Goal: Task Accomplishment & Management: Manage account settings

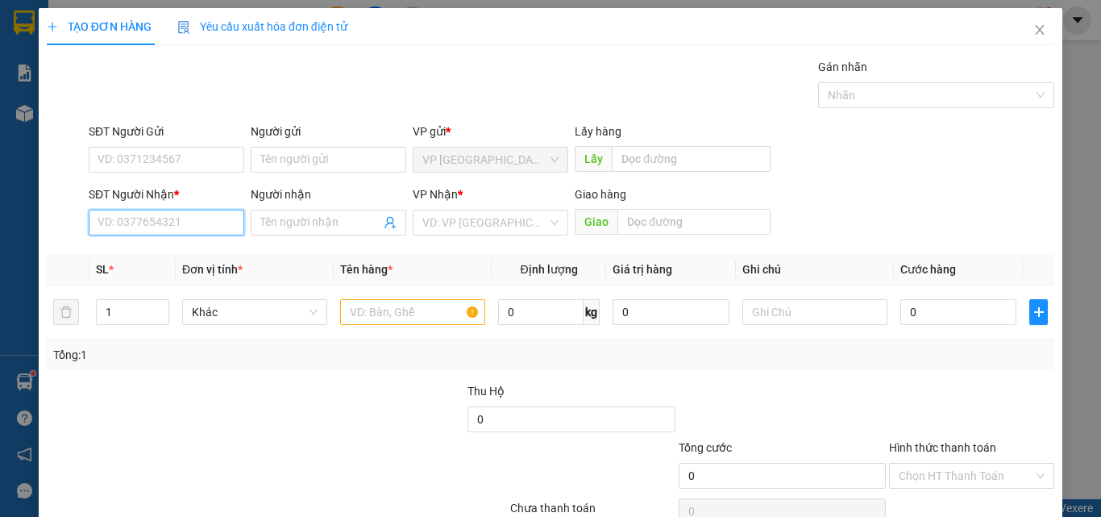
click at [222, 231] on input "SĐT Người Nhận *" at bounding box center [167, 223] width 156 height 26
click at [201, 254] on div "0973723604 - DƯƠNG" at bounding box center [165, 255] width 135 height 18
type input "0973723604"
type input "DƯƠNG"
type input "0973723604"
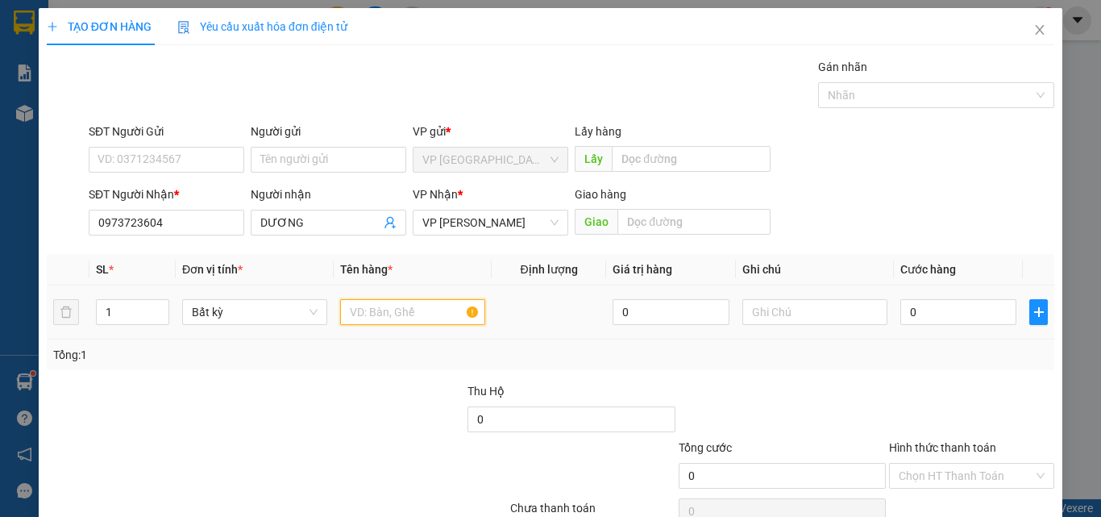
click at [422, 322] on input "text" at bounding box center [412, 312] width 145 height 26
type input "1 KIEN"
click at [957, 322] on input "0" at bounding box center [958, 312] width 116 height 26
type input "3"
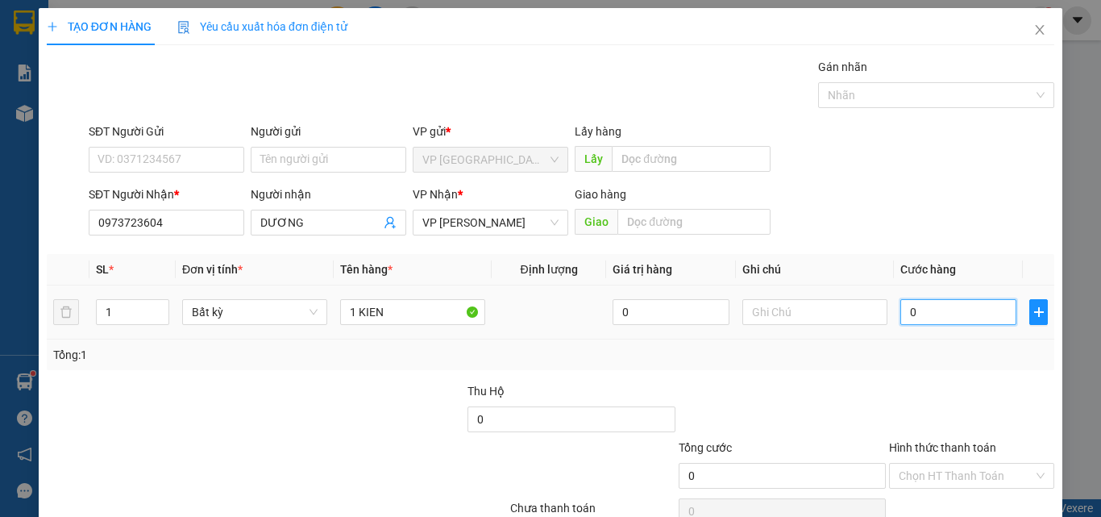
type input "3"
type input "30"
type input "30.000"
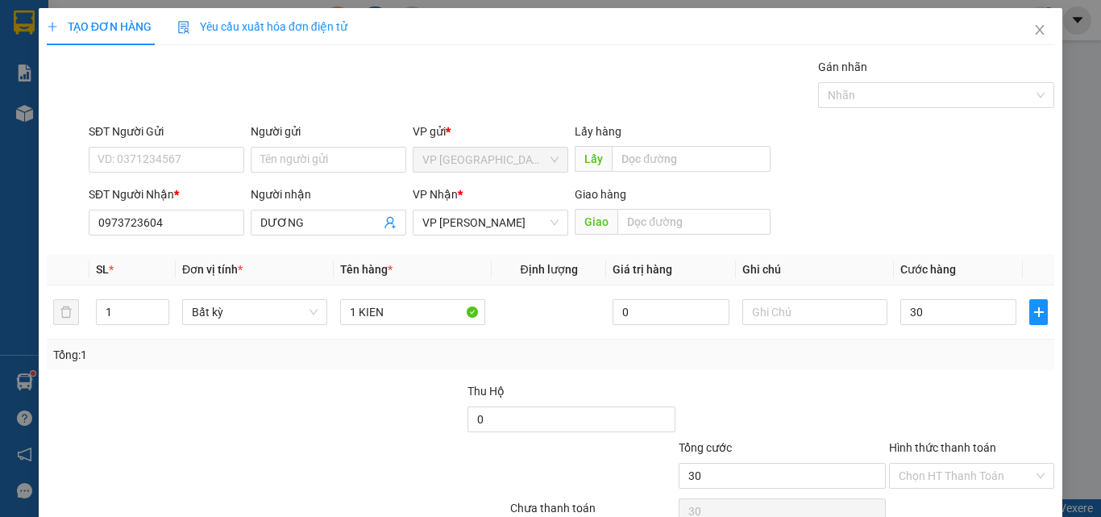
type input "30.000"
click at [971, 388] on div at bounding box center [971, 410] width 168 height 56
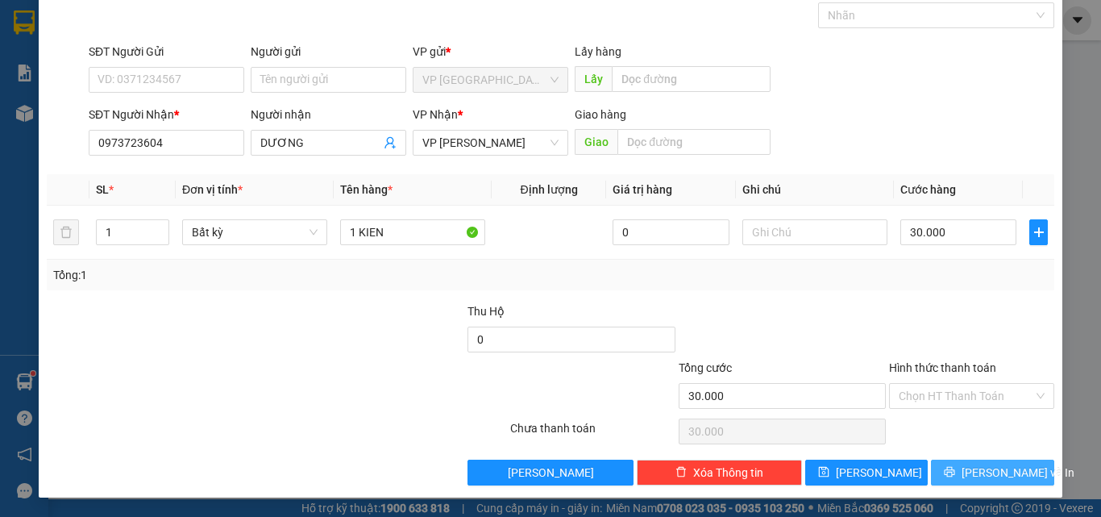
click at [990, 467] on span "[PERSON_NAME] và In" at bounding box center [1018, 472] width 113 height 18
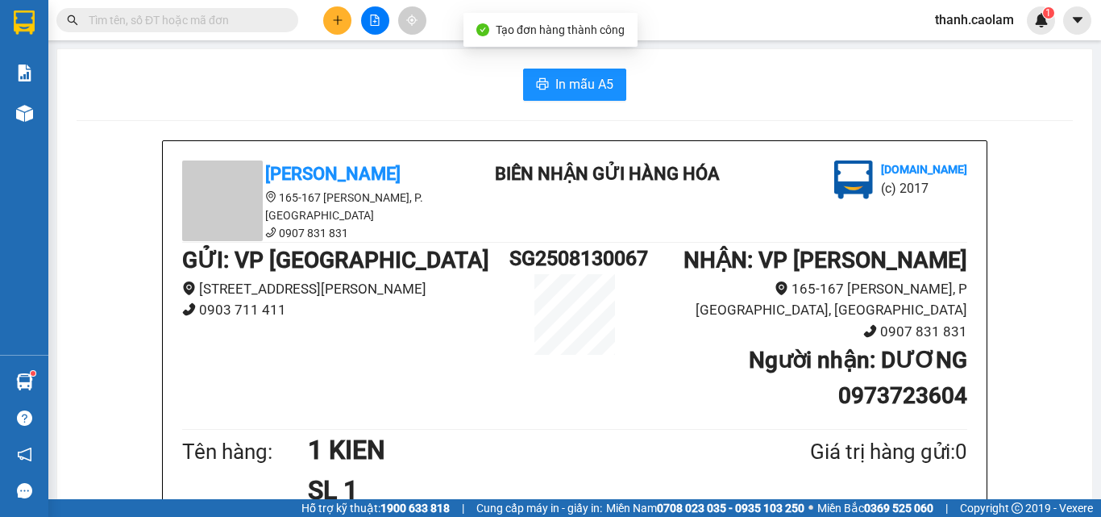
click at [536, 77] on button "In mẫu A5" at bounding box center [574, 85] width 103 height 32
click at [345, 27] on button at bounding box center [337, 20] width 28 height 28
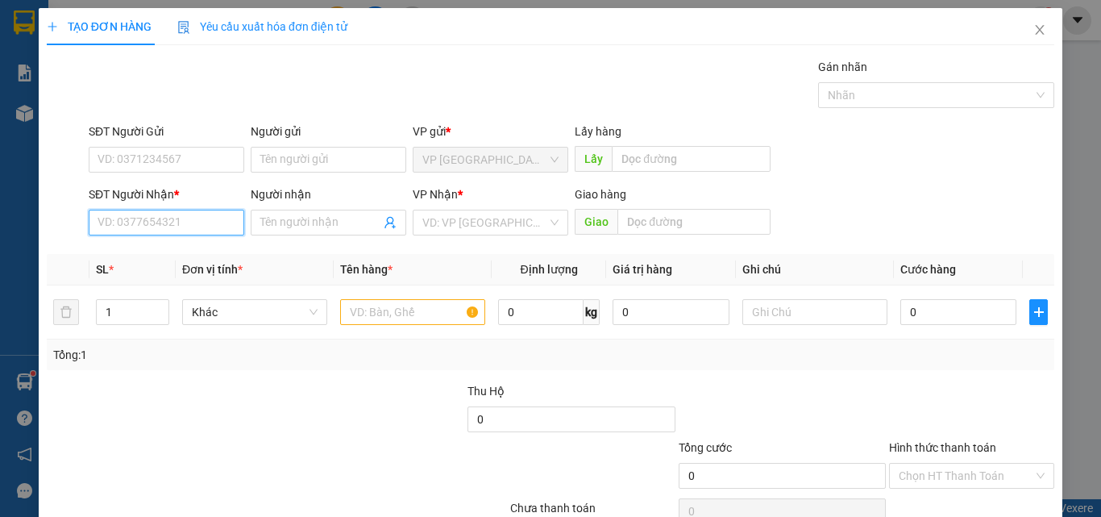
click at [202, 214] on input "SĐT Người Nhận *" at bounding box center [167, 223] width 156 height 26
click at [200, 258] on div "0978573939 - HAI" at bounding box center [165, 255] width 135 height 18
type input "0978573939"
type input "HAI"
type input "0978573939"
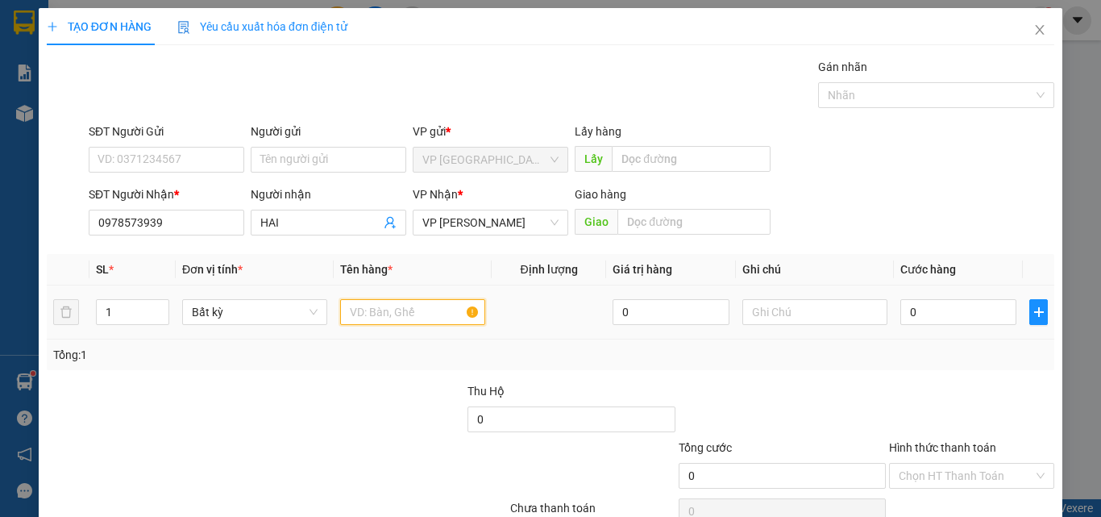
click at [362, 303] on input "text" at bounding box center [412, 312] width 145 height 26
type input "1 KIEN"
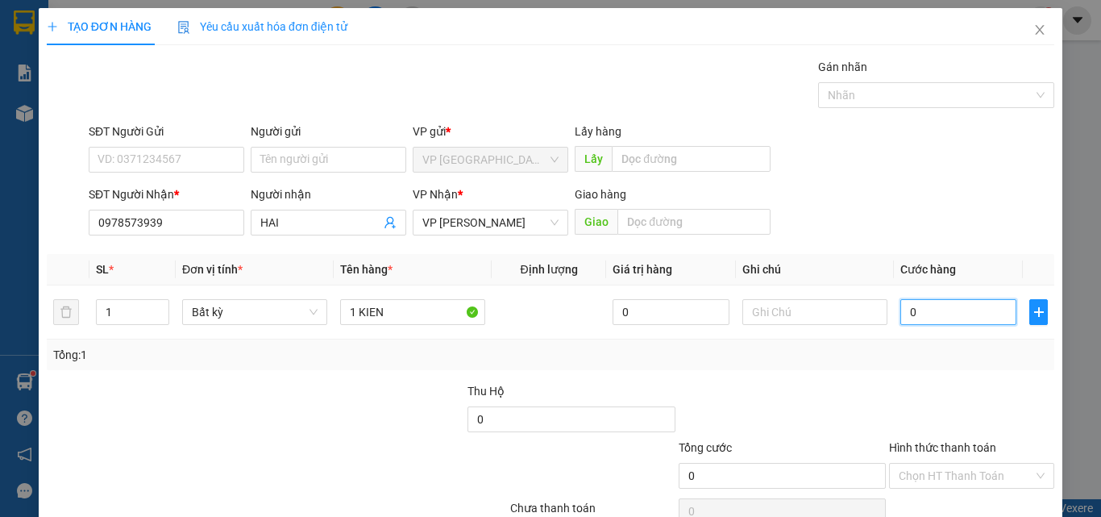
type input "4"
type input "40"
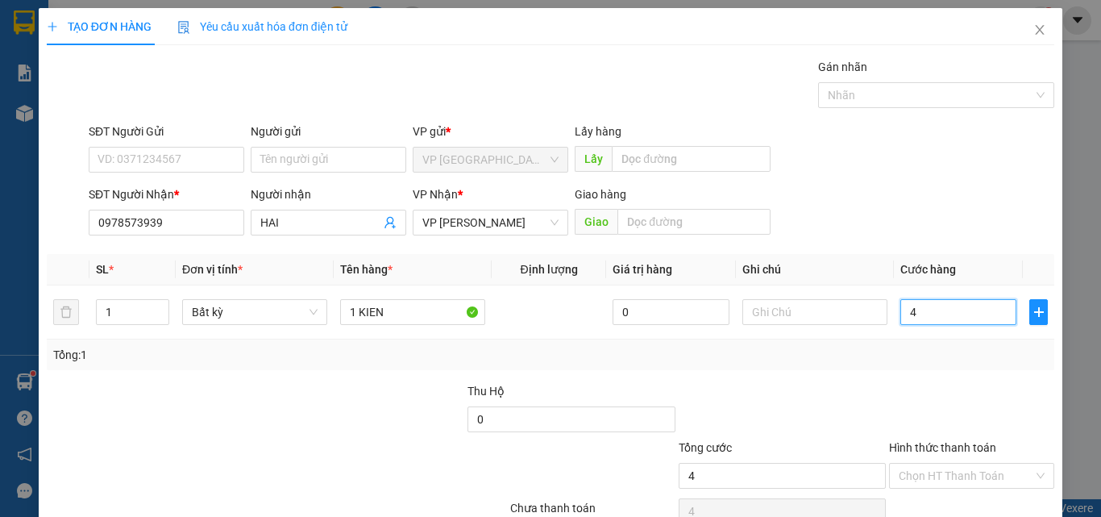
type input "40"
type input "40.000"
click at [870, 377] on div "Transit Pickup Surcharge Ids Transit Deliver Surcharge Ids Transit Deliver Surc…" at bounding box center [551, 311] width 1008 height 507
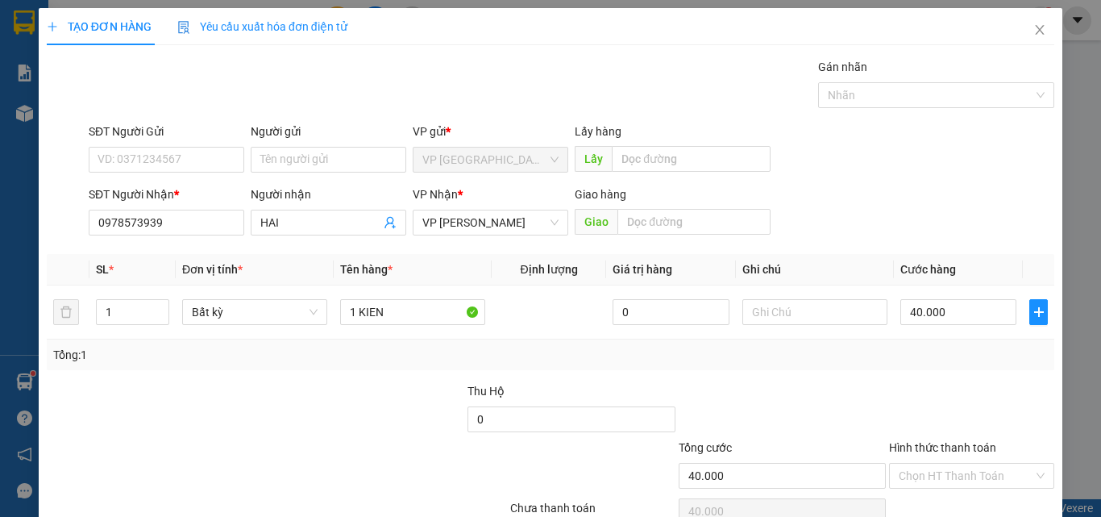
scroll to position [80, 0]
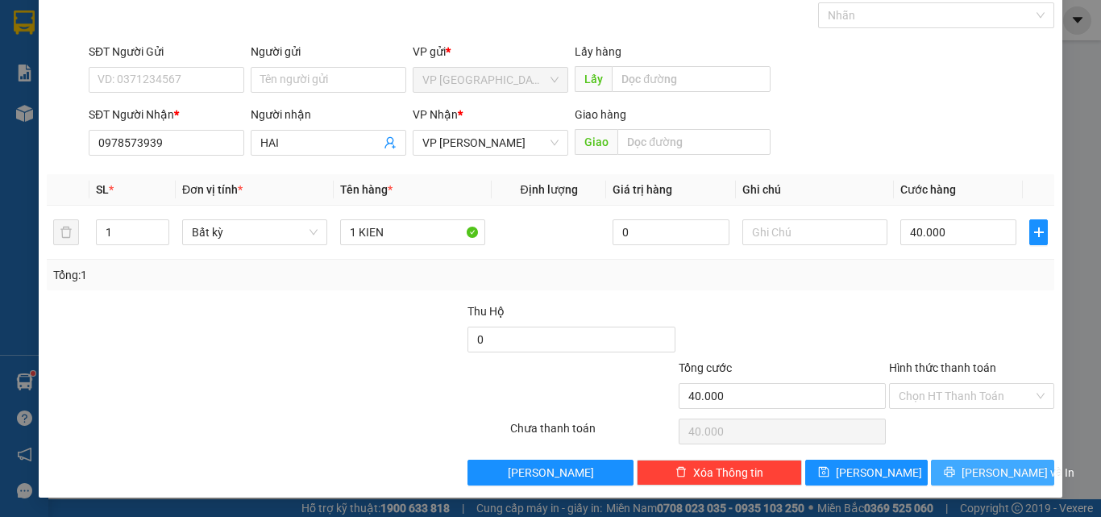
click at [976, 466] on span "[PERSON_NAME] và In" at bounding box center [1018, 472] width 113 height 18
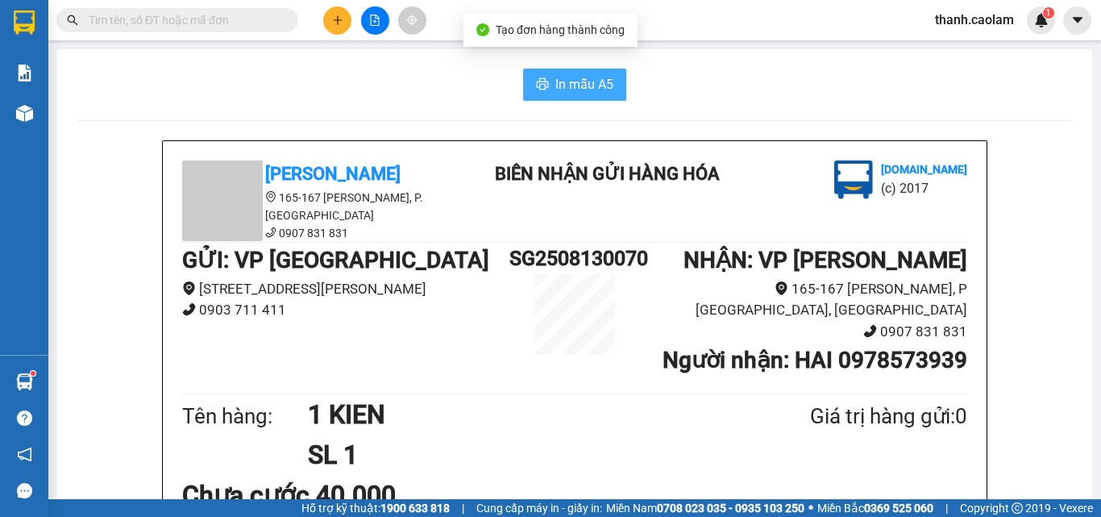
click at [556, 97] on button "In mẫu A5" at bounding box center [574, 85] width 103 height 32
click at [580, 86] on span "In mẫu A5" at bounding box center [584, 84] width 58 height 20
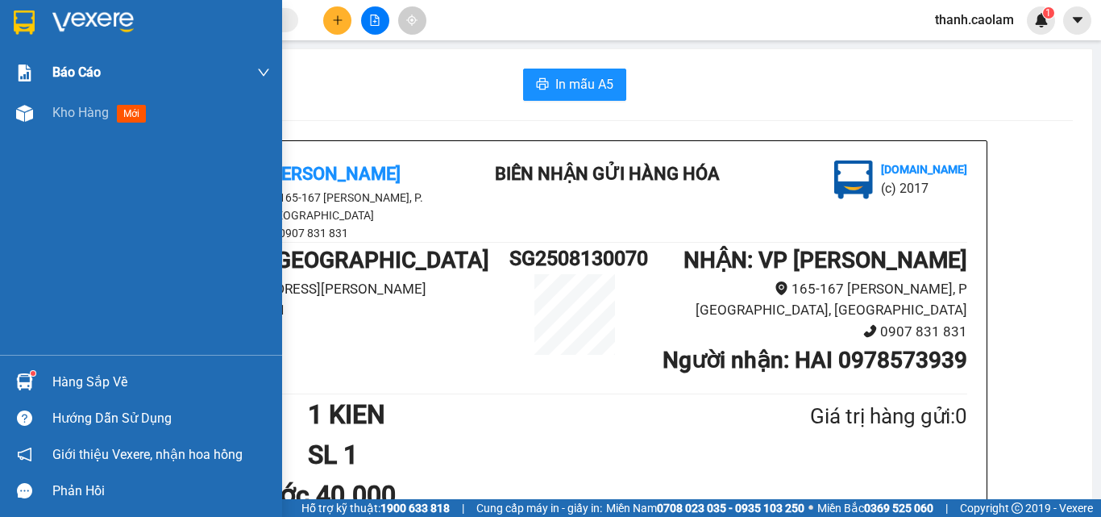
drag, startPoint x: 25, startPoint y: 34, endPoint x: 216, endPoint y: 89, distance: 199.0
click at [25, 35] on div at bounding box center [24, 22] width 28 height 28
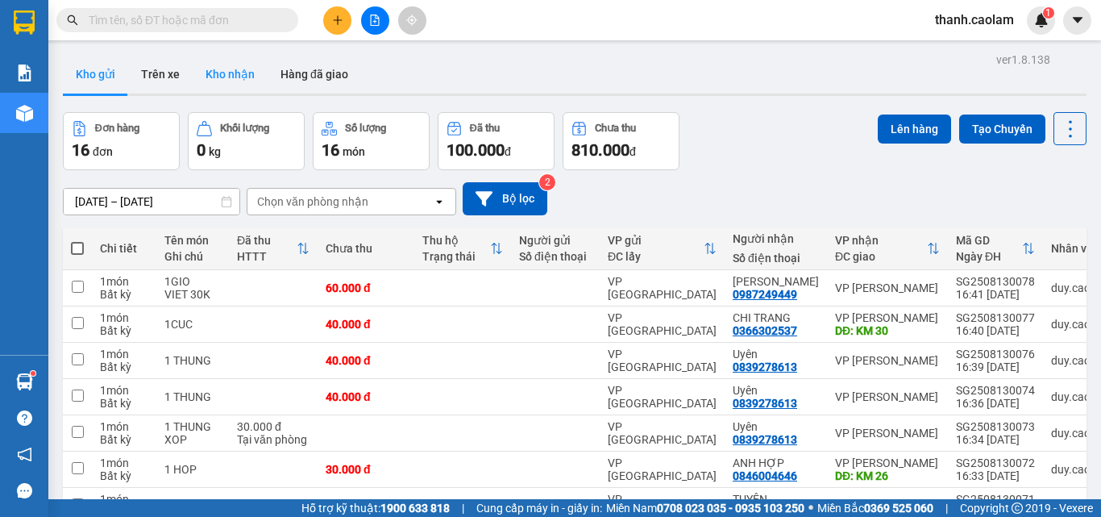
click at [241, 76] on button "Kho nhận" at bounding box center [230, 74] width 75 height 39
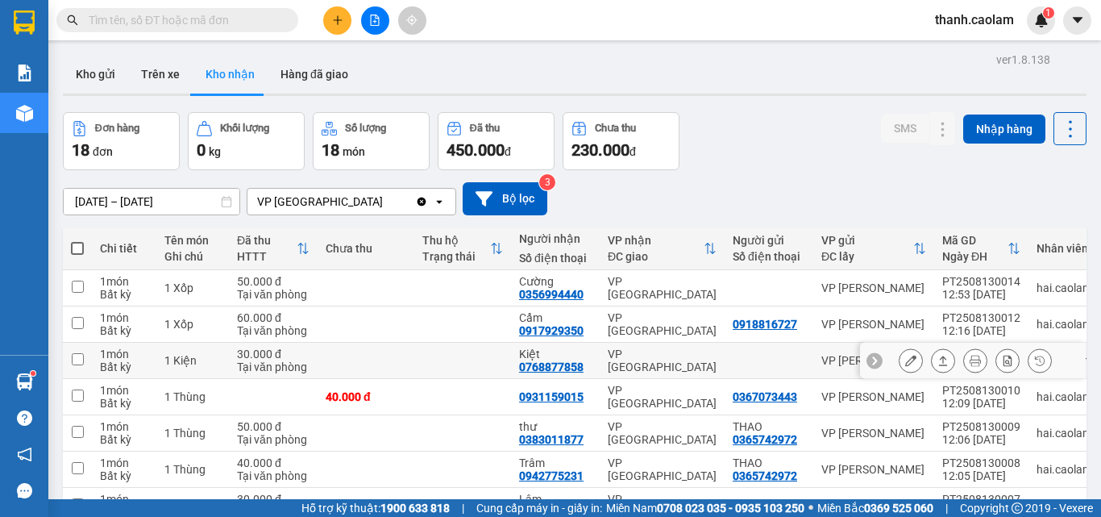
scroll to position [161, 0]
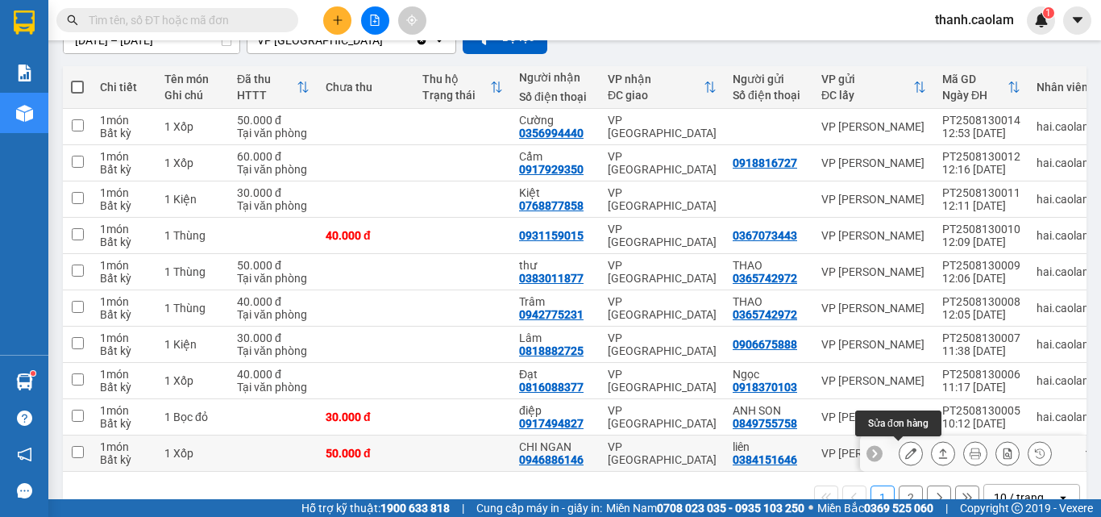
click at [905, 455] on icon at bounding box center [910, 452] width 11 height 11
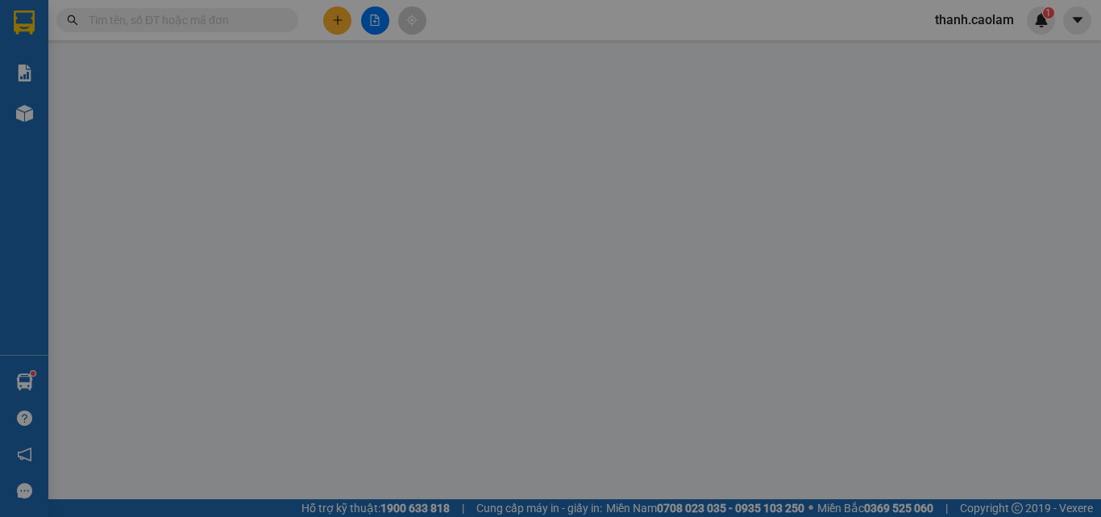
type input "0384151646"
type input "liên"
type input "0946886146"
type input "CHI NGAN"
type input "50.000"
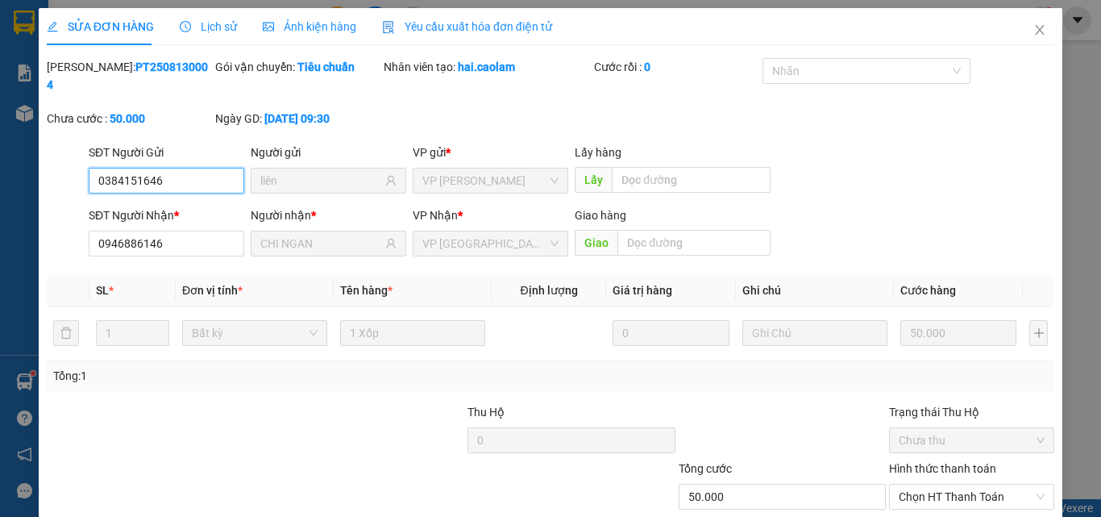
scroll to position [83, 0]
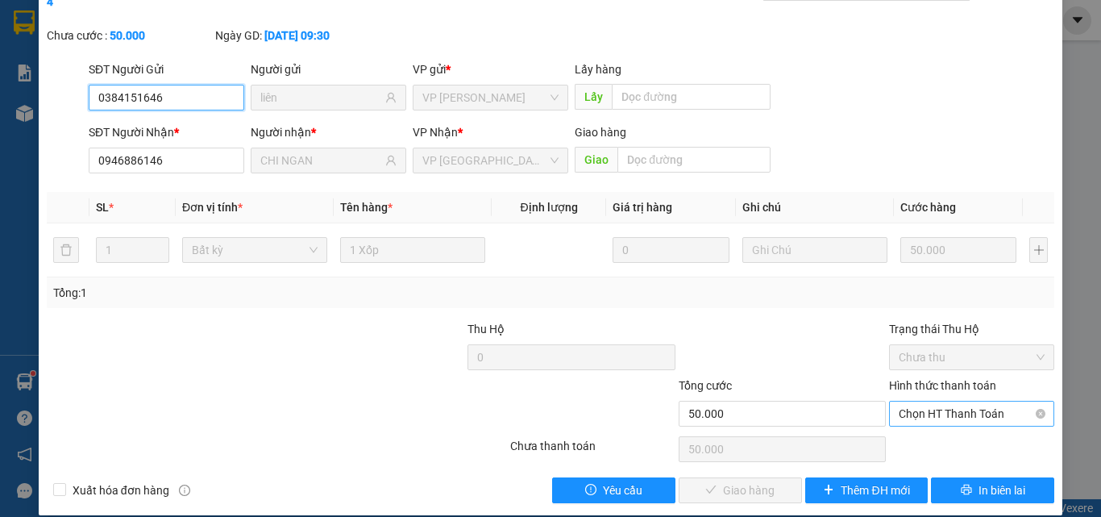
click at [933, 406] on span "Chọn HT Thanh Toán" at bounding box center [972, 413] width 146 height 24
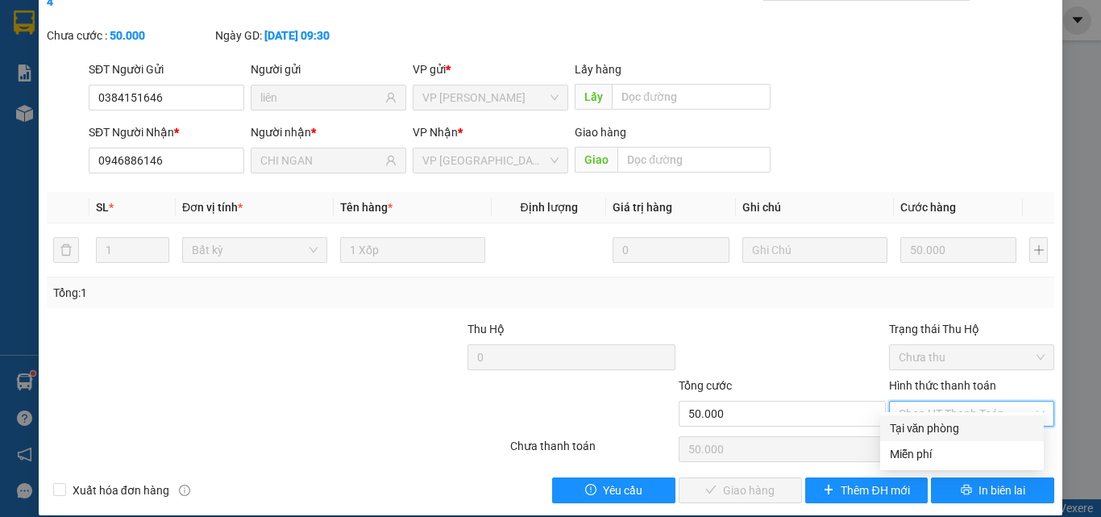
click at [939, 431] on div "Tại văn phòng" at bounding box center [962, 428] width 144 height 18
type input "0"
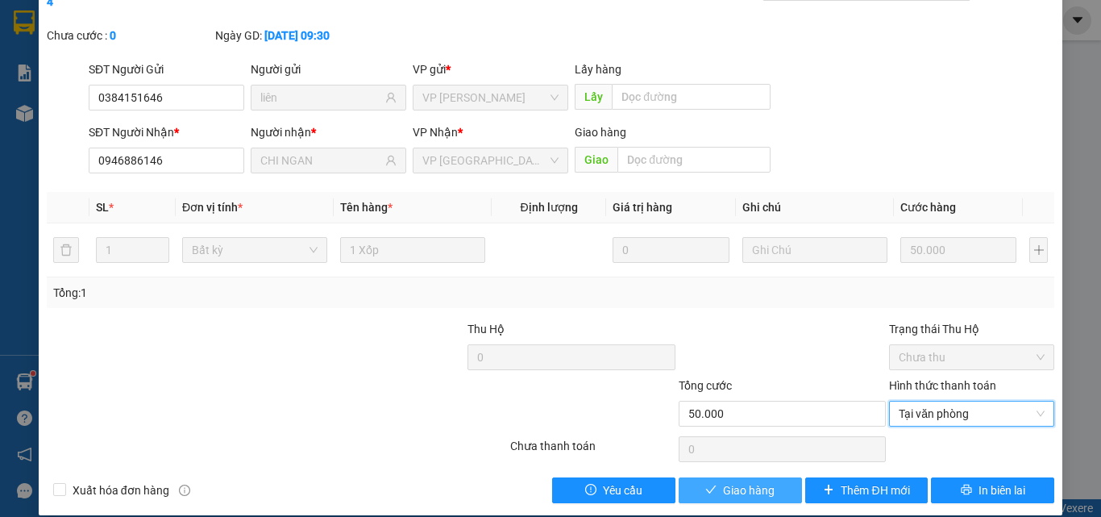
click at [749, 481] on button "Giao hàng" at bounding box center [740, 490] width 123 height 26
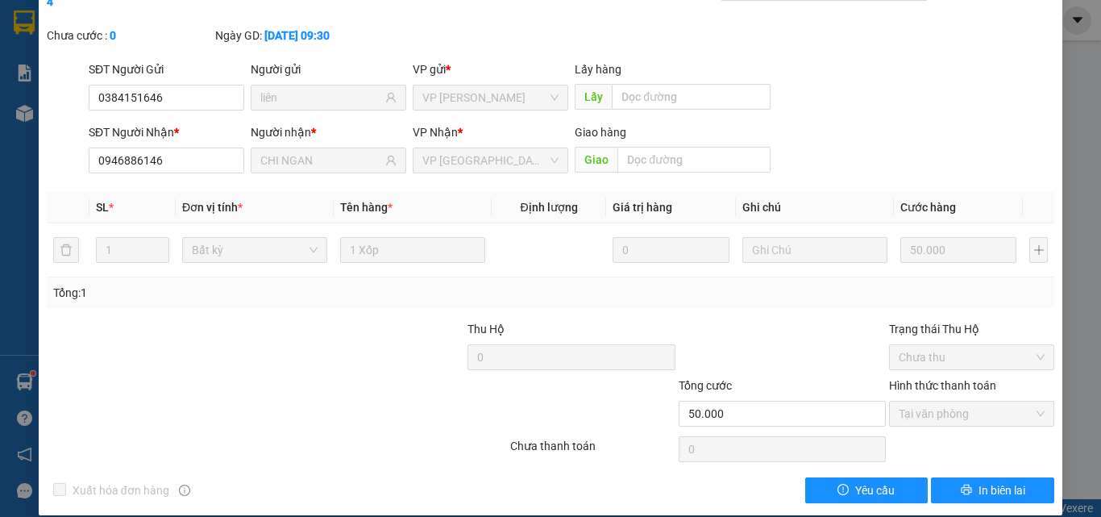
scroll to position [0, 0]
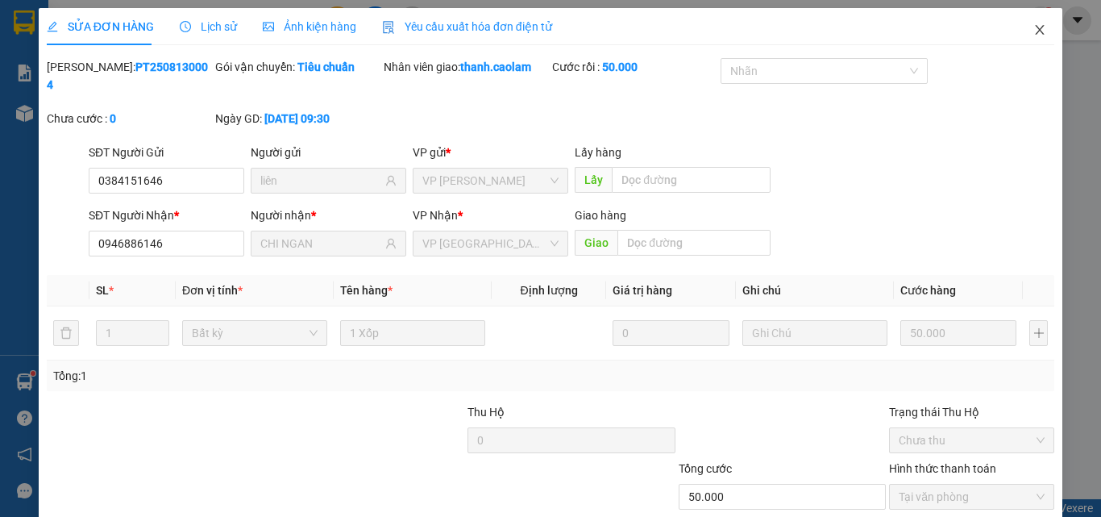
click at [1033, 31] on icon "close" at bounding box center [1039, 29] width 13 height 13
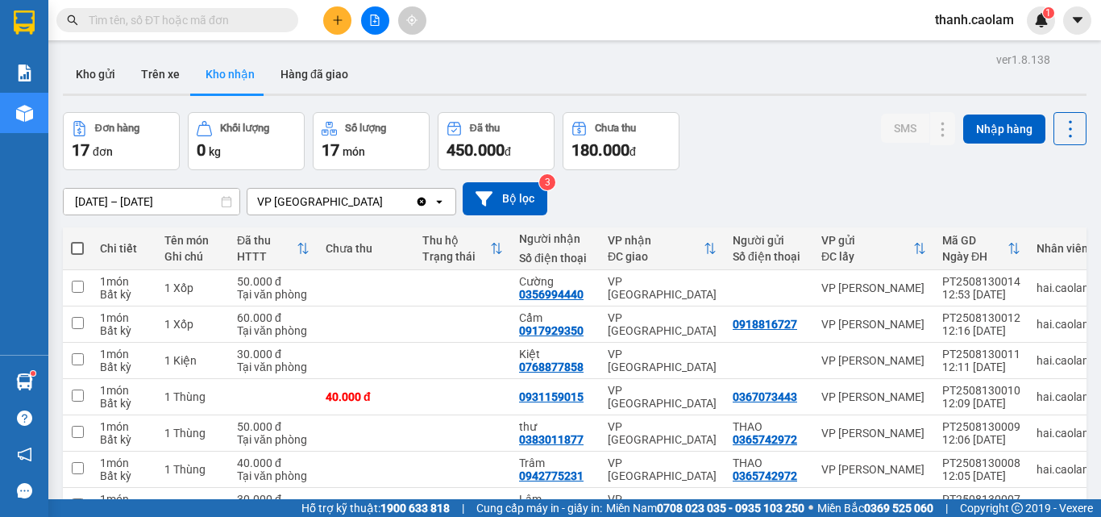
click at [234, 19] on input "text" at bounding box center [184, 20] width 190 height 18
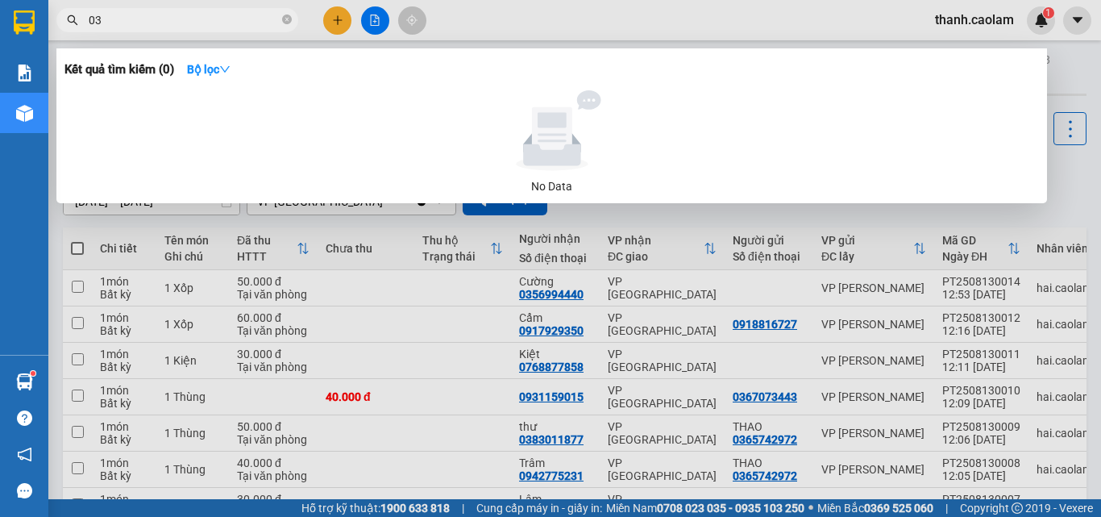
type input "0"
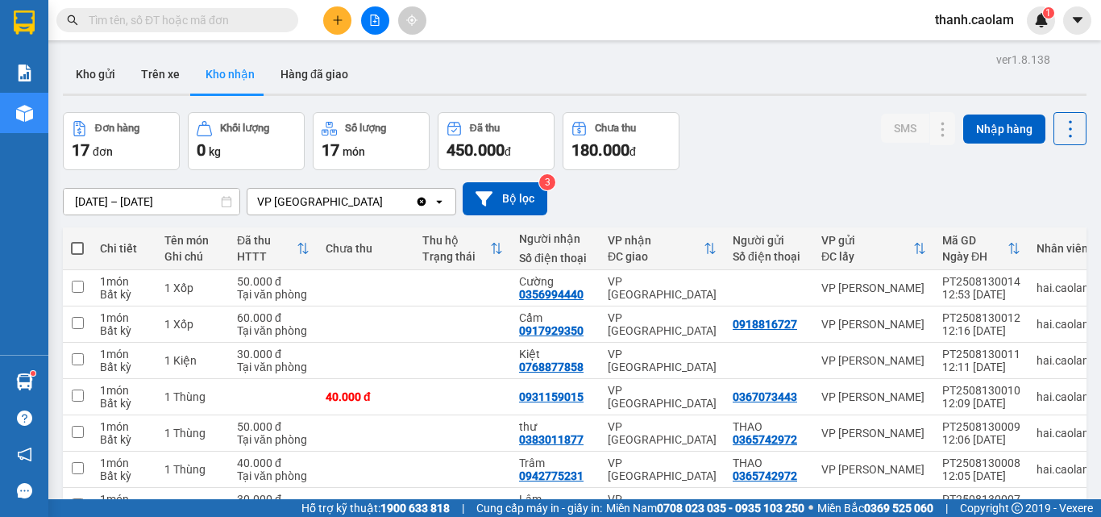
type input "0"
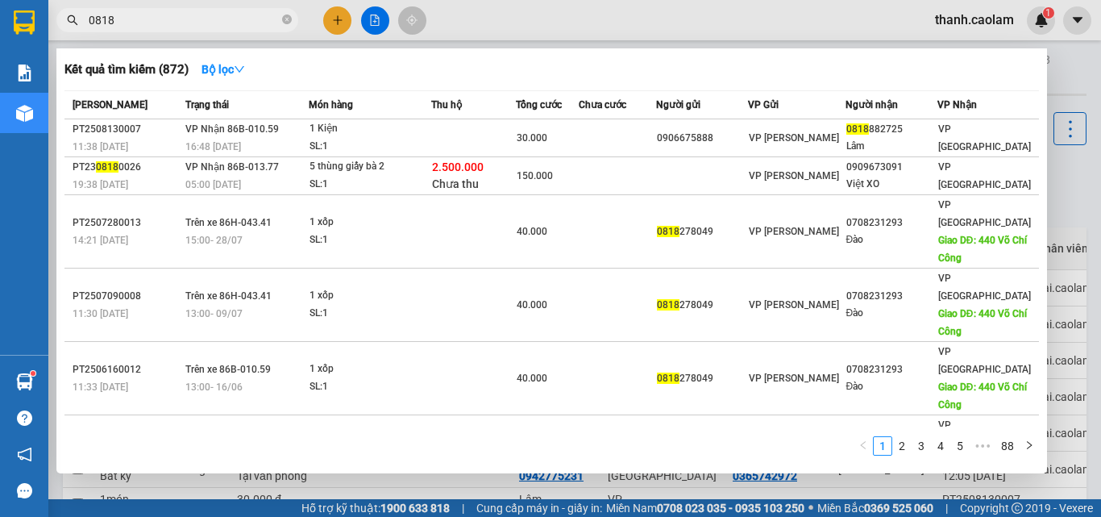
type input "0818"
click at [335, 23] on div at bounding box center [550, 258] width 1101 height 517
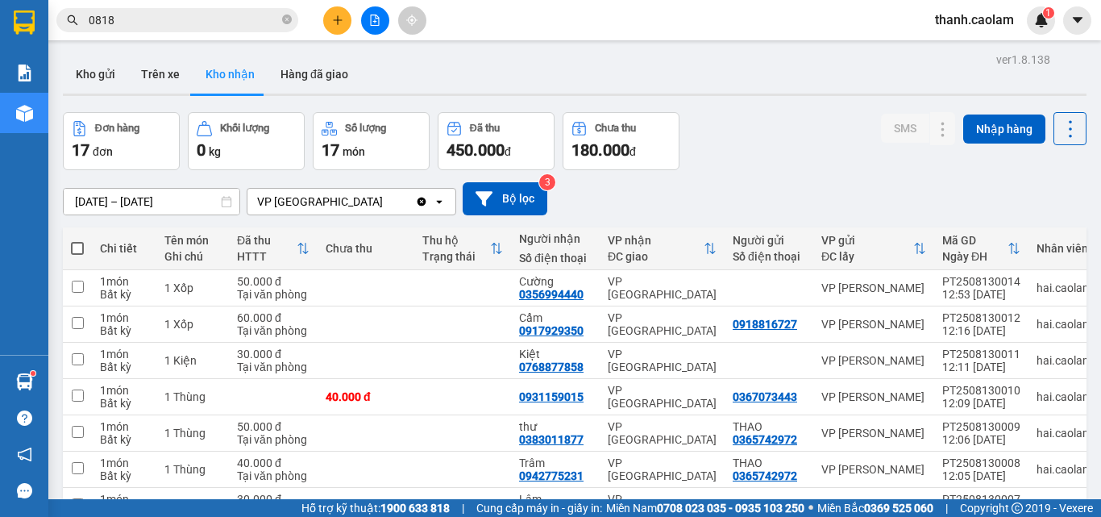
click at [334, 30] on button at bounding box center [337, 20] width 28 height 28
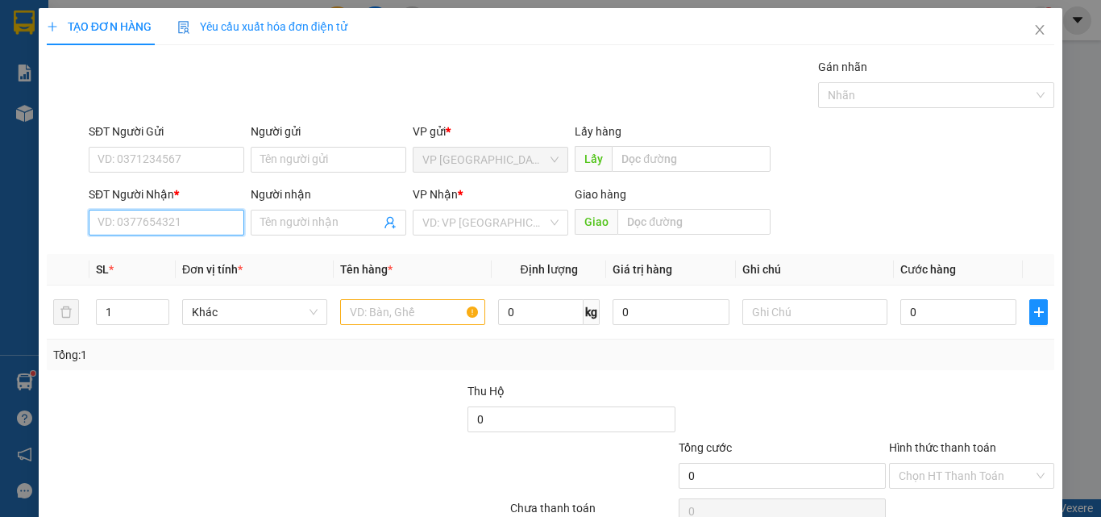
click at [189, 226] on input "SĐT Người Nhận *" at bounding box center [167, 223] width 156 height 26
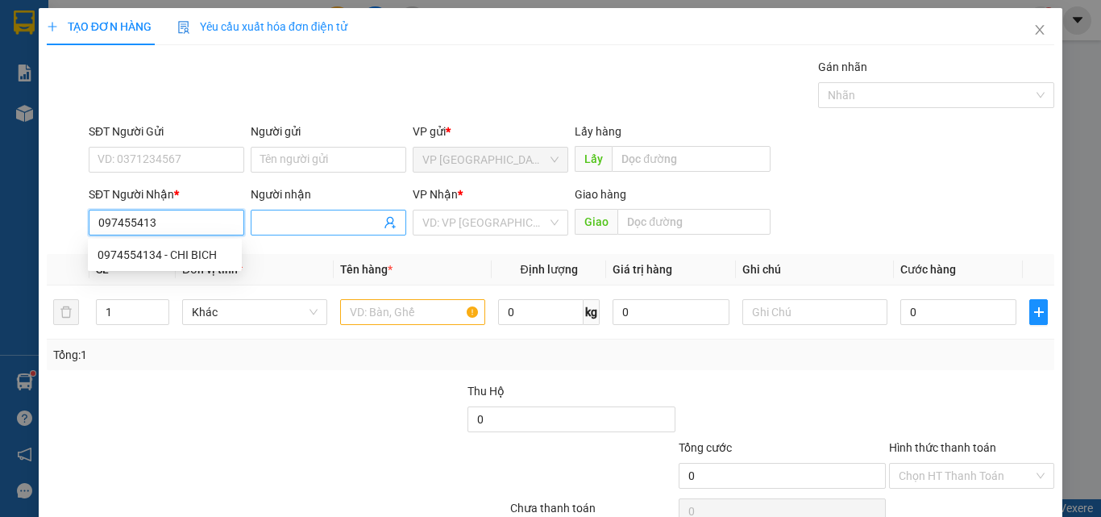
type input "0974554134"
click at [138, 254] on div "0974554134 - CHI BICH" at bounding box center [165, 255] width 135 height 18
type input "CHI BICH"
type input "KM 27"
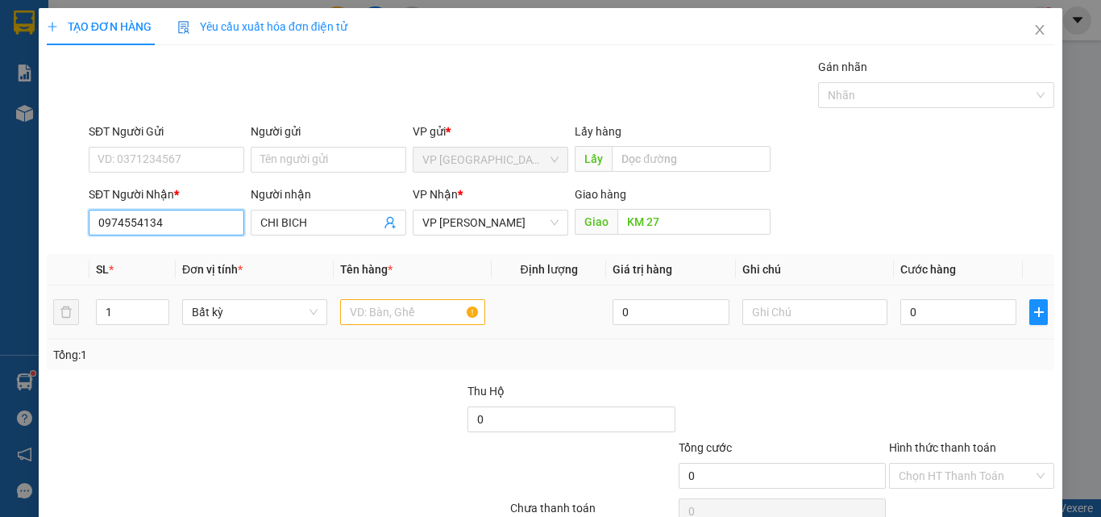
type input "0974554134"
click at [369, 292] on td at bounding box center [413, 312] width 158 height 54
click at [382, 303] on input "text" at bounding box center [412, 312] width 145 height 26
type input "1"
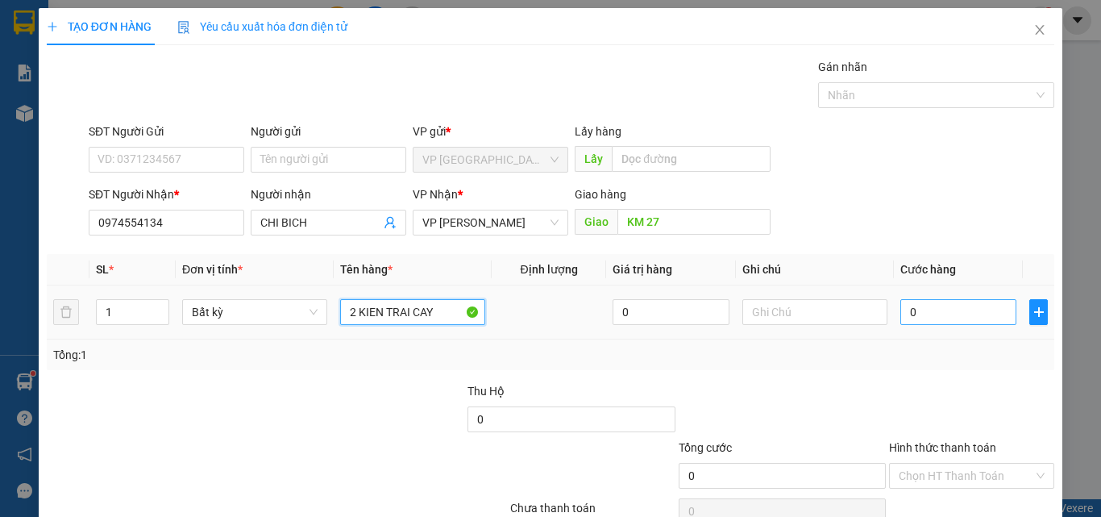
type input "2 KIEN TRAI CAY"
click at [954, 310] on input "0" at bounding box center [958, 312] width 116 height 26
type input "8"
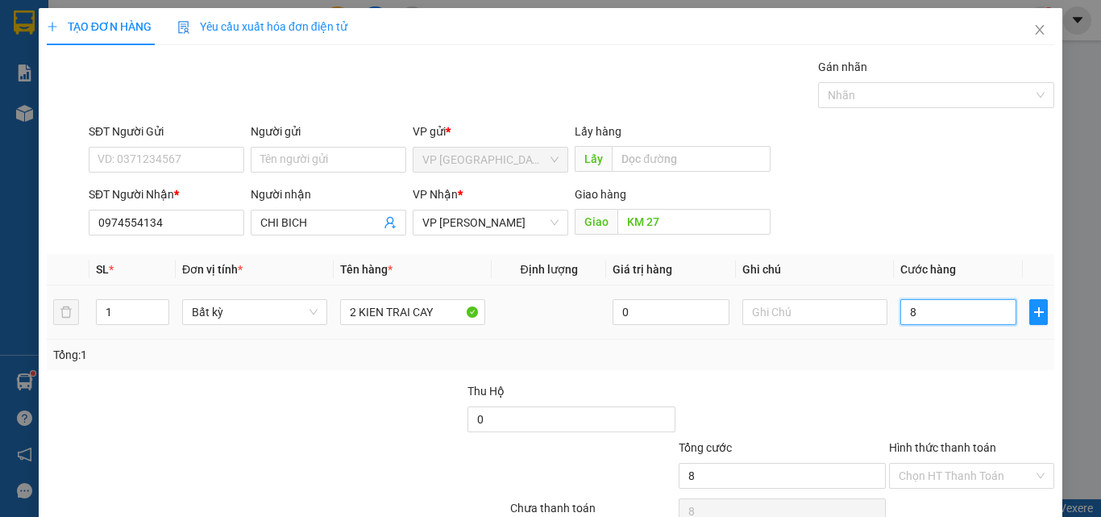
type input "80"
type input "80.000"
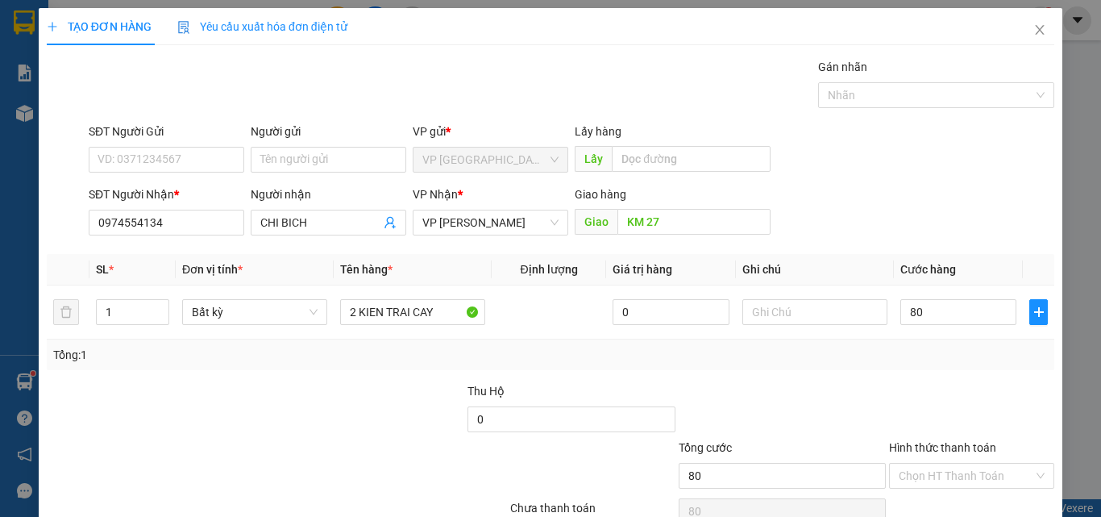
type input "80.000"
click at [921, 339] on div "Tổng: 1" at bounding box center [551, 354] width 1008 height 31
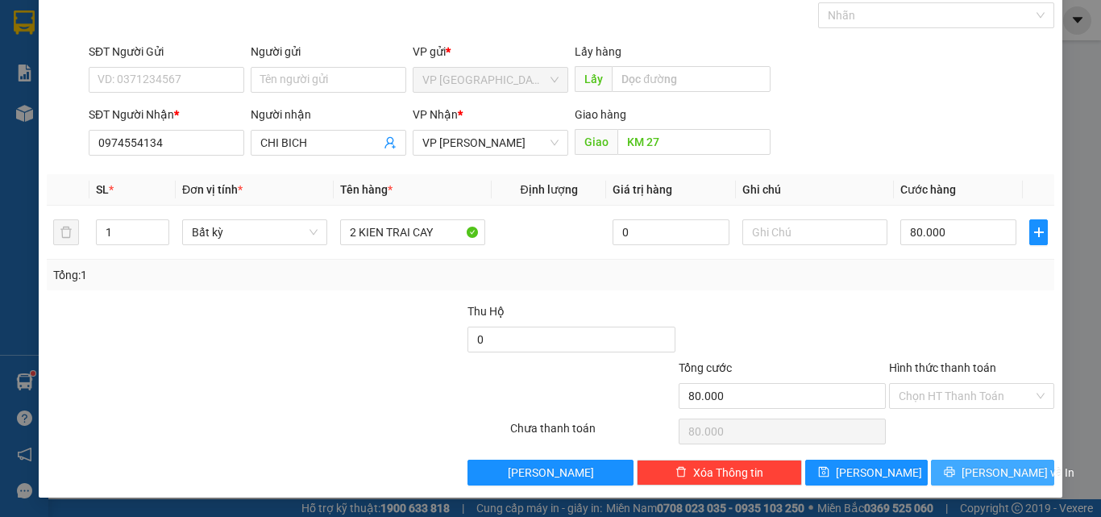
click at [955, 468] on icon "printer" at bounding box center [949, 471] width 11 height 11
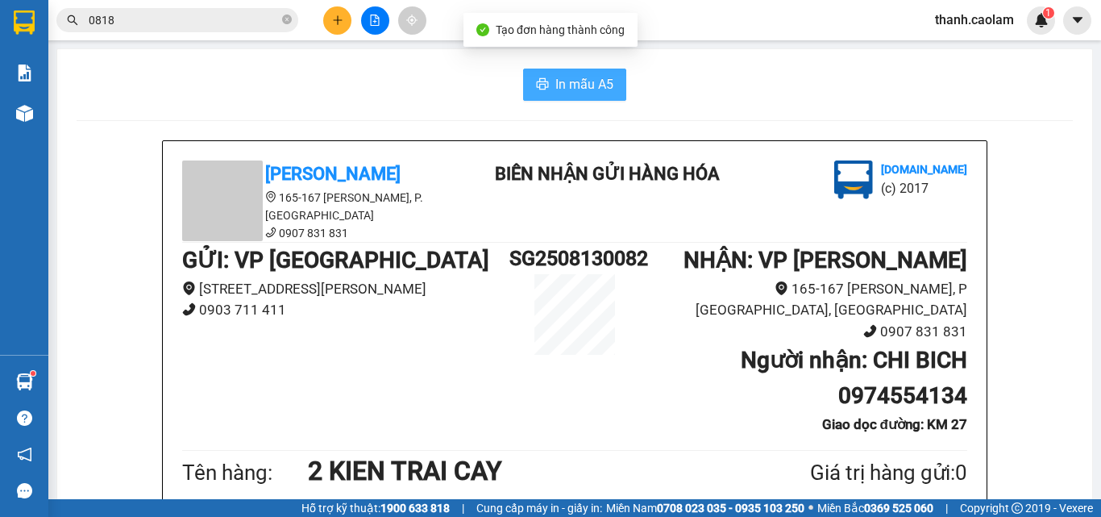
click at [572, 78] on span "In mẫu A5" at bounding box center [584, 84] width 58 height 20
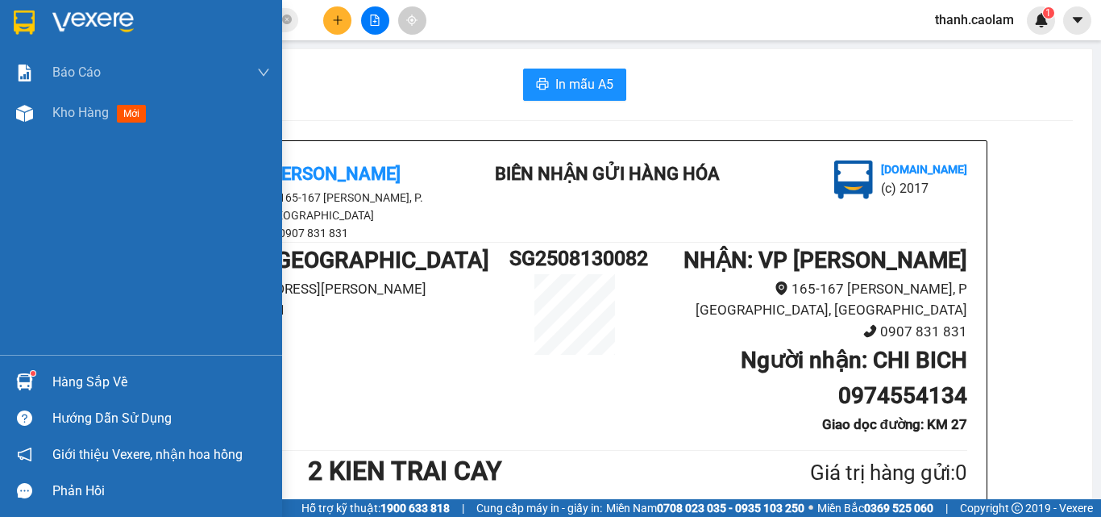
click at [34, 27] on img at bounding box center [24, 22] width 21 height 24
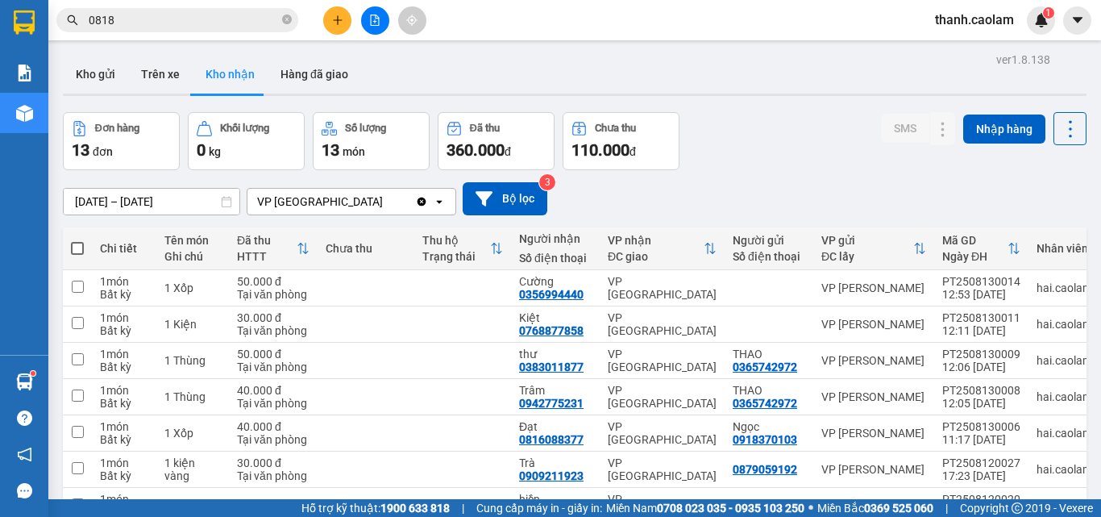
click at [370, 18] on icon "file-add" at bounding box center [374, 20] width 11 height 11
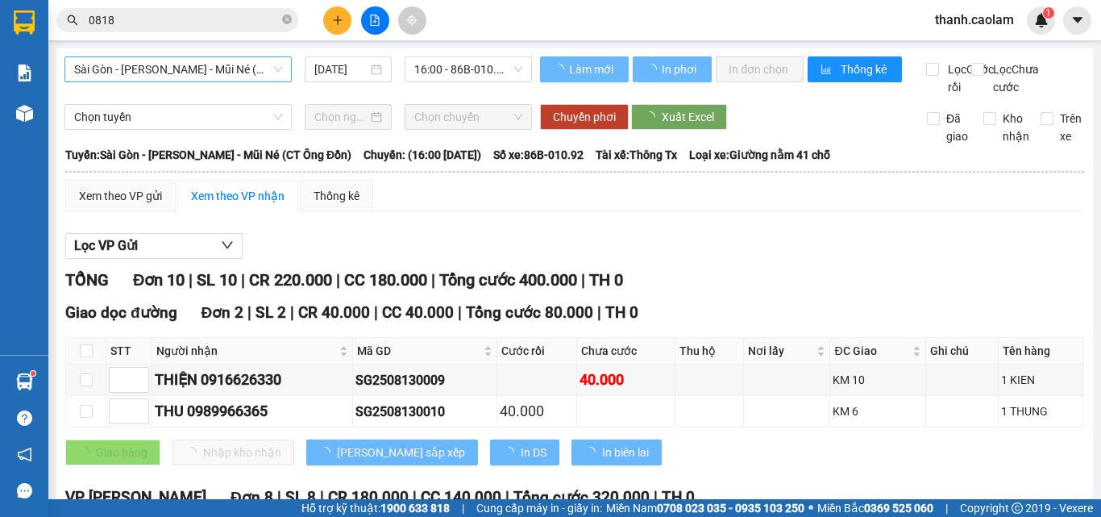
click at [235, 71] on span "Sài Gòn - [PERSON_NAME] - Mũi Né (CT Ông Đồn)" at bounding box center [178, 69] width 208 height 24
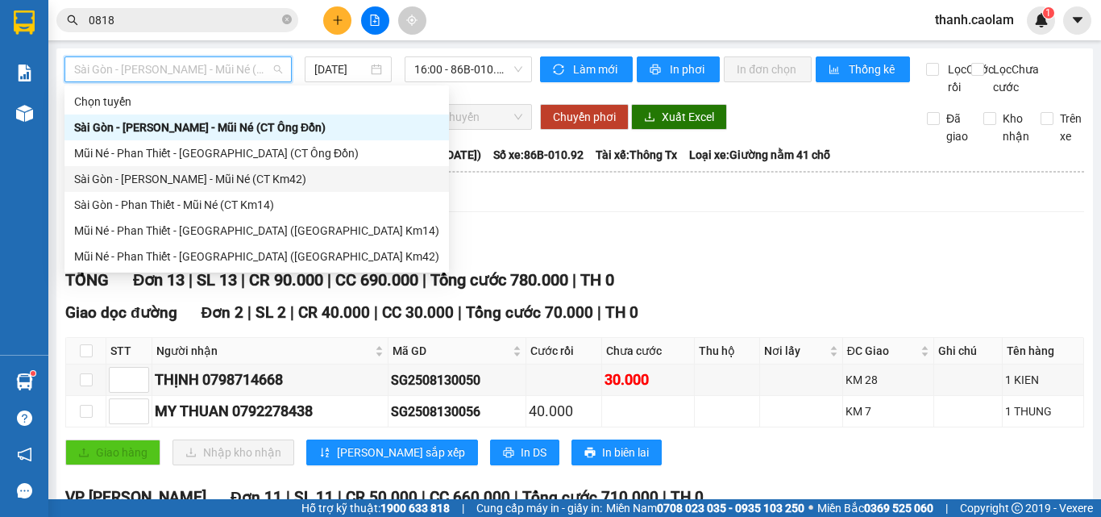
click at [254, 174] on div "Sài Gòn - [PERSON_NAME] - Mũi Né (CT Km42)" at bounding box center [256, 179] width 365 height 18
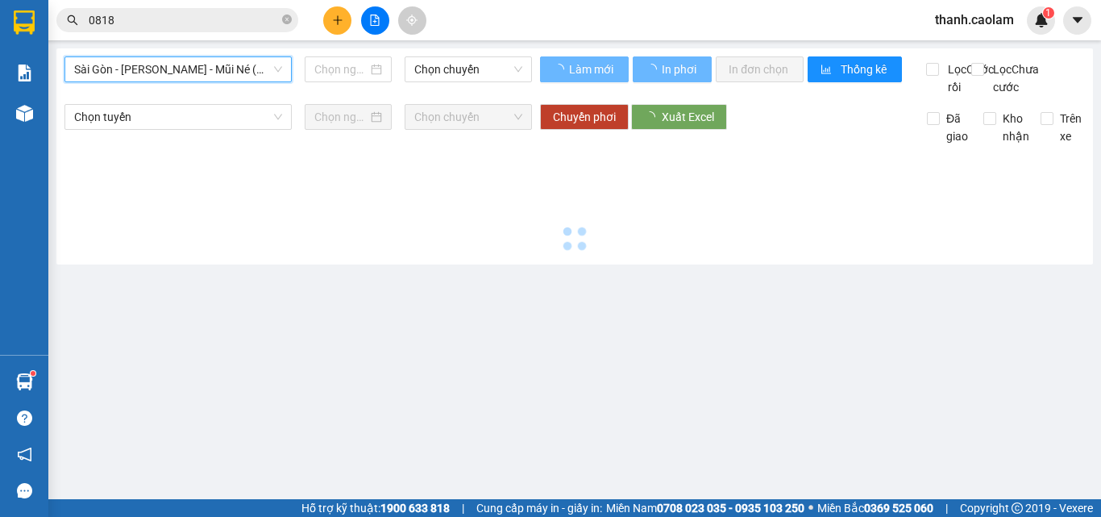
type input "[DATE]"
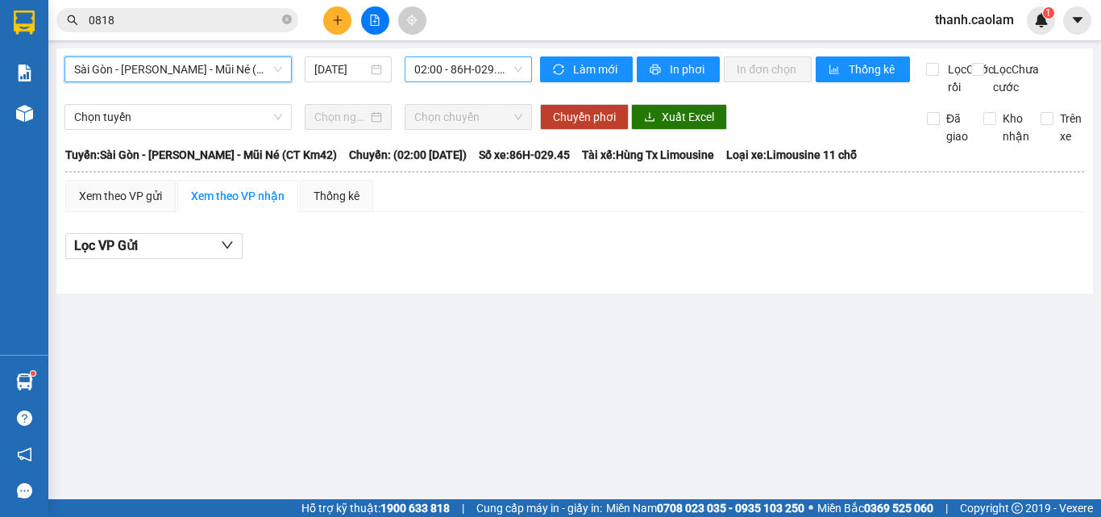
click at [429, 73] on span "02:00 - 86H-029.45 - (Đã hủy)" at bounding box center [468, 69] width 108 height 24
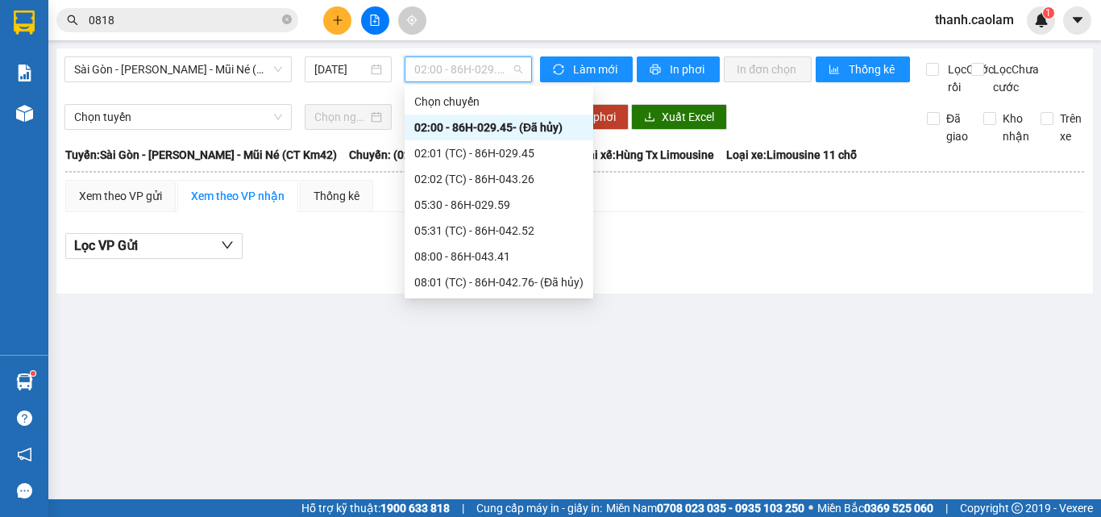
scroll to position [242, 0]
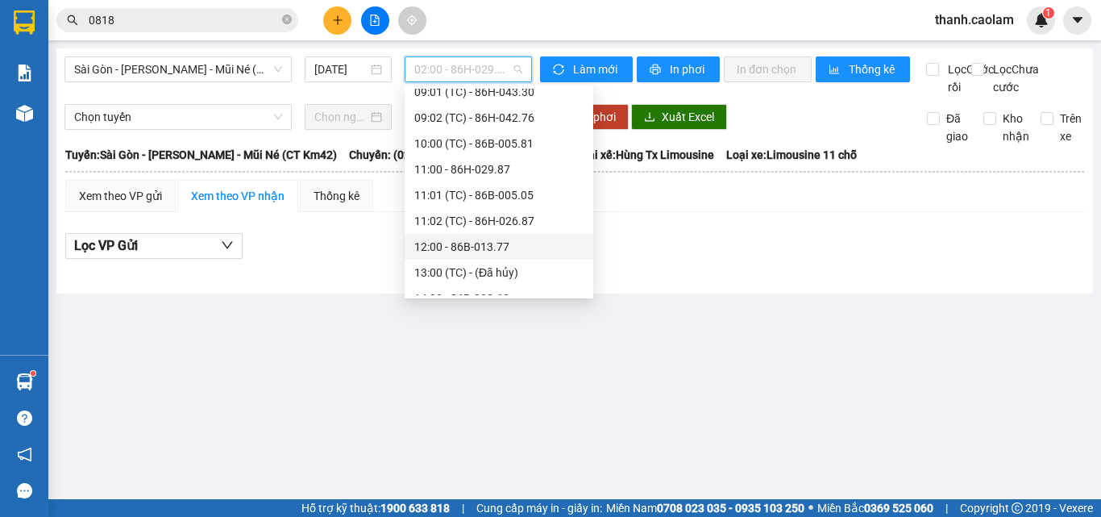
click at [516, 247] on div "12:00 - 86B-013.77" at bounding box center [498, 247] width 169 height 18
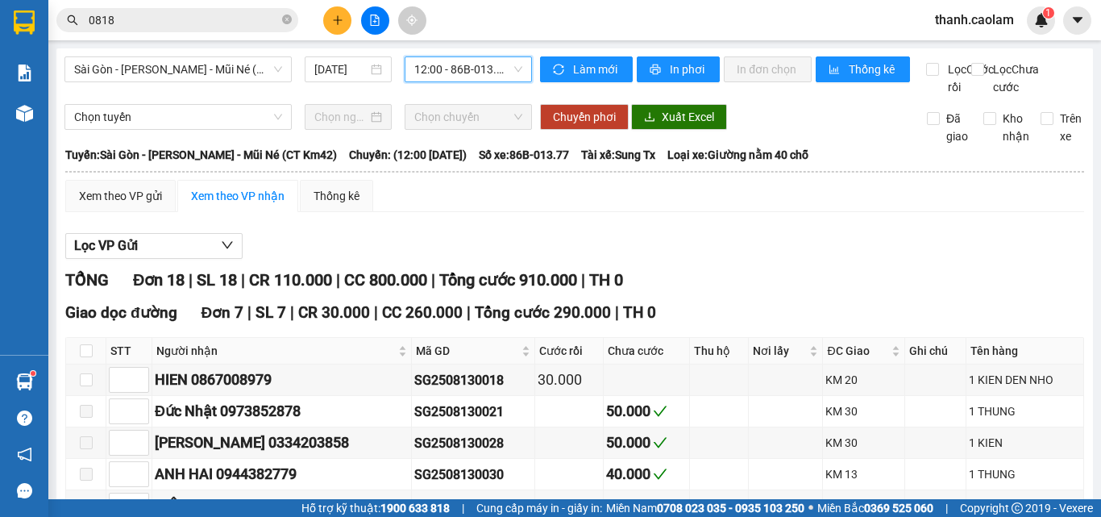
click at [466, 56] on div "12:00 - 86B-013.77" at bounding box center [468, 69] width 127 height 26
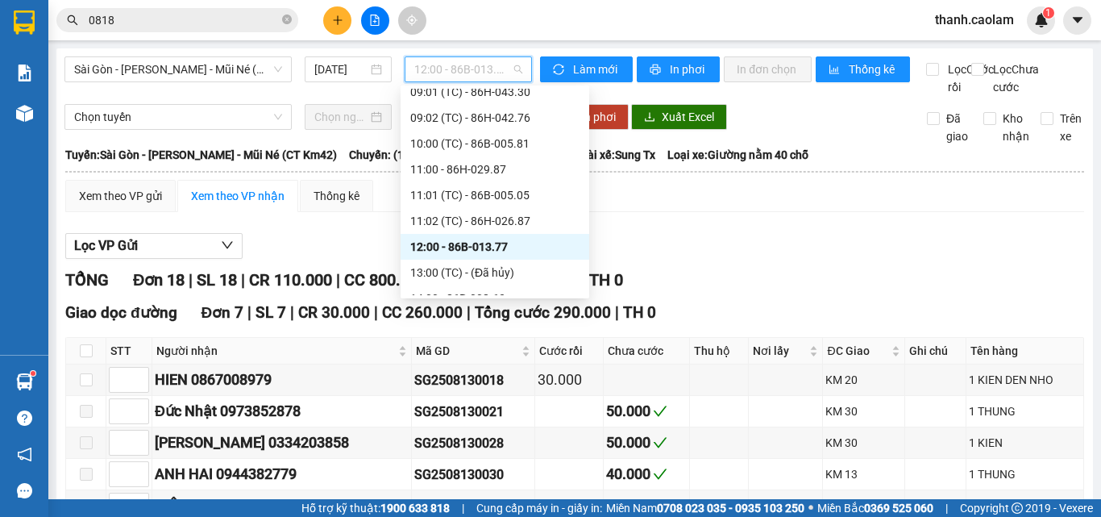
scroll to position [322, 0]
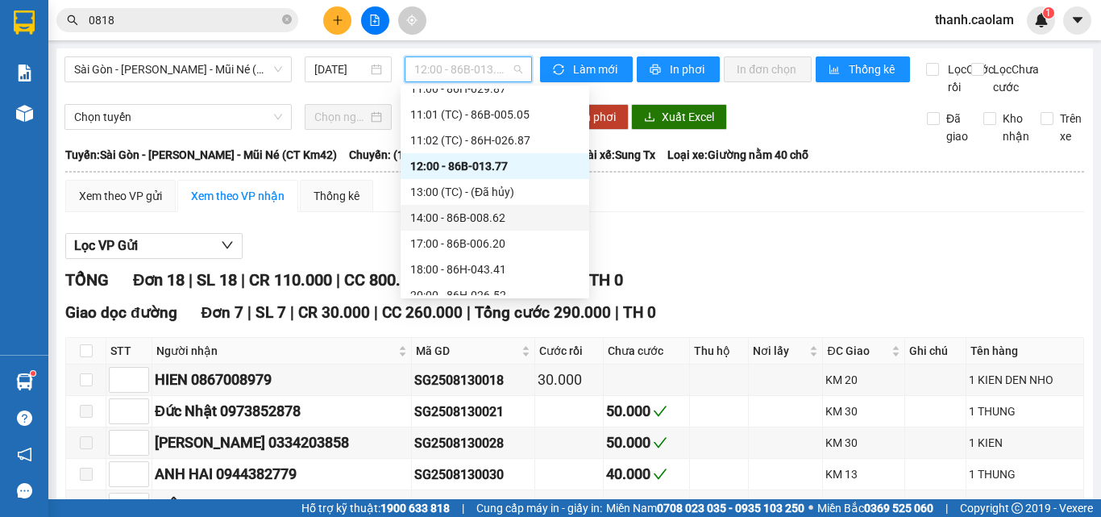
click at [484, 214] on div "14:00 - 86B-008.62" at bounding box center [494, 218] width 169 height 18
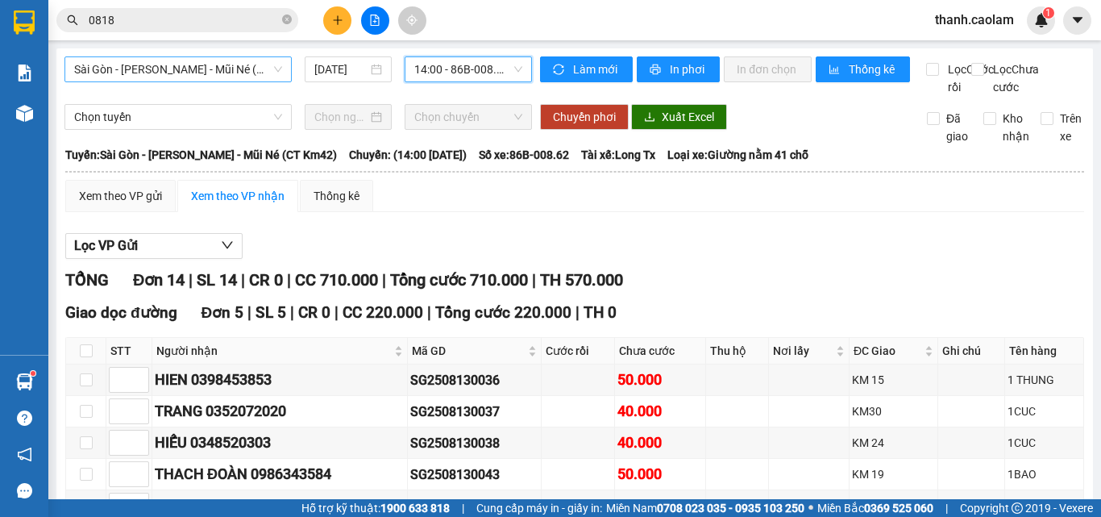
click at [257, 74] on span "Sài Gòn - [PERSON_NAME] - Mũi Né (CT Km42)" at bounding box center [178, 69] width 208 height 24
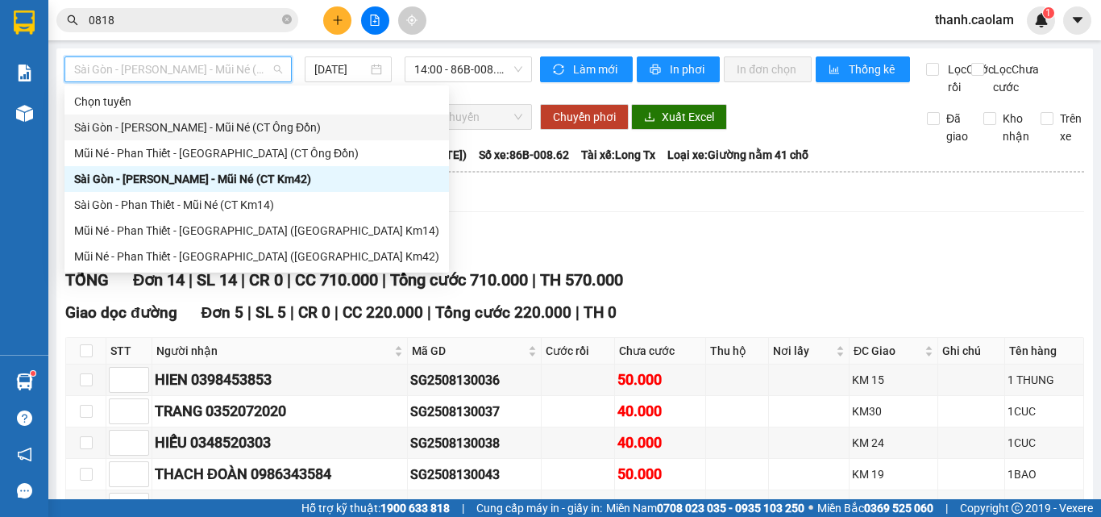
click at [276, 134] on div "Sài Gòn - [PERSON_NAME] - Mũi Né (CT Ông Đồn)" at bounding box center [256, 127] width 365 height 18
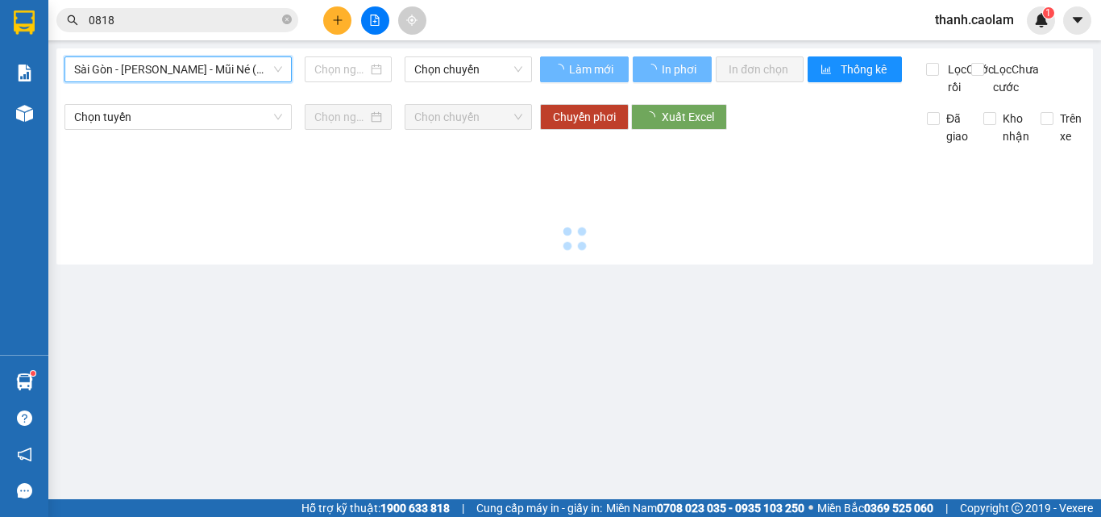
type input "[DATE]"
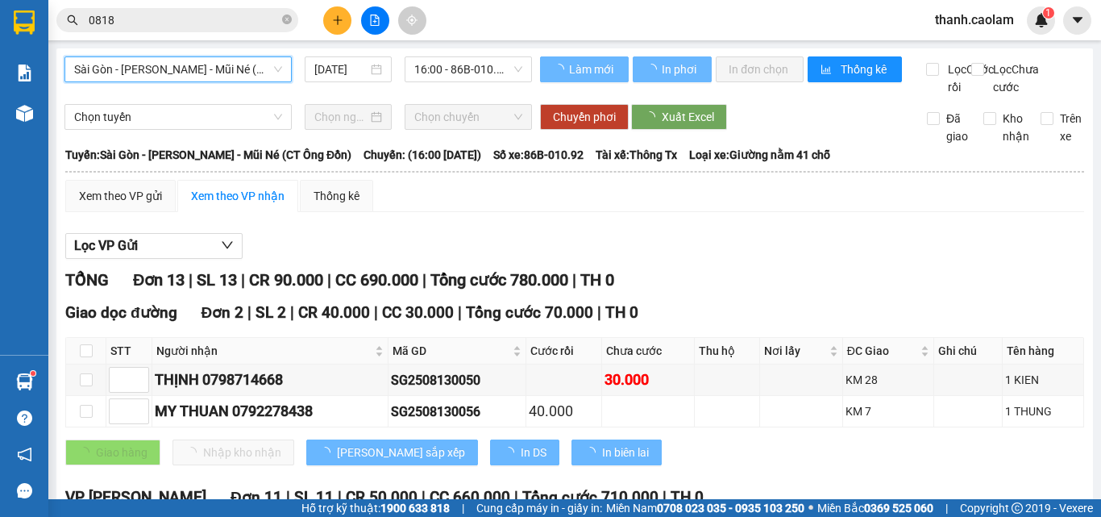
click at [468, 51] on div "Sài Gòn - [PERSON_NAME] - Mũi Né (CT Ông Đồn) [GEOGRAPHIC_DATA] - Phan Thiết - …" at bounding box center [574, 508] width 1037 height 921
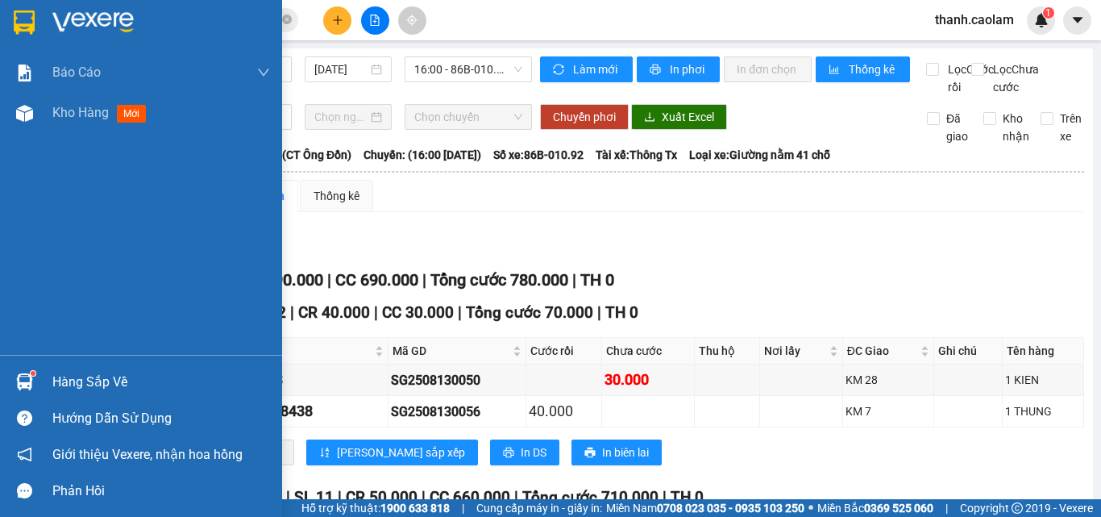
click at [21, 21] on img at bounding box center [24, 22] width 21 height 24
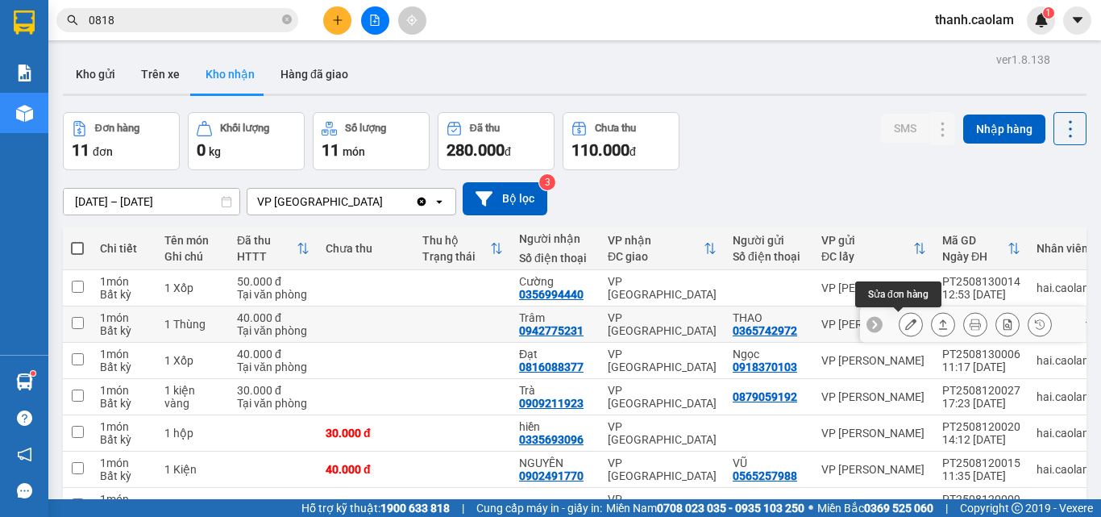
click at [905, 329] on icon at bounding box center [910, 323] width 11 height 11
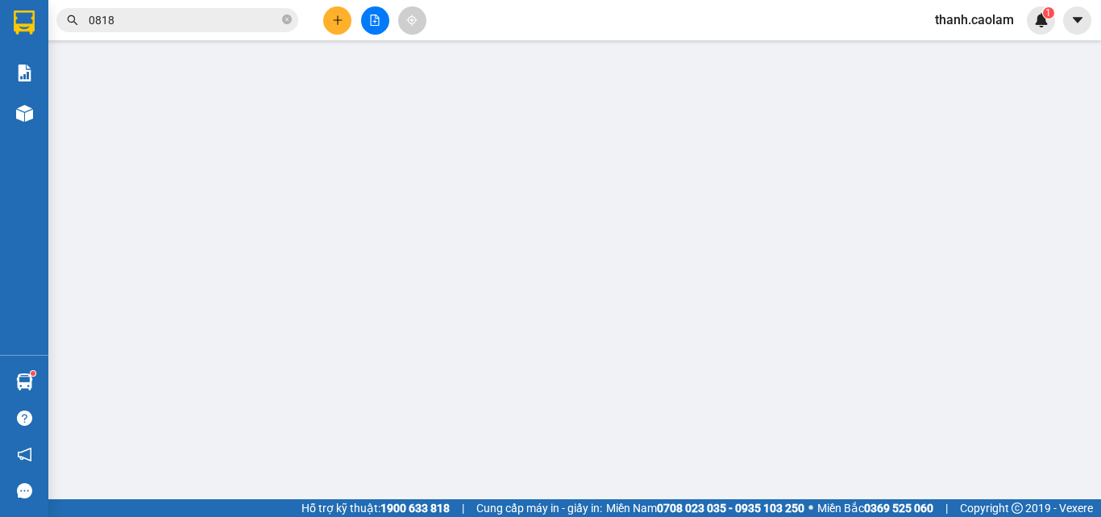
type input "0365742972"
type input "THAO"
type input "0942775231"
type input "Trâm"
type input "40.000"
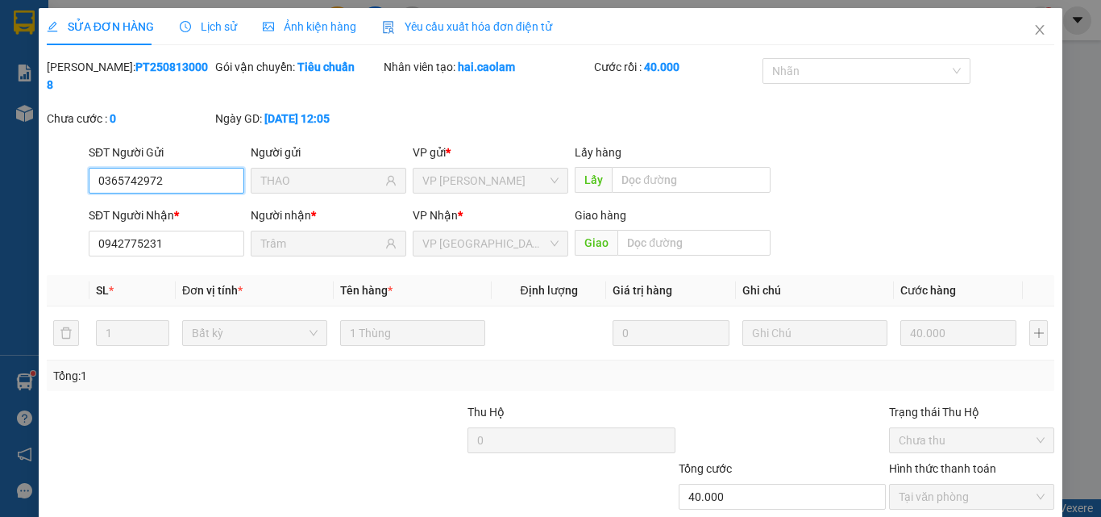
scroll to position [83, 0]
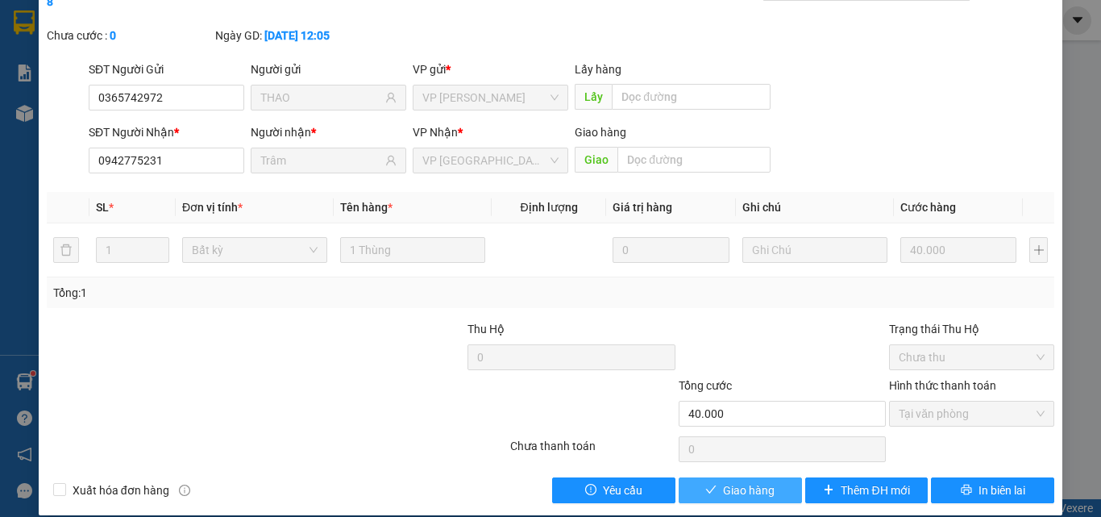
click at [747, 477] on button "Giao hàng" at bounding box center [740, 490] width 123 height 26
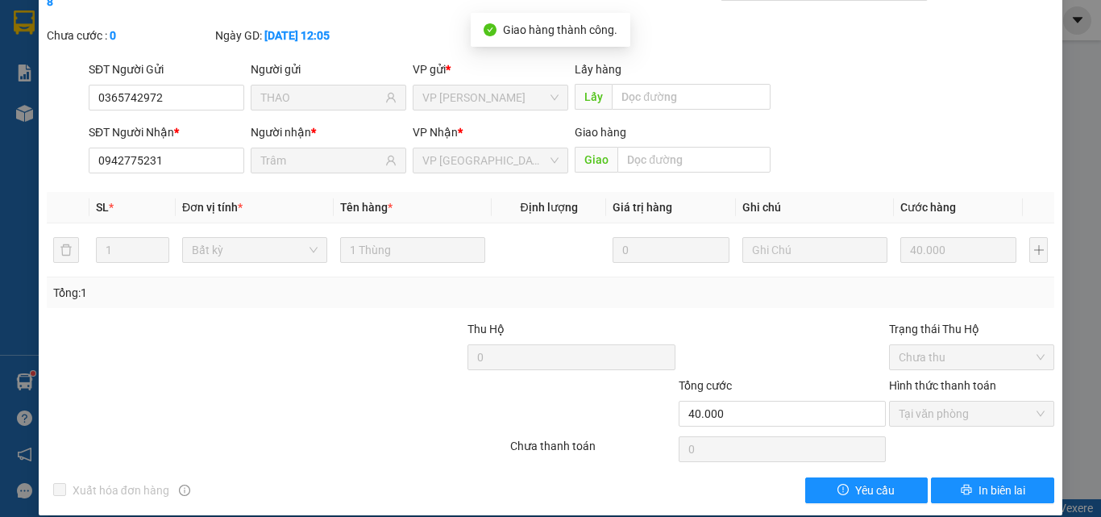
scroll to position [0, 0]
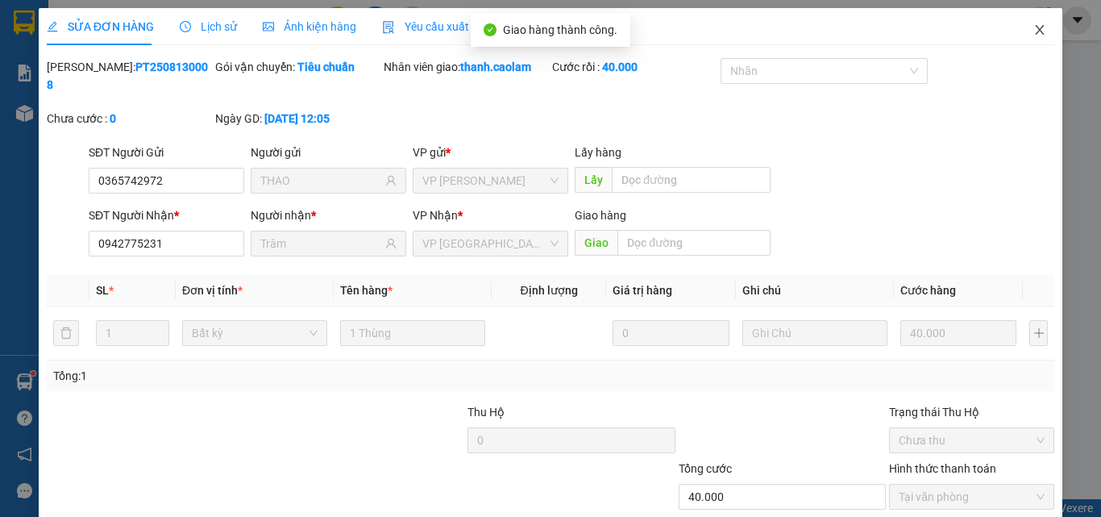
click at [1039, 25] on span "Close" at bounding box center [1039, 30] width 45 height 45
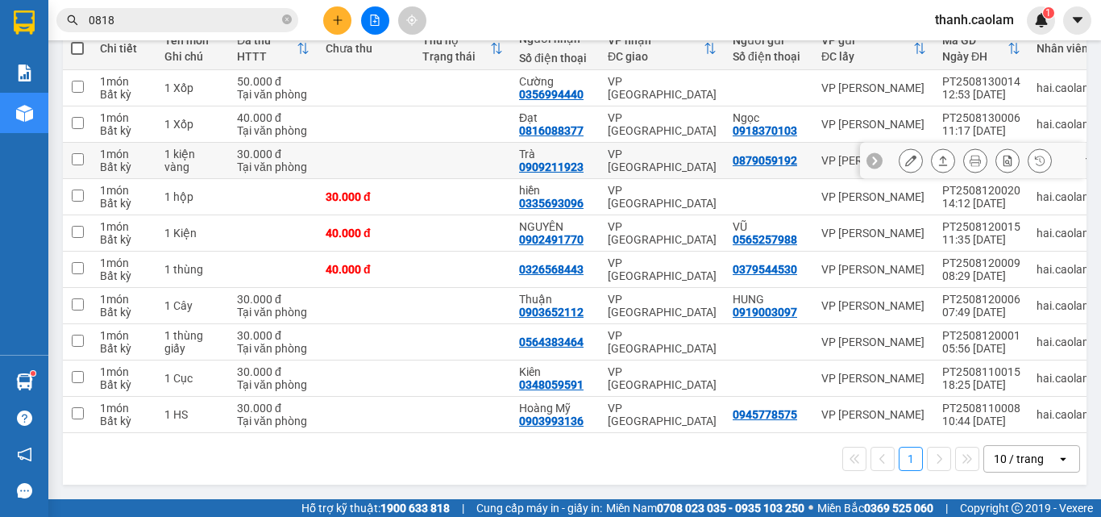
scroll to position [126, 0]
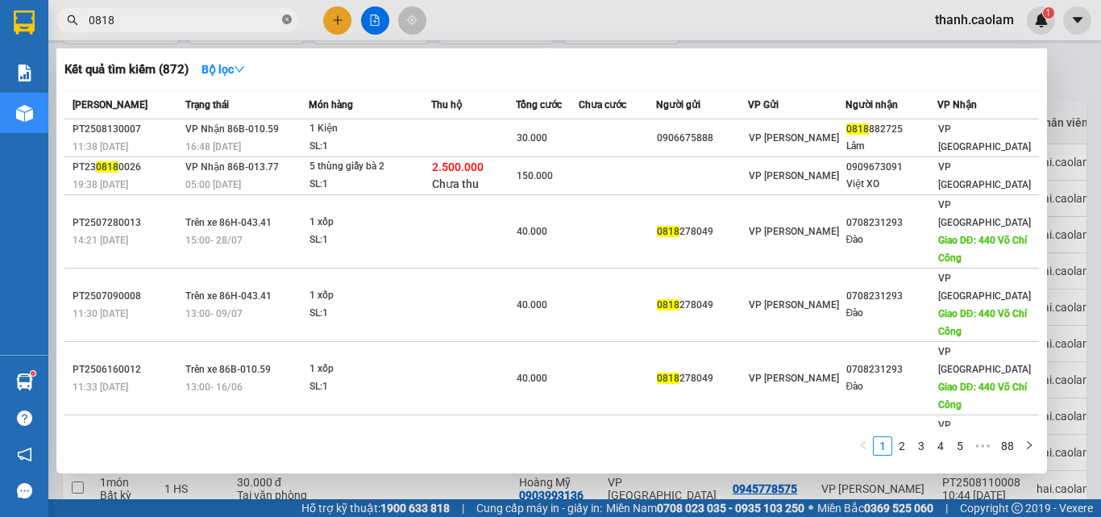
click at [286, 17] on icon "close-circle" at bounding box center [287, 20] width 10 height 10
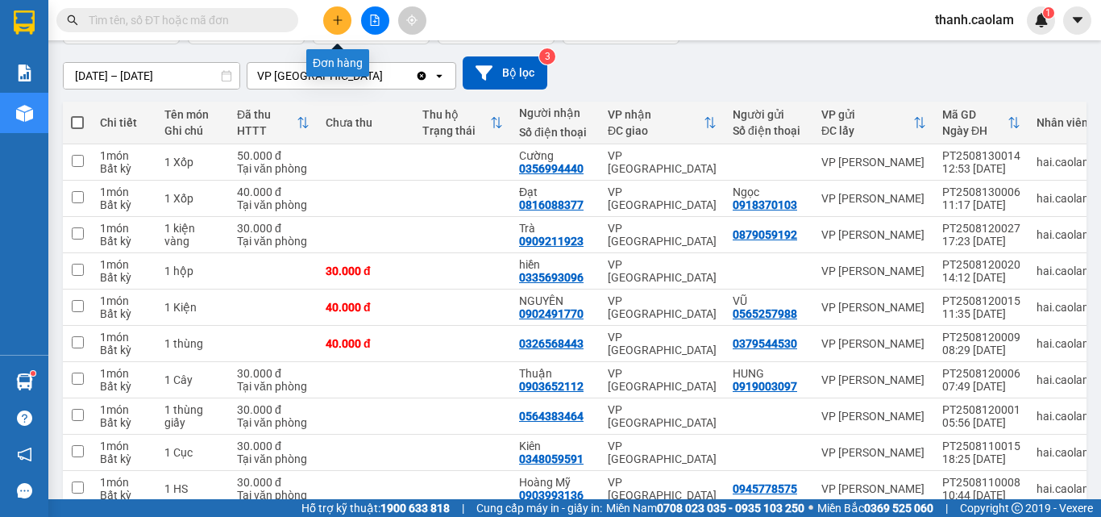
click at [343, 23] on button at bounding box center [337, 20] width 28 height 28
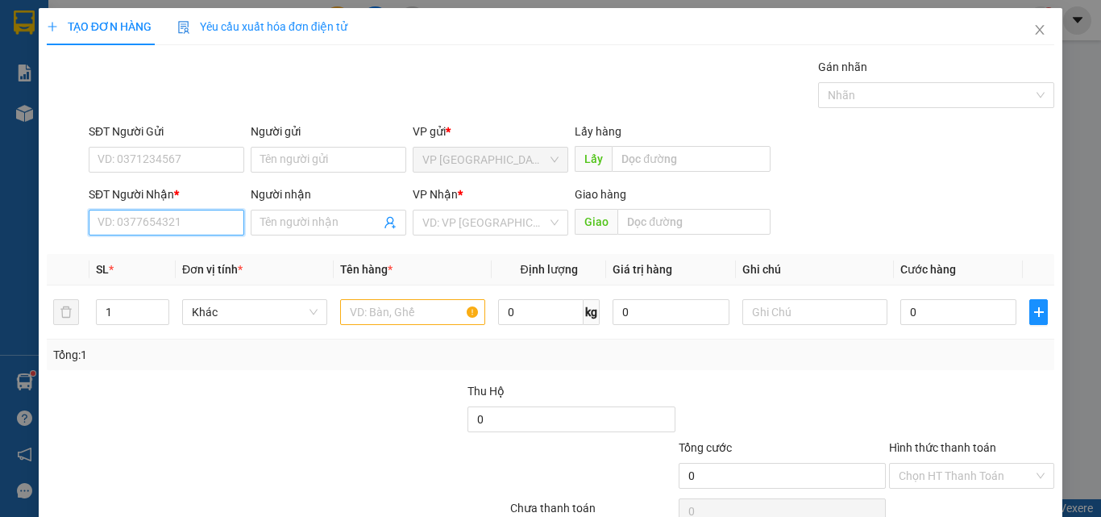
click at [222, 222] on input "SĐT Người Nhận *" at bounding box center [167, 223] width 156 height 26
click at [1033, 35] on icon "close" at bounding box center [1039, 29] width 13 height 13
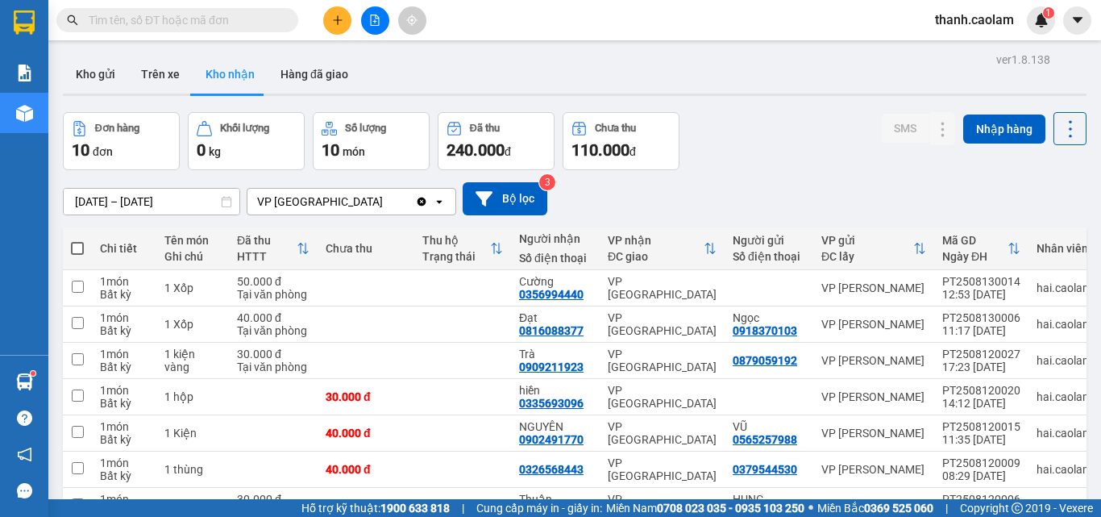
drag, startPoint x: 800, startPoint y: 170, endPoint x: 299, endPoint y: 97, distance: 506.7
click at [778, 167] on div "ver 1.8.138 Kho gửi Trên xe Kho nhận Hàng đã giao Đơn hàng 10 đơn Khối lượng 0 …" at bounding box center [574, 369] width 1037 height 642
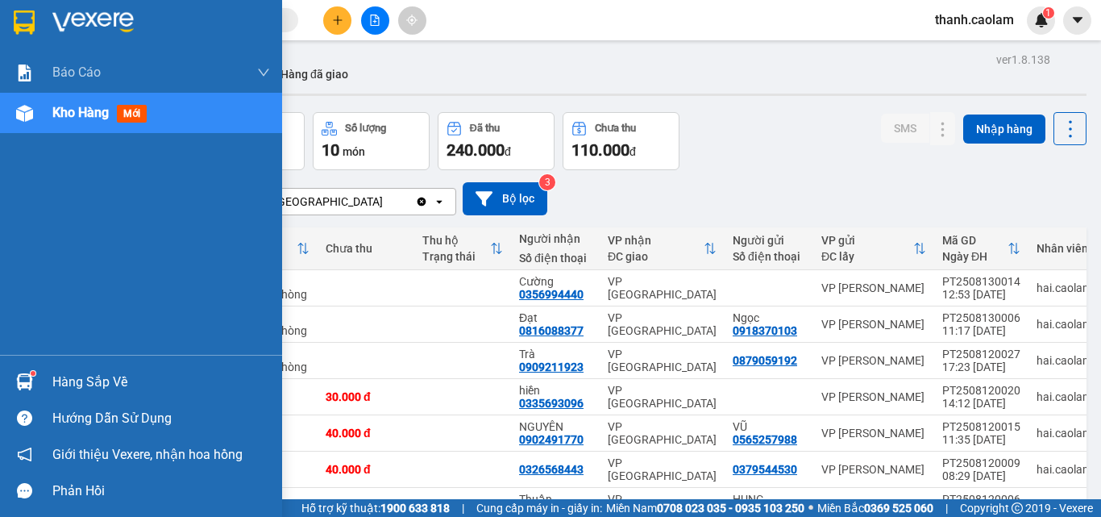
click at [21, 43] on div at bounding box center [141, 26] width 282 height 52
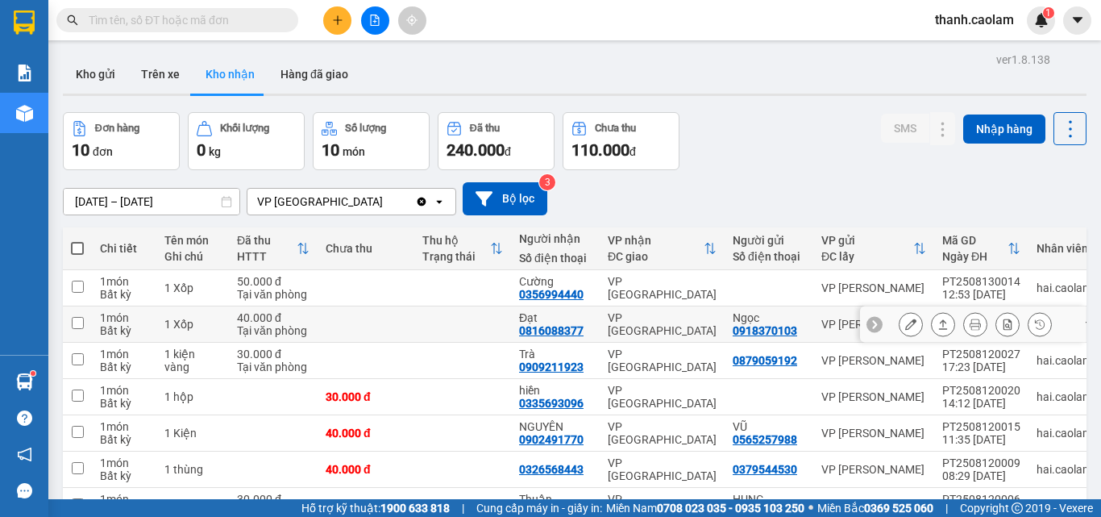
scroll to position [206, 0]
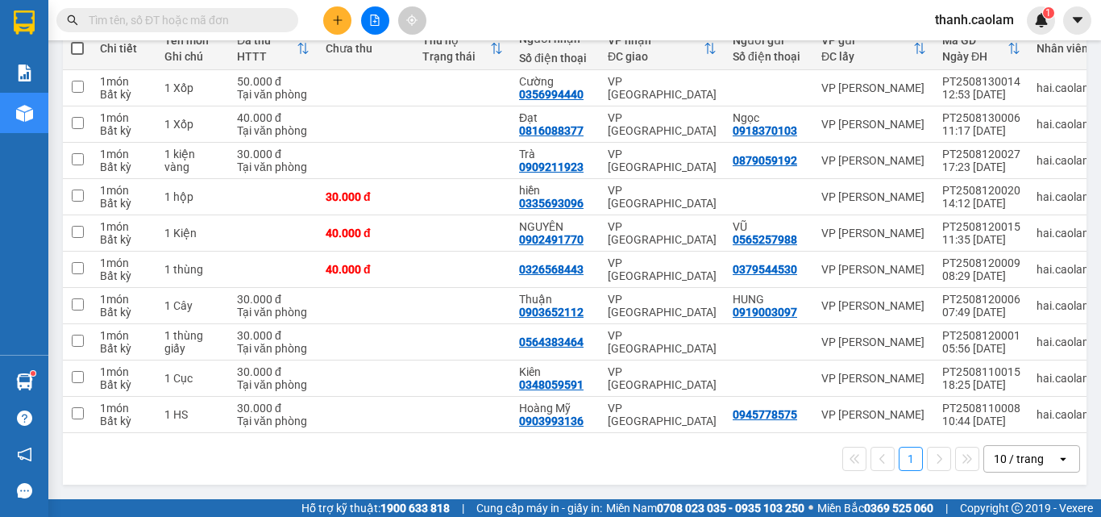
click at [340, 28] on button at bounding box center [337, 20] width 28 height 28
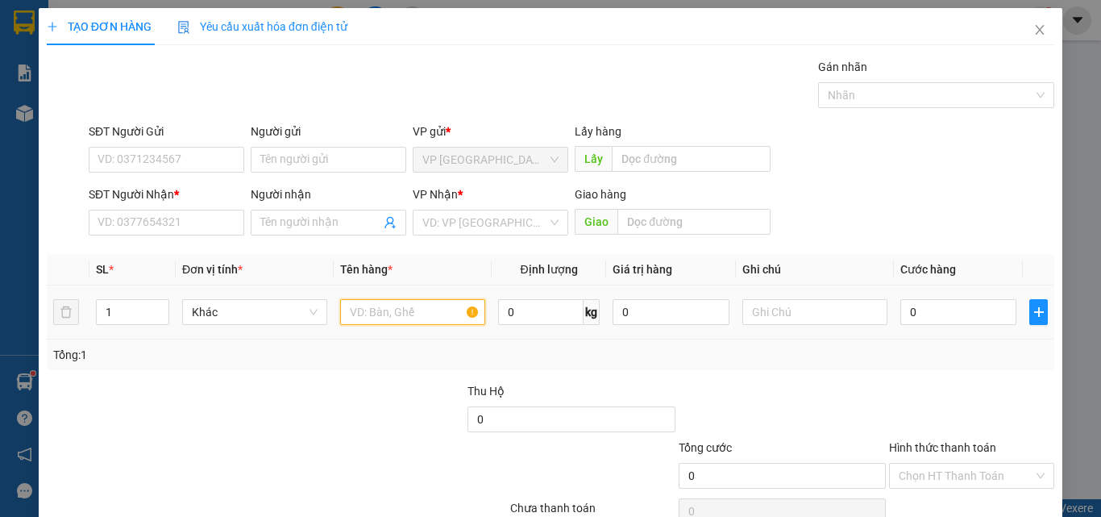
click at [394, 315] on input "text" at bounding box center [412, 312] width 145 height 26
type input "1KIEN"
type input "3"
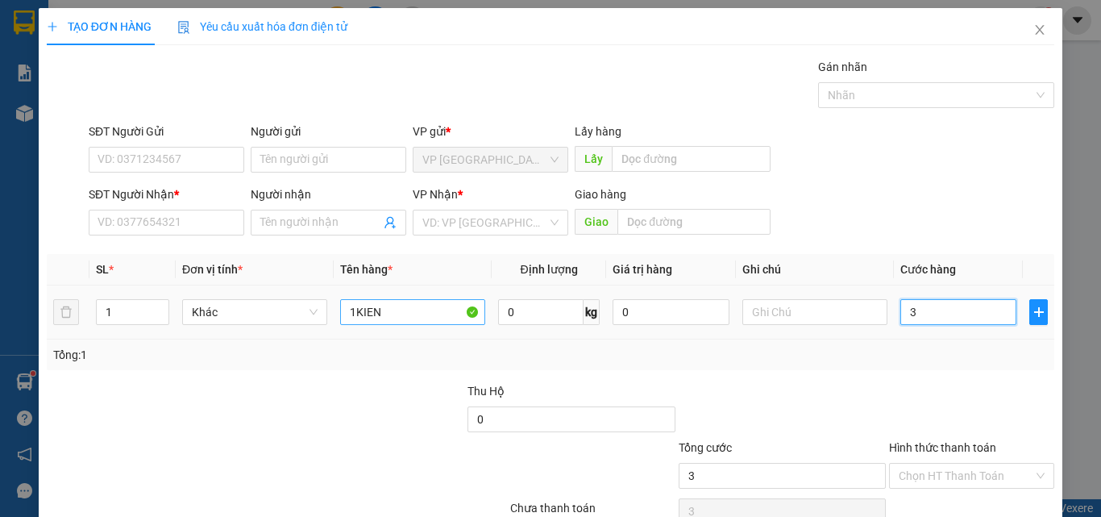
type input "30"
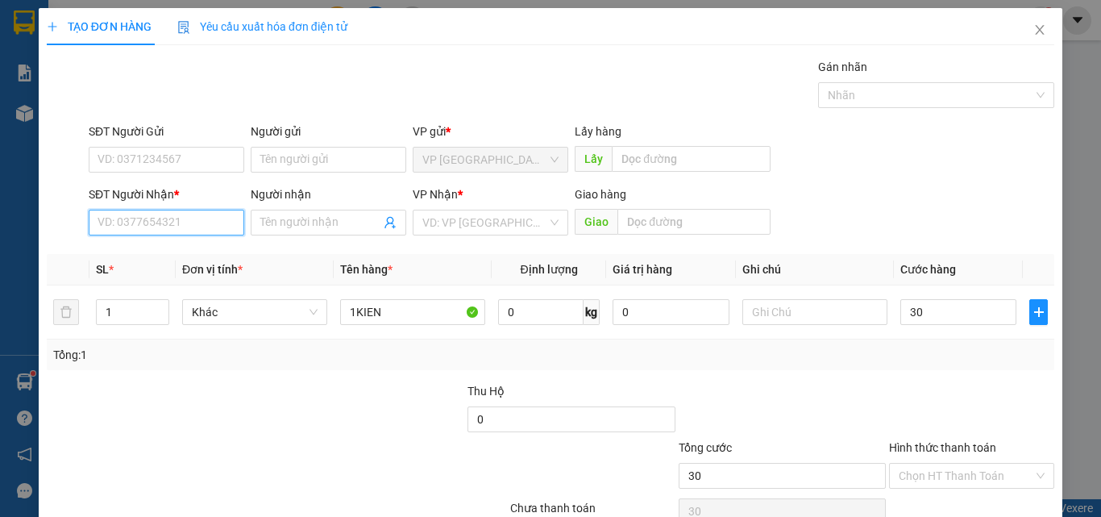
type input "30.000"
click at [124, 222] on input "SĐT Người Nhận *" at bounding box center [167, 223] width 156 height 26
drag, startPoint x: 1025, startPoint y: 30, endPoint x: 160, endPoint y: 28, distance: 865.7
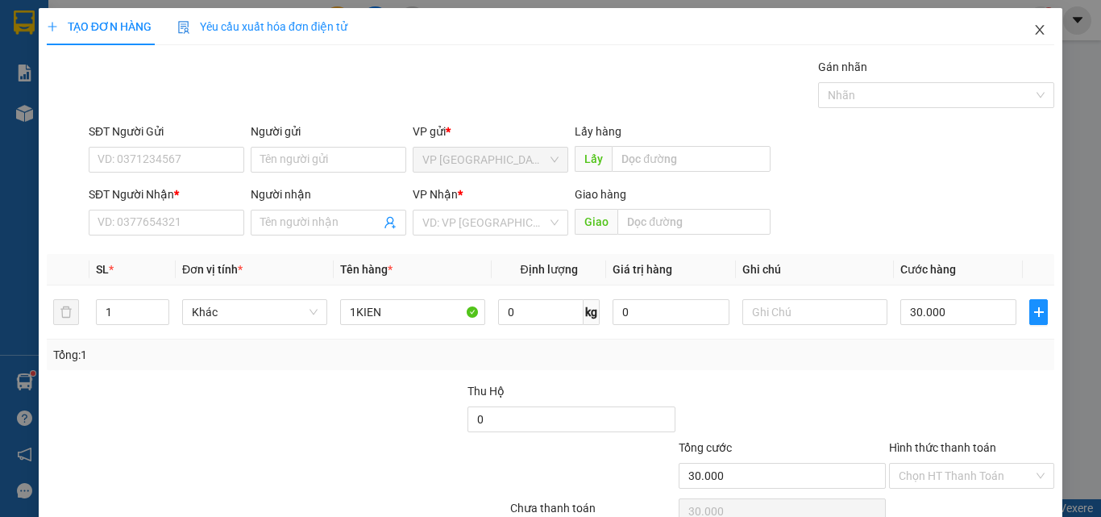
click at [1033, 27] on icon "close" at bounding box center [1039, 29] width 13 height 13
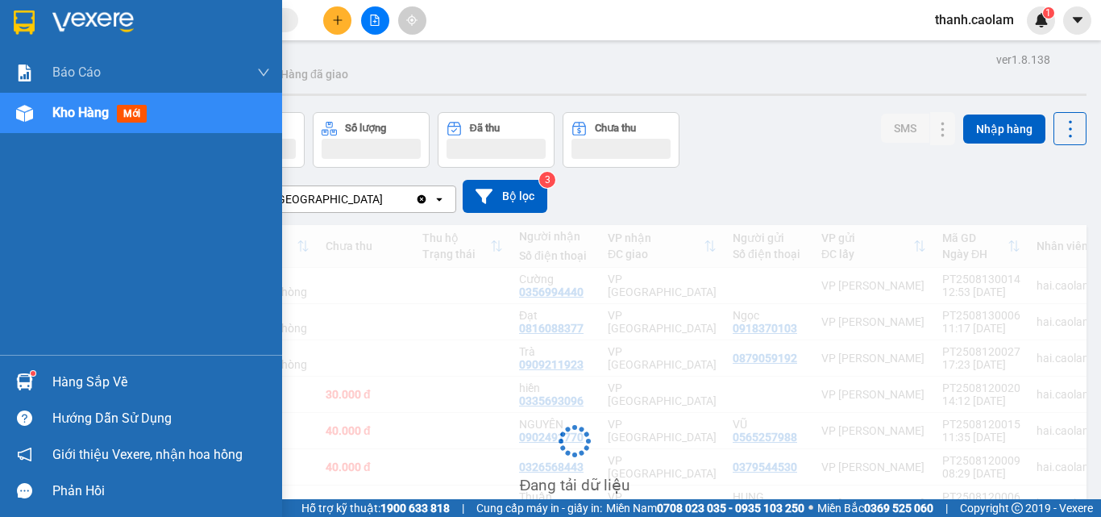
click at [39, 26] on div at bounding box center [141, 26] width 282 height 52
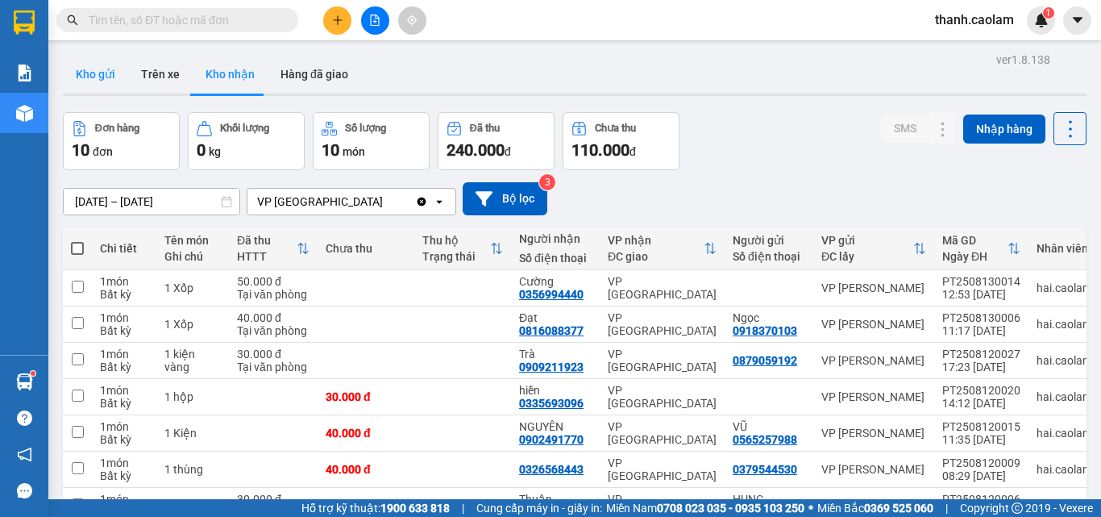
click at [113, 86] on button "Kho gửi" at bounding box center [95, 74] width 65 height 39
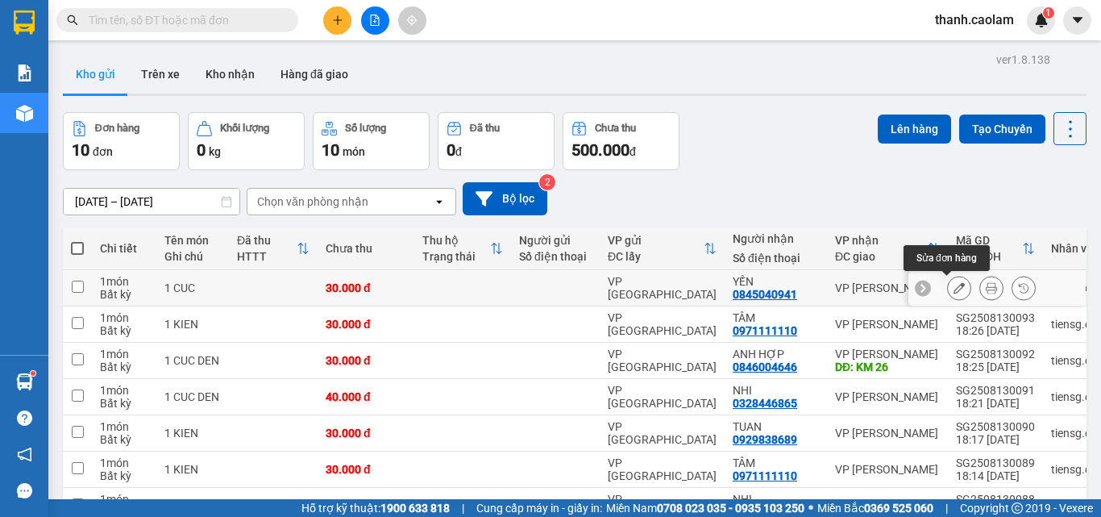
click at [948, 294] on button at bounding box center [959, 288] width 23 height 28
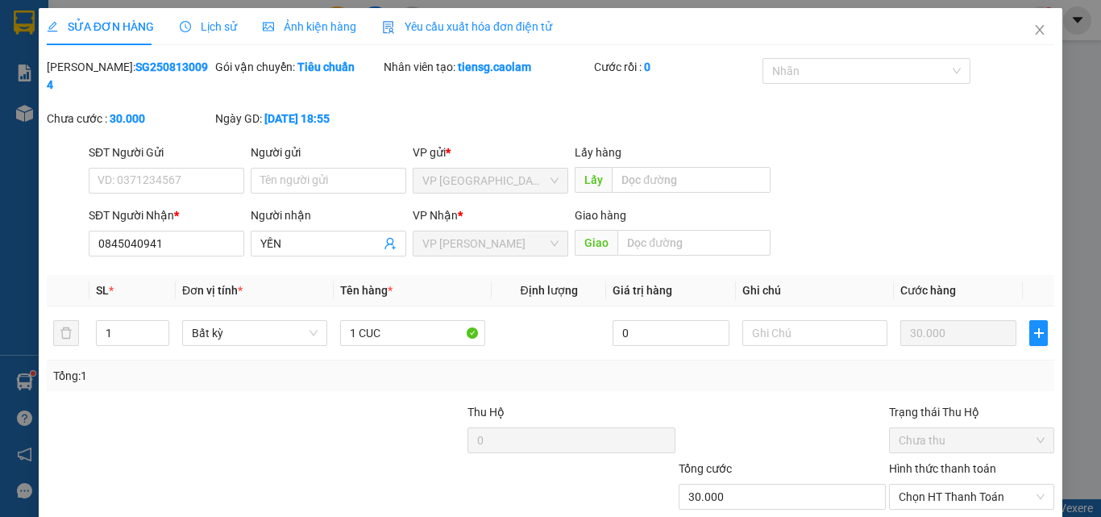
type input "0845040941"
type input "30.000"
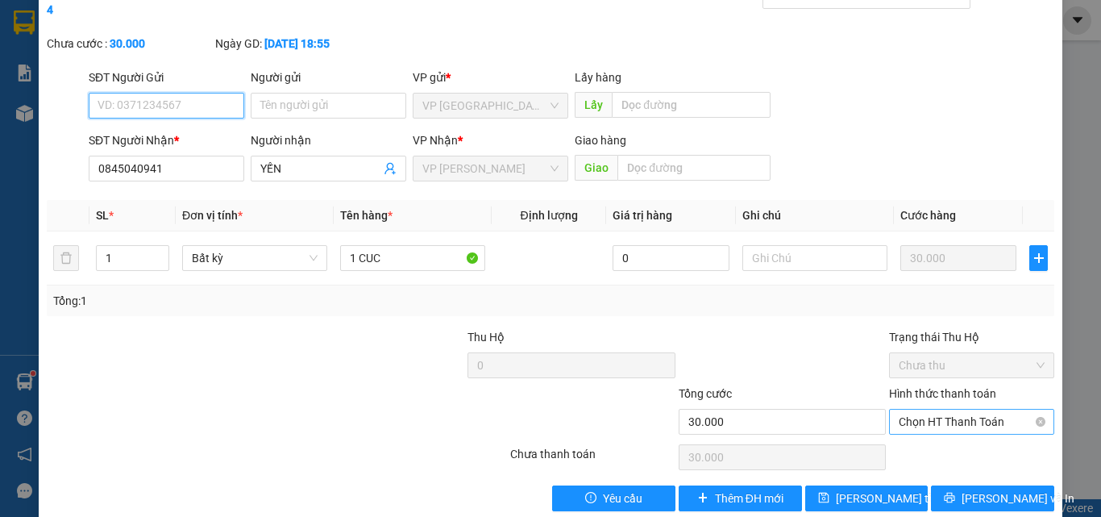
click at [949, 409] on span "Chọn HT Thanh Toán" at bounding box center [972, 421] width 146 height 24
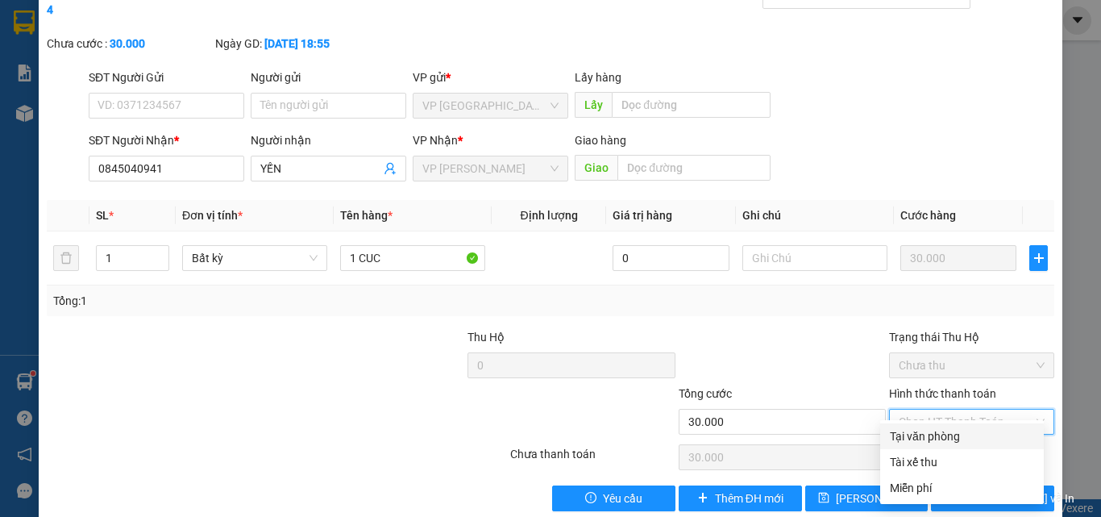
click at [945, 436] on div "Tại văn phòng" at bounding box center [962, 436] width 144 height 18
type input "0"
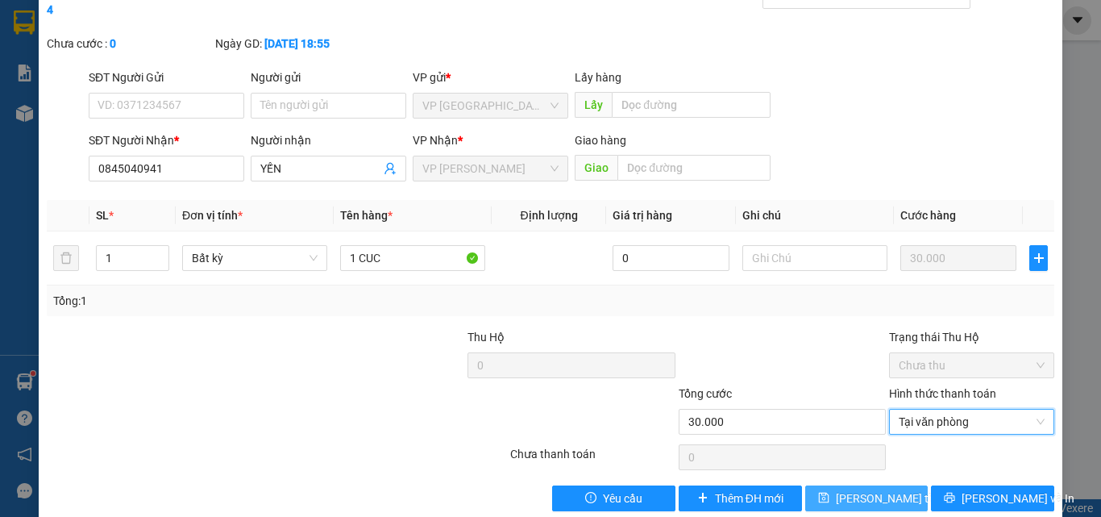
click at [866, 489] on span "[PERSON_NAME] thay đổi" at bounding box center [900, 498] width 129 height 18
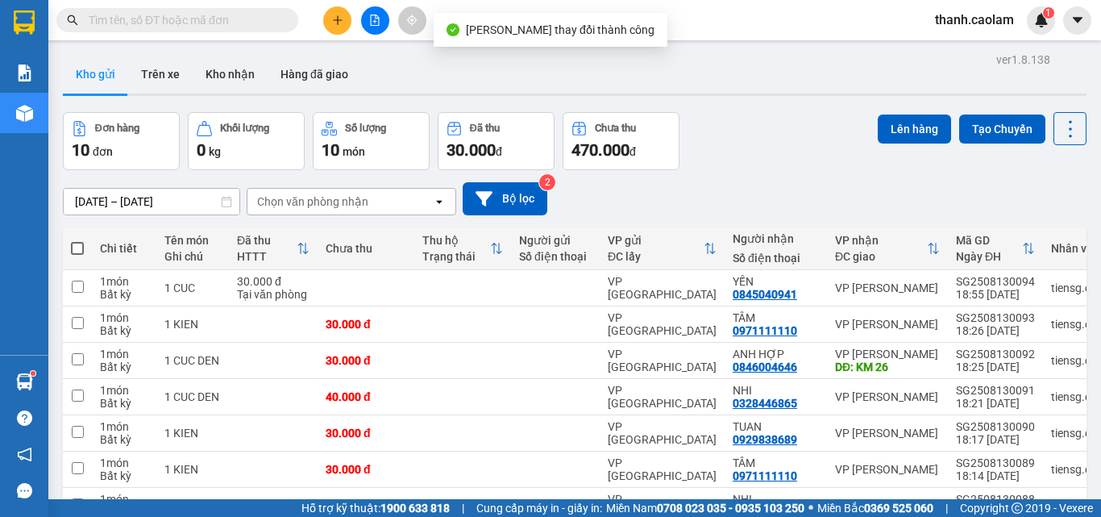
click at [324, 17] on button at bounding box center [337, 20] width 28 height 28
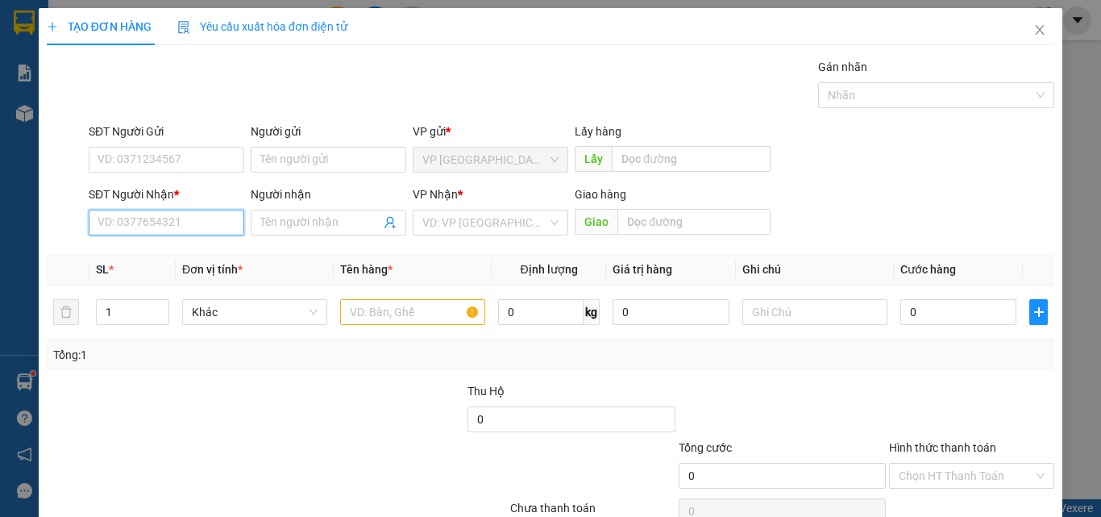
click at [216, 223] on input "SĐT Người Nhận *" at bounding box center [167, 223] width 156 height 26
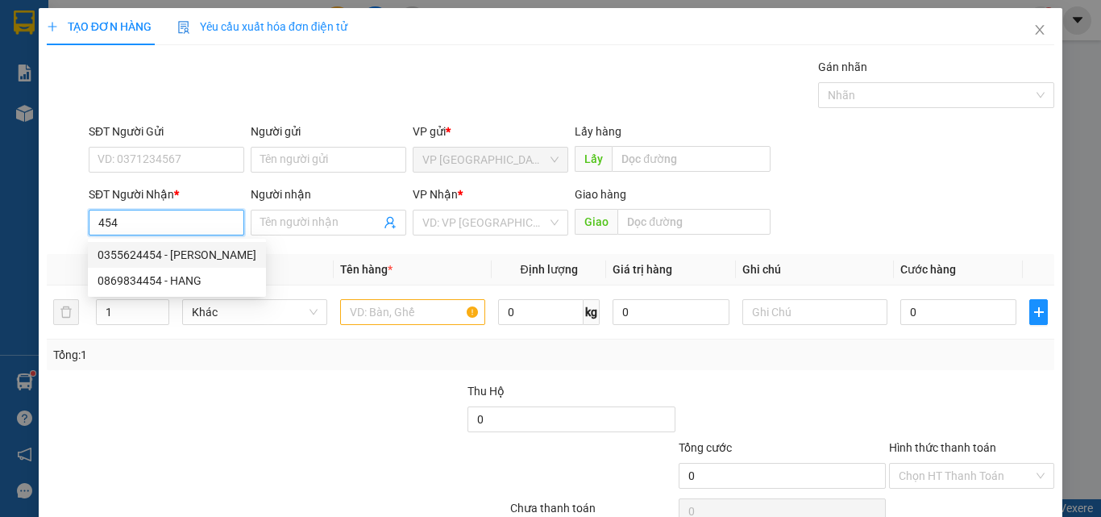
click at [211, 247] on div "0355624454 - [PERSON_NAME]" at bounding box center [177, 255] width 159 height 18
type input "0355624454"
type input "MINH"
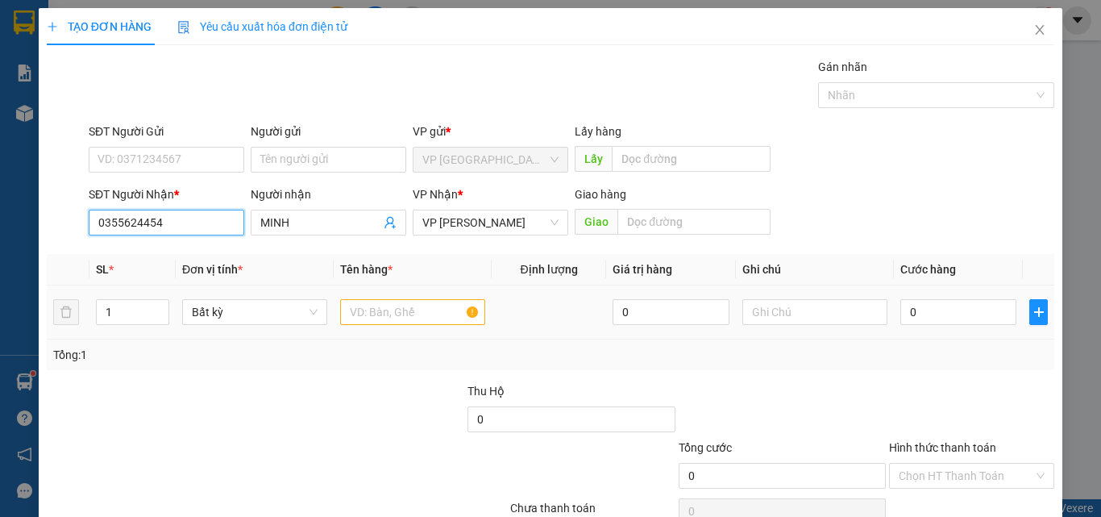
type input "0355624454"
click at [401, 310] on input "text" at bounding box center [412, 312] width 145 height 26
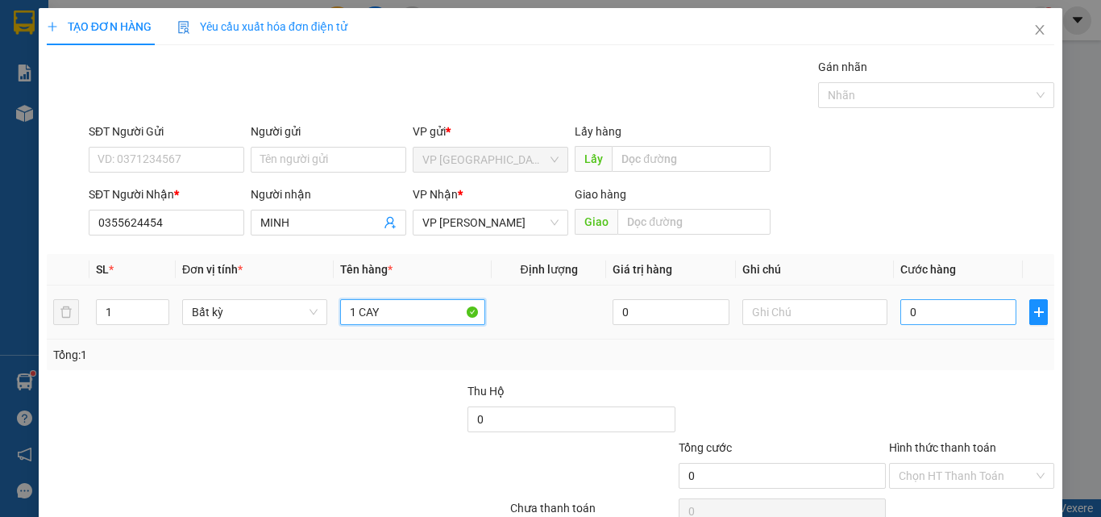
type input "1 CAY"
click at [947, 313] on input "0" at bounding box center [958, 312] width 116 height 26
type input "7"
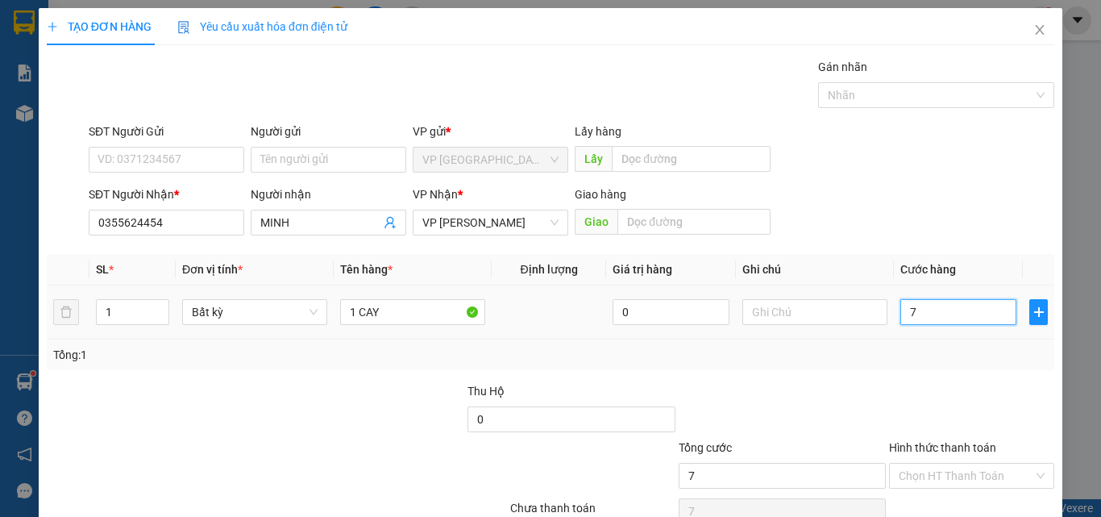
type input "70"
type input "70.000"
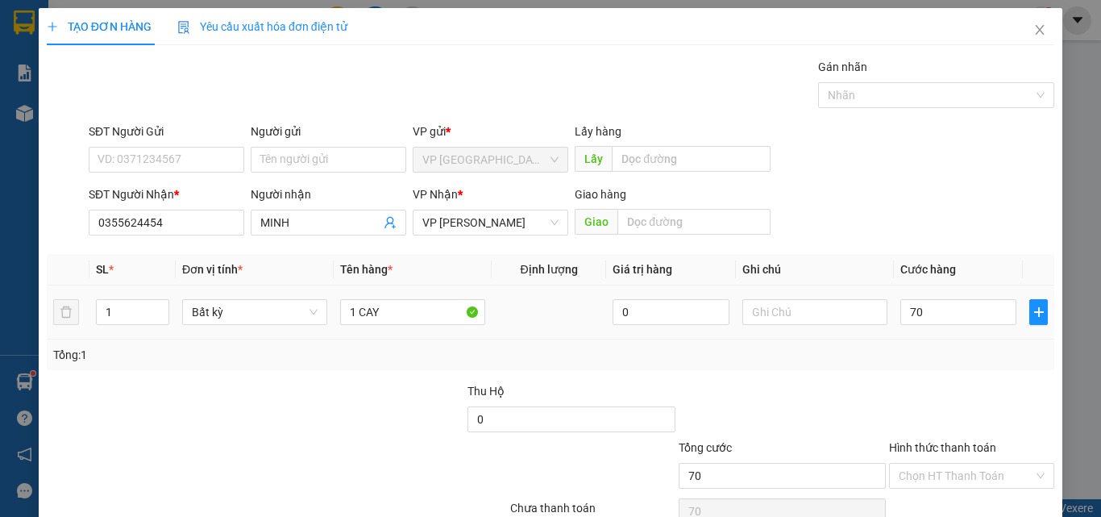
type input "70.000"
click at [944, 335] on td "70.000" at bounding box center [958, 312] width 129 height 54
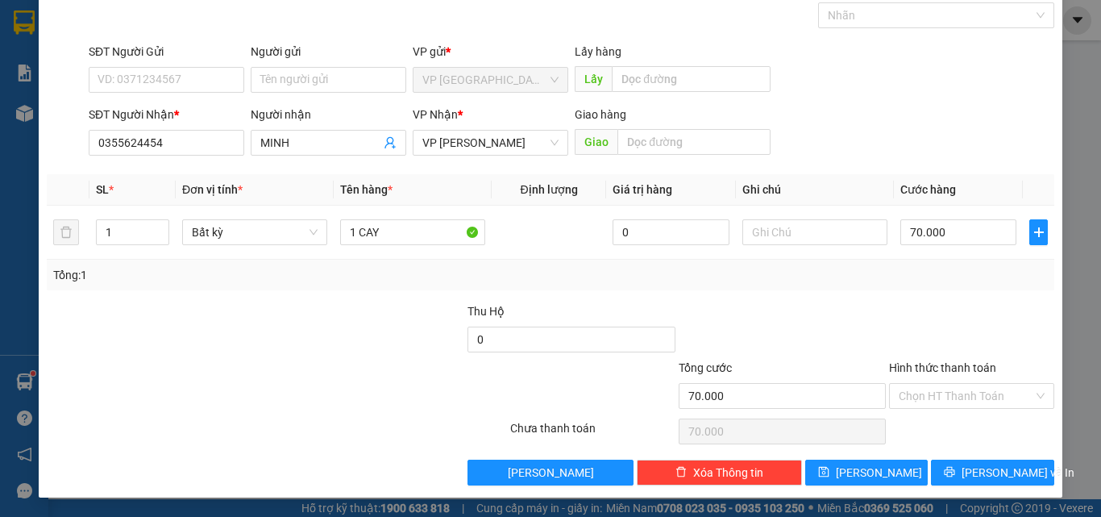
click at [980, 458] on div "Transit Pickup Surcharge Ids Transit Deliver Surcharge Ids Transit Deliver Surc…" at bounding box center [551, 231] width 1008 height 507
click at [980, 463] on span "[PERSON_NAME] và In" at bounding box center [1018, 472] width 113 height 18
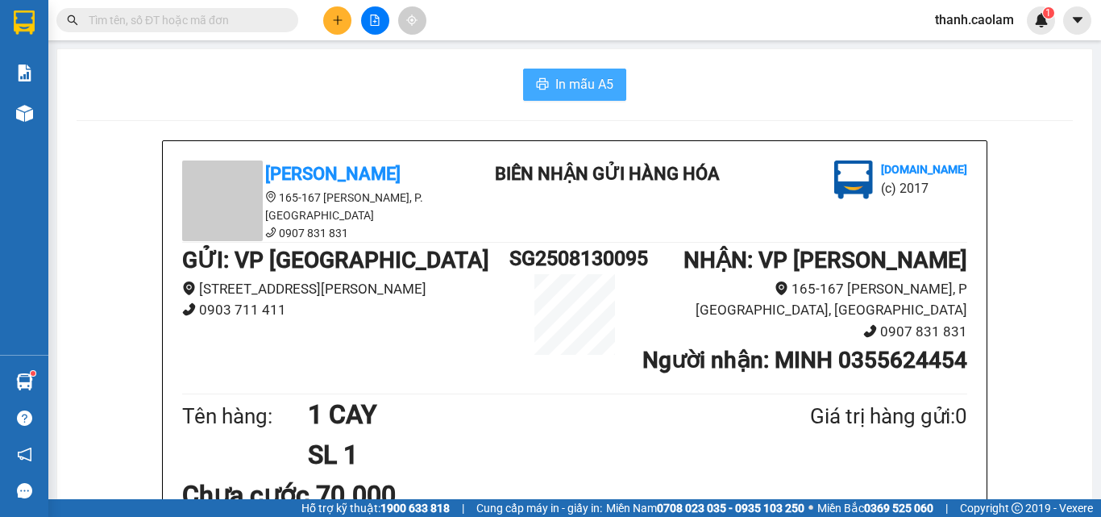
click at [527, 80] on button "In mẫu A5" at bounding box center [574, 85] width 103 height 32
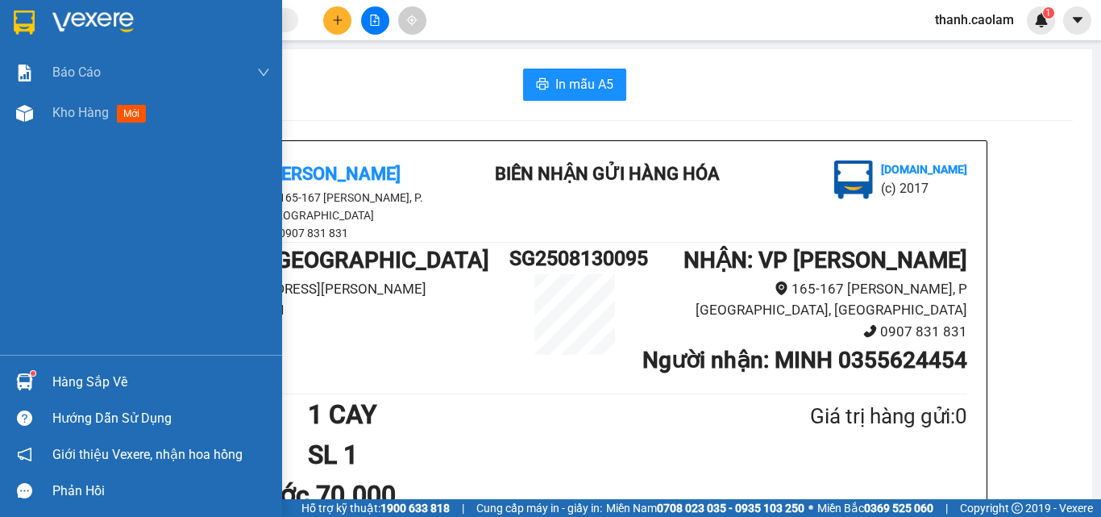
click at [23, 14] on img at bounding box center [24, 22] width 21 height 24
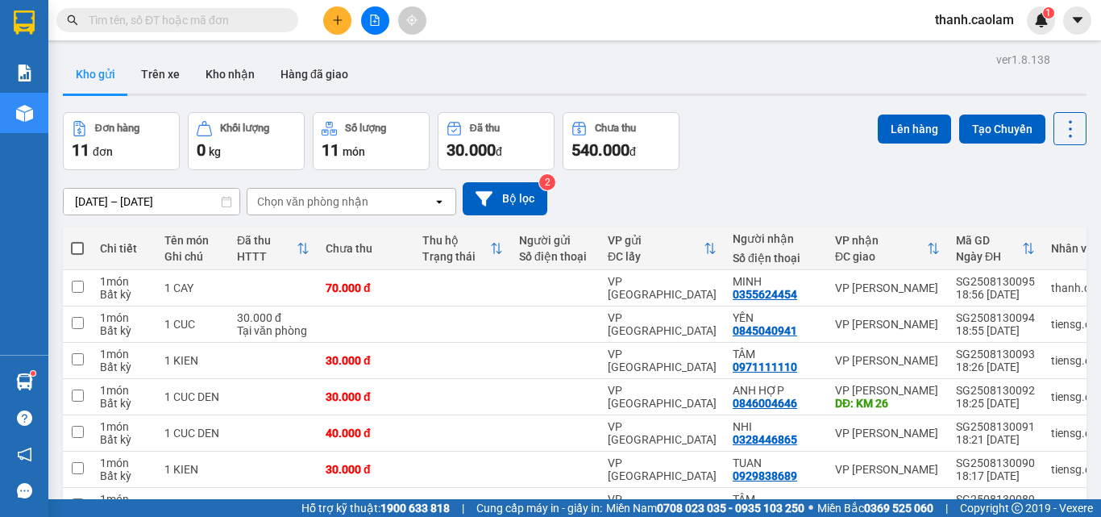
click at [335, 25] on icon "plus" at bounding box center [337, 20] width 11 height 11
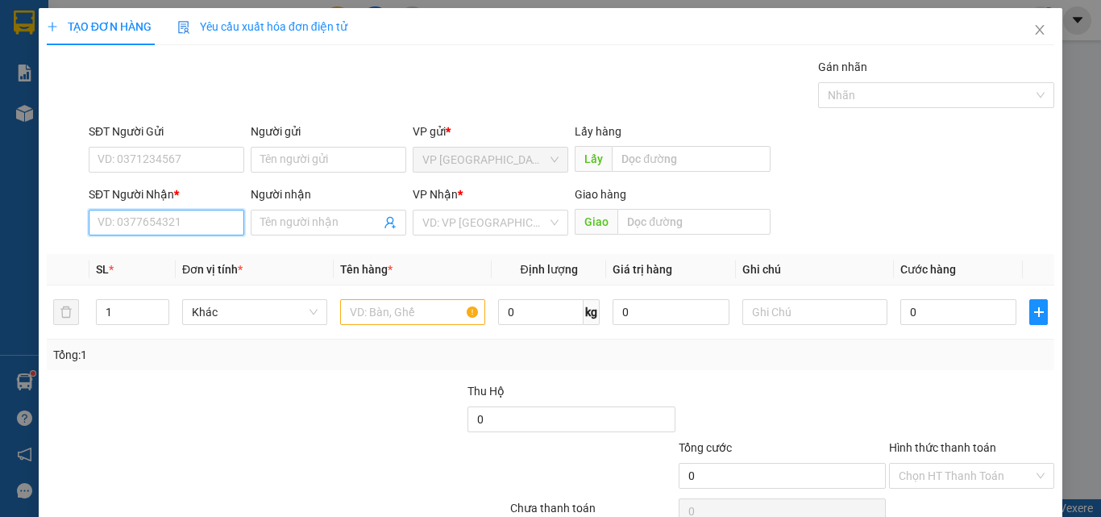
click at [147, 230] on input "SĐT Người Nhận *" at bounding box center [167, 223] width 156 height 26
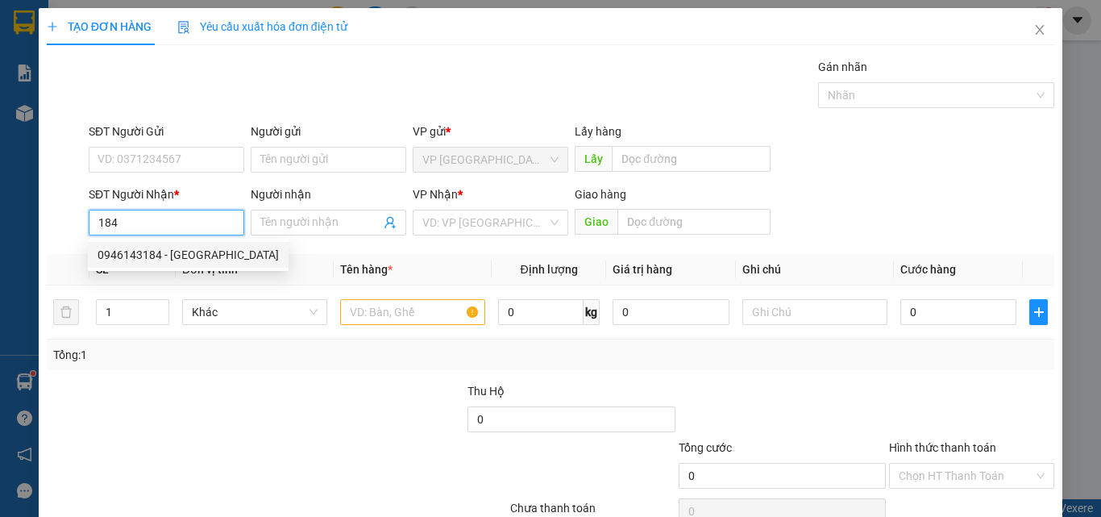
drag, startPoint x: 202, startPoint y: 251, endPoint x: 487, endPoint y: 357, distance: 303.5
click at [202, 252] on div "0946143184 - [GEOGRAPHIC_DATA]" at bounding box center [188, 255] width 181 height 18
type input "0946143184"
type input "ĐỨC"
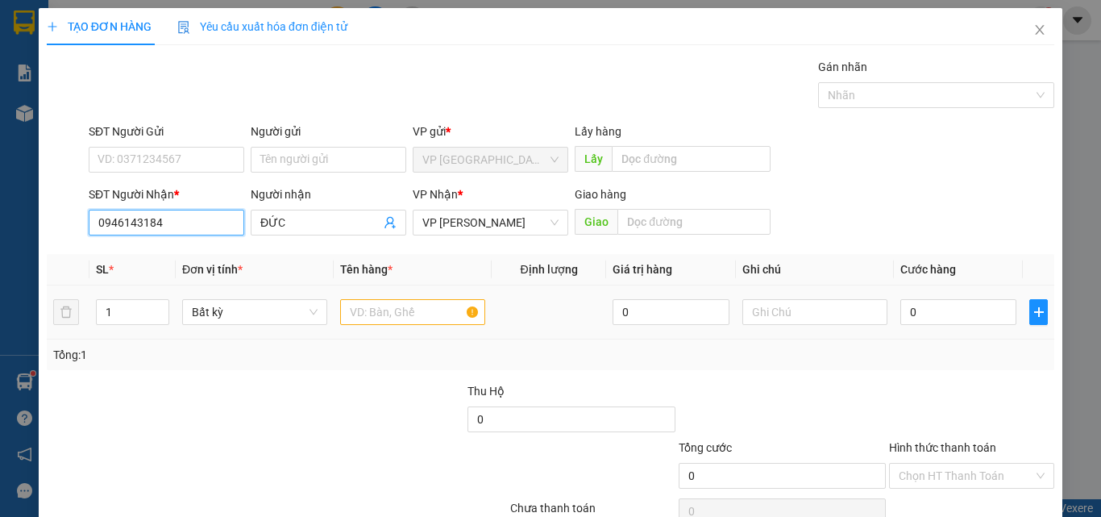
type input "0946143184"
click at [454, 313] on input "text" at bounding box center [412, 312] width 145 height 26
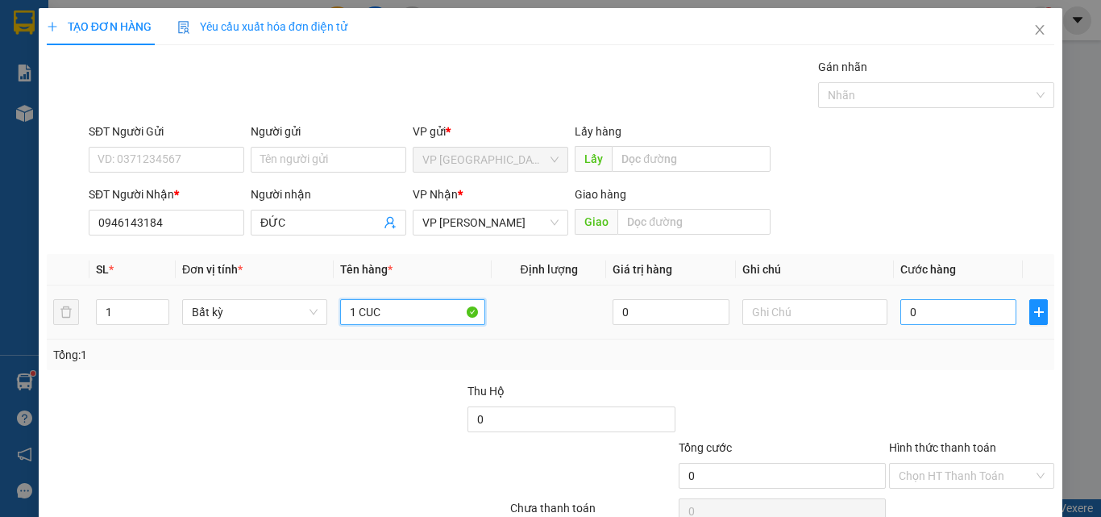
type input "1 CUC"
click at [961, 305] on input "0" at bounding box center [958, 312] width 116 height 26
type input "3"
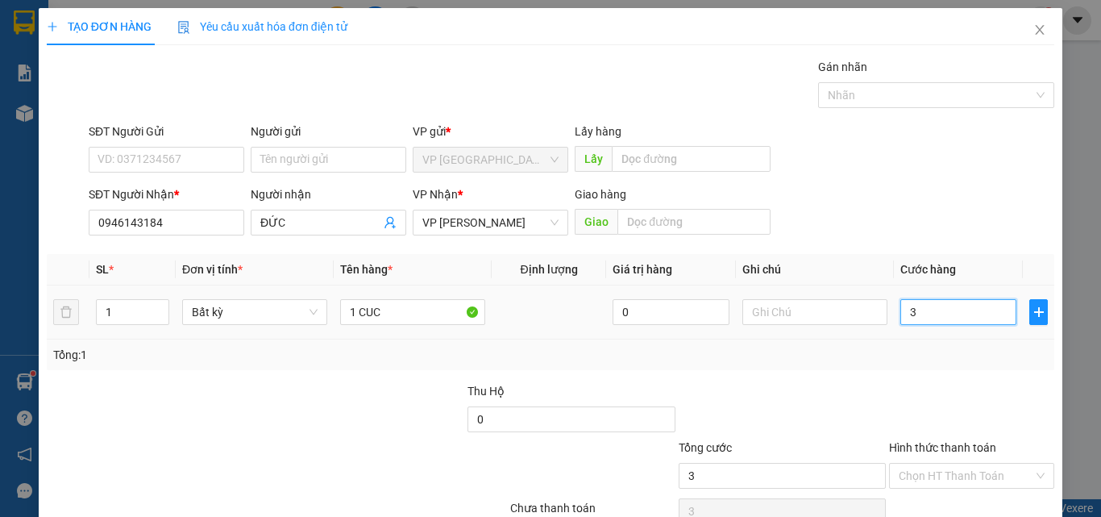
type input "30"
type input "30.000"
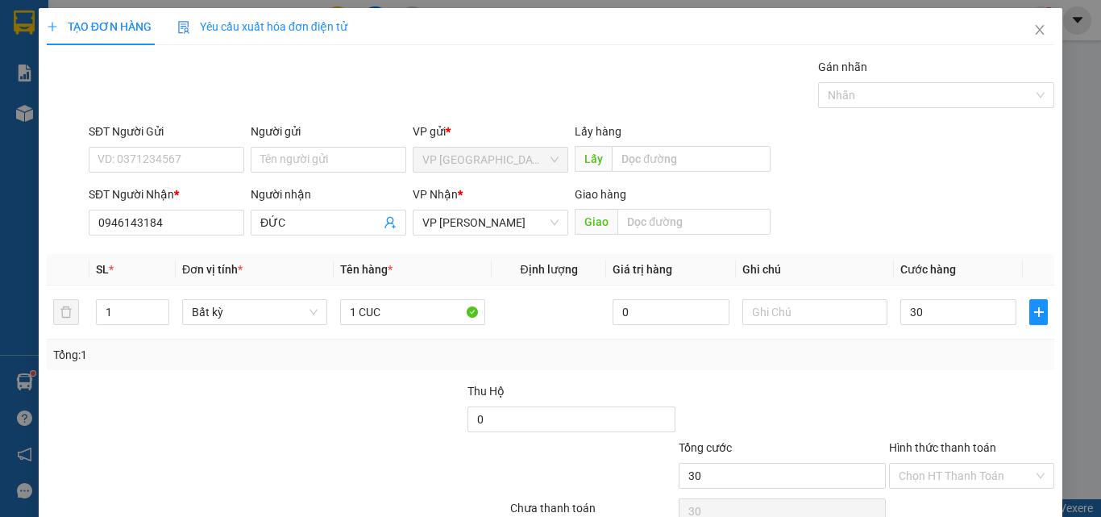
type input "30.000"
click at [981, 401] on div at bounding box center [971, 410] width 168 height 56
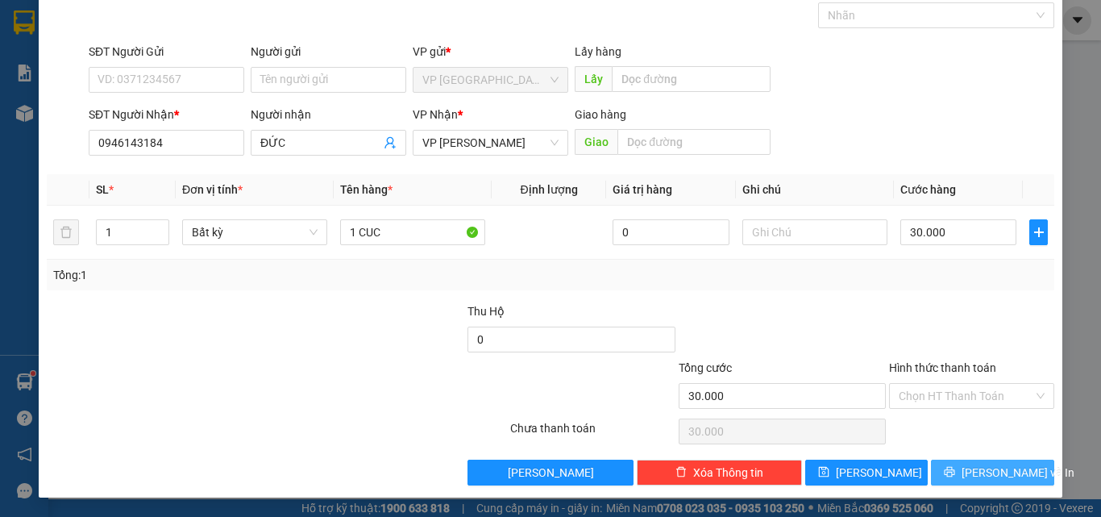
click at [981, 464] on span "[PERSON_NAME] và In" at bounding box center [1018, 472] width 113 height 18
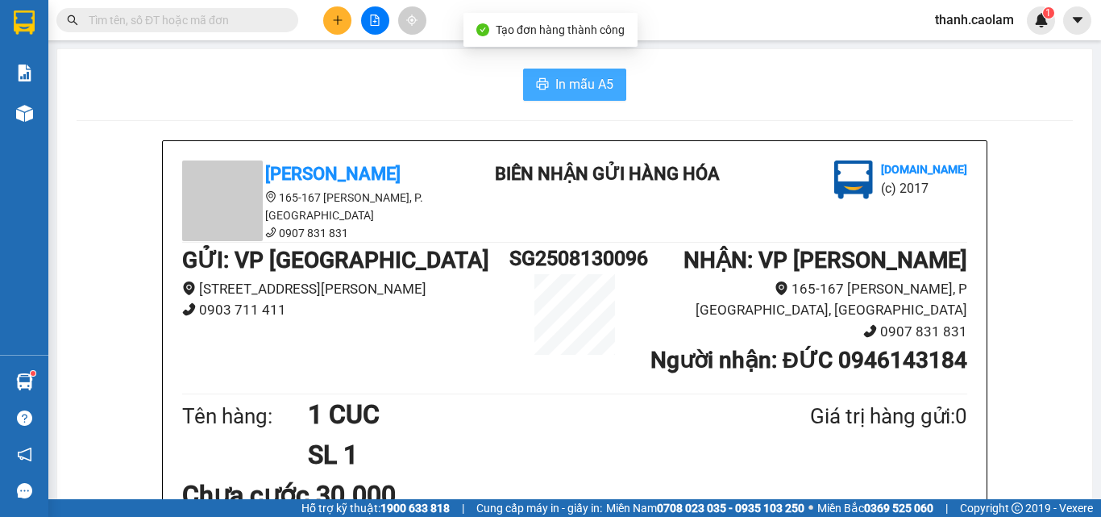
click at [584, 92] on span "In mẫu A5" at bounding box center [584, 84] width 58 height 20
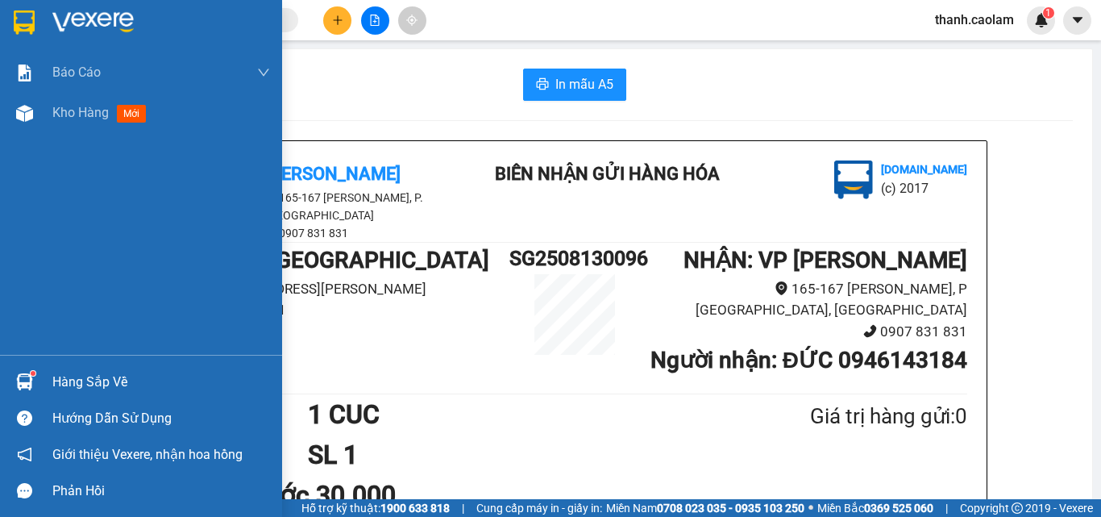
click at [14, 24] on img at bounding box center [24, 22] width 21 height 24
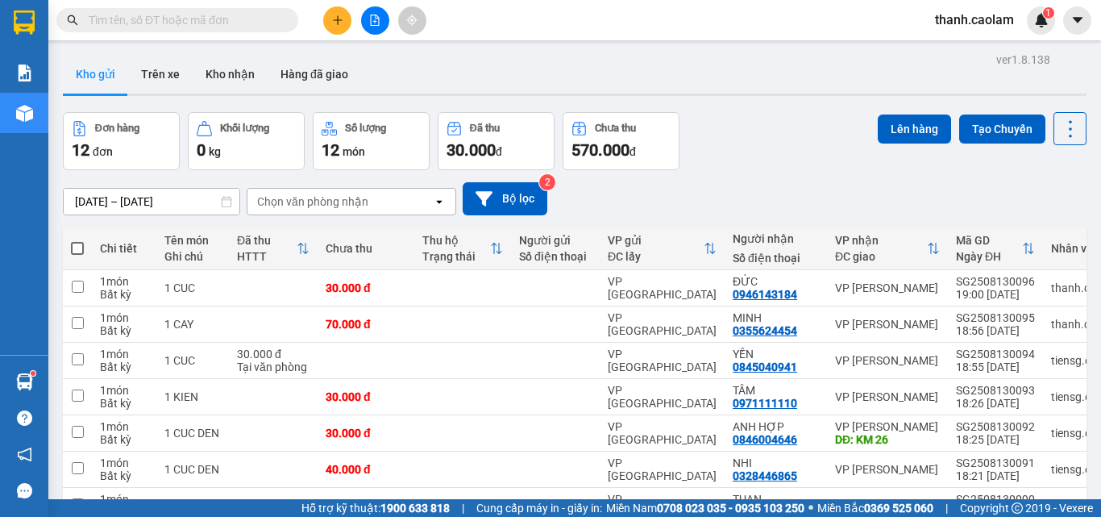
click at [196, 16] on input "text" at bounding box center [184, 20] width 190 height 18
click at [243, 60] on button "Kho nhận" at bounding box center [230, 74] width 75 height 39
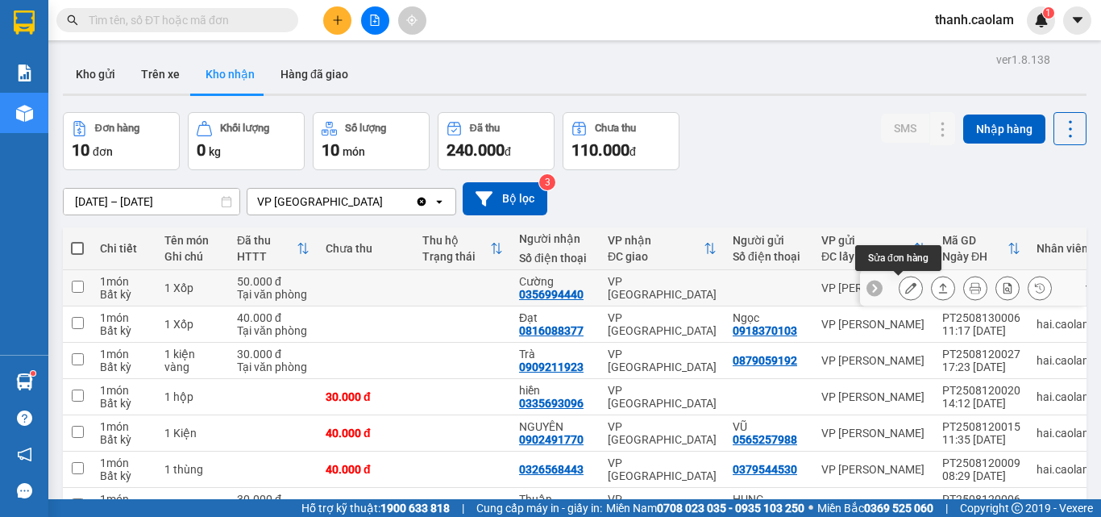
click at [905, 289] on icon at bounding box center [910, 287] width 11 height 11
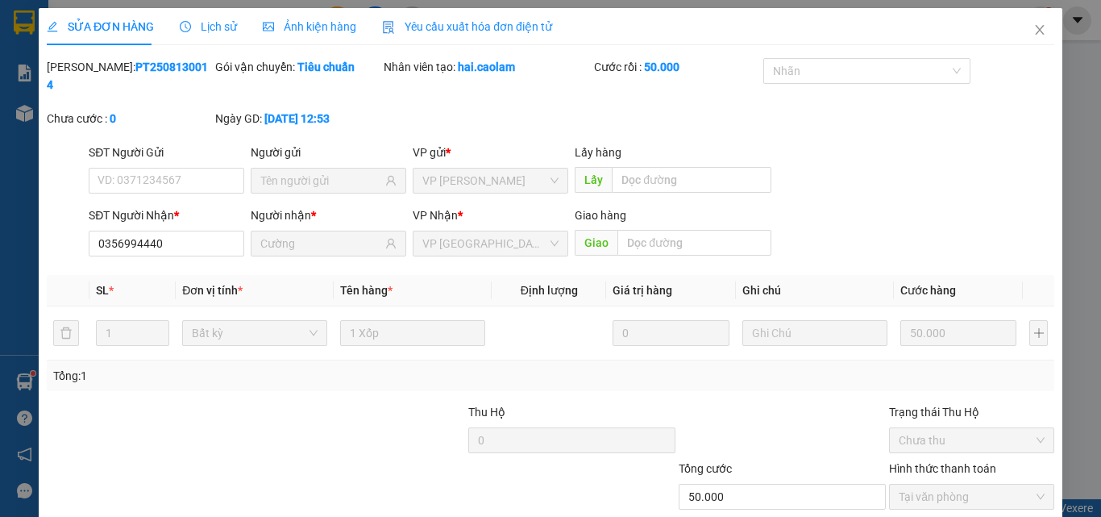
type input "0356994440"
type input "Cường"
type input "50.000"
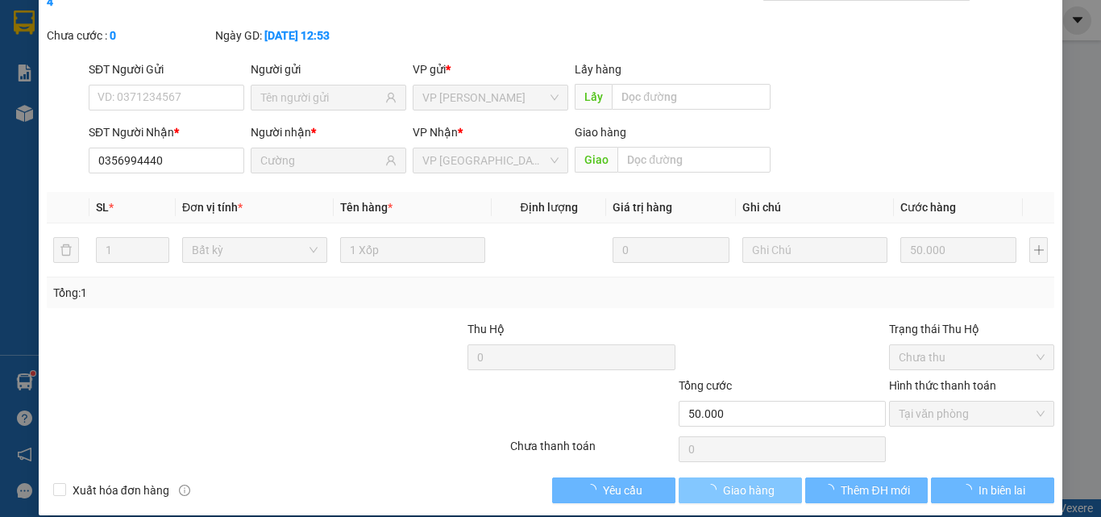
click at [753, 481] on span "Giao hàng" at bounding box center [749, 490] width 52 height 18
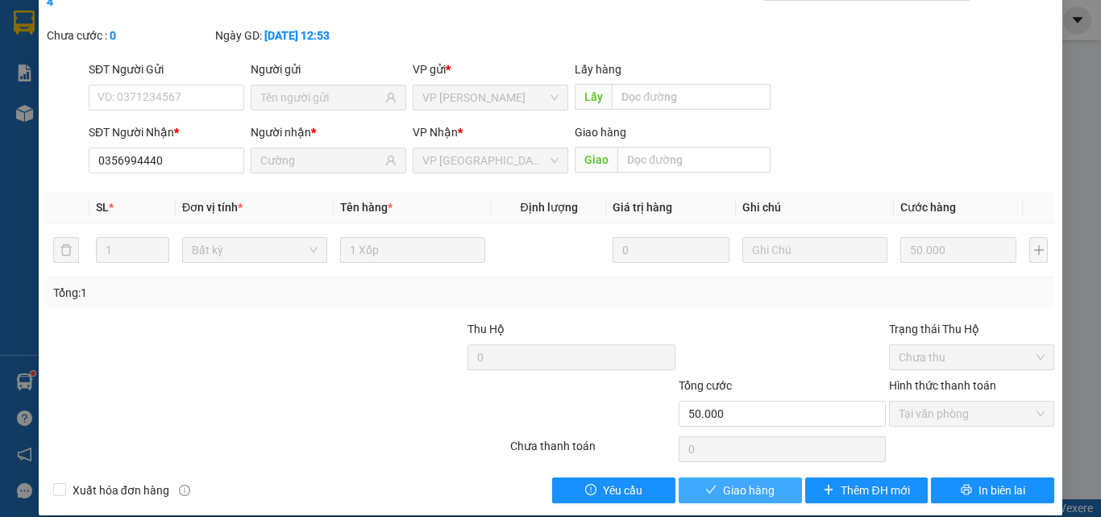
click at [738, 481] on span "Giao hàng" at bounding box center [749, 490] width 52 height 18
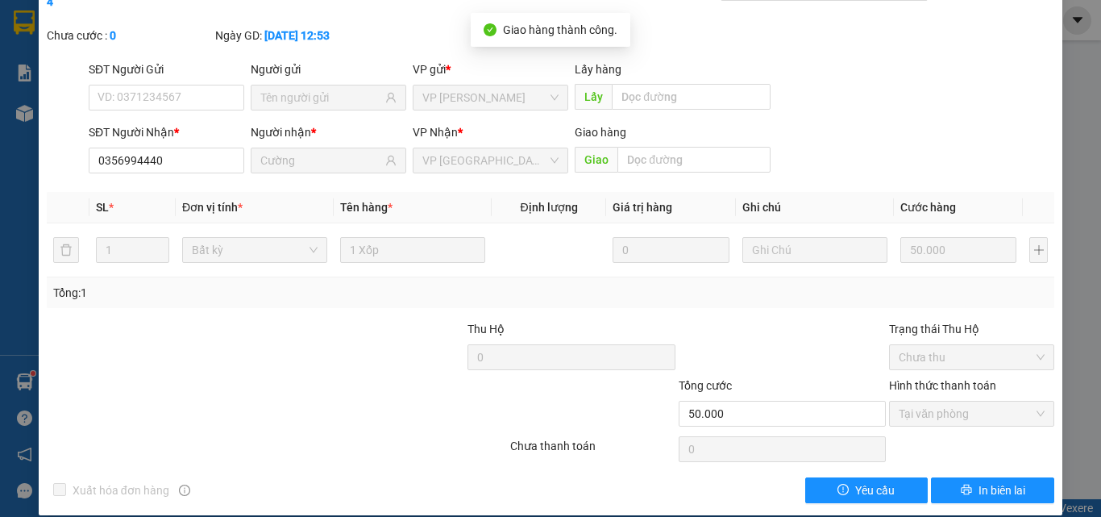
scroll to position [0, 0]
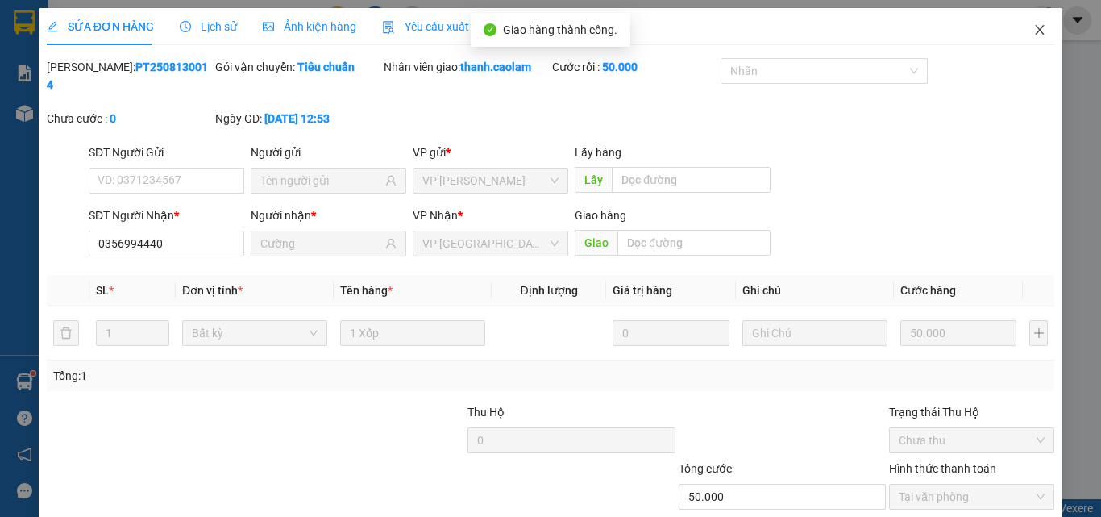
click at [1036, 27] on icon "close" at bounding box center [1040, 30] width 9 height 10
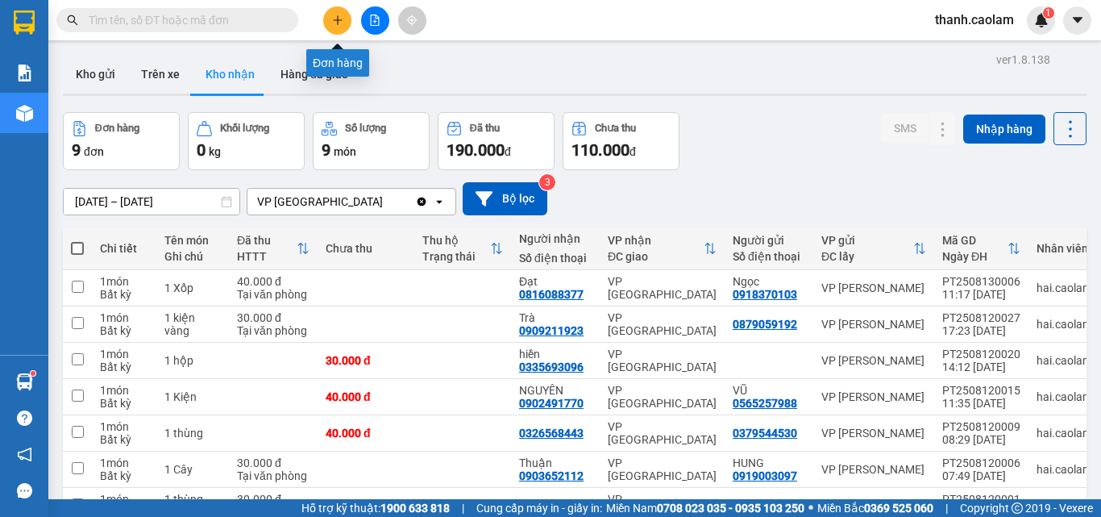
click at [341, 11] on button at bounding box center [337, 20] width 28 height 28
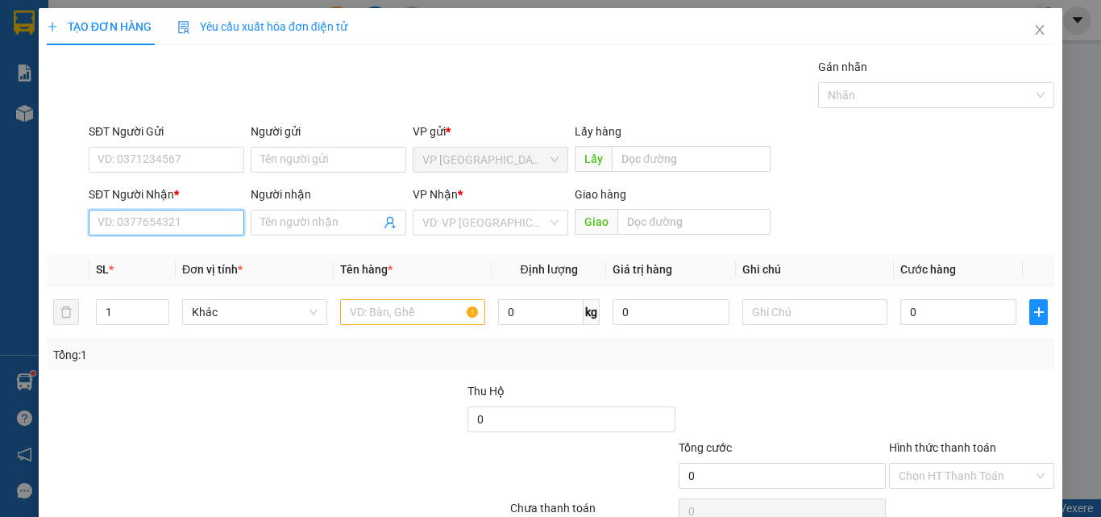
click at [193, 231] on input "SĐT Người Nhận *" at bounding box center [167, 223] width 156 height 26
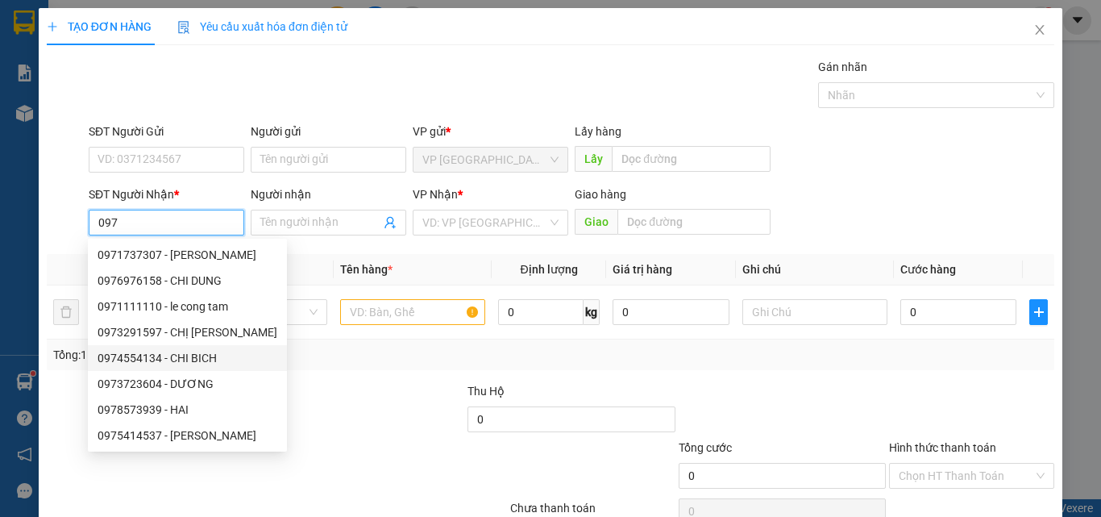
click at [189, 216] on input "097" at bounding box center [167, 223] width 156 height 26
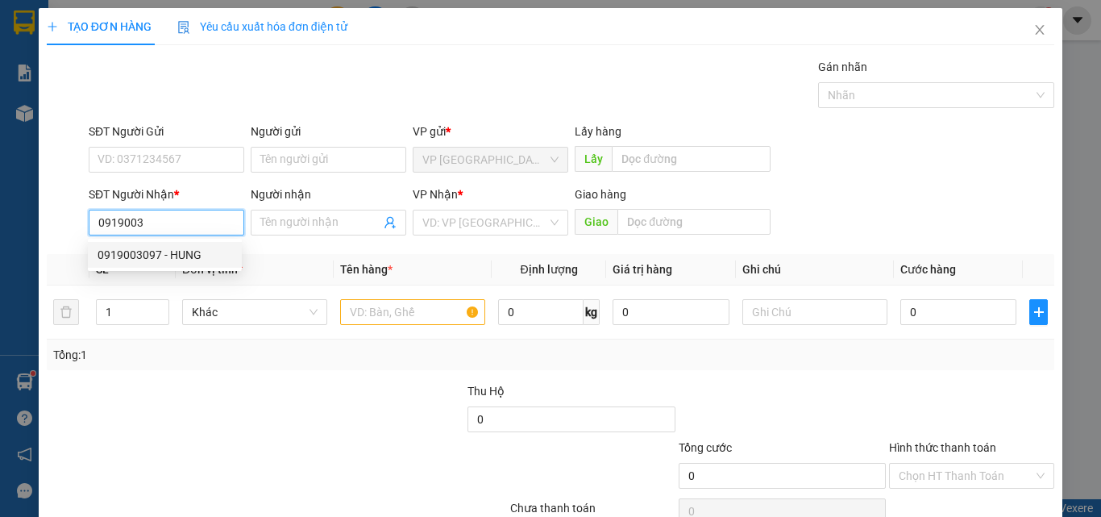
click at [188, 249] on div "0919003097 - HUNG" at bounding box center [165, 255] width 135 height 18
type input "0919003097"
type input "HUNG"
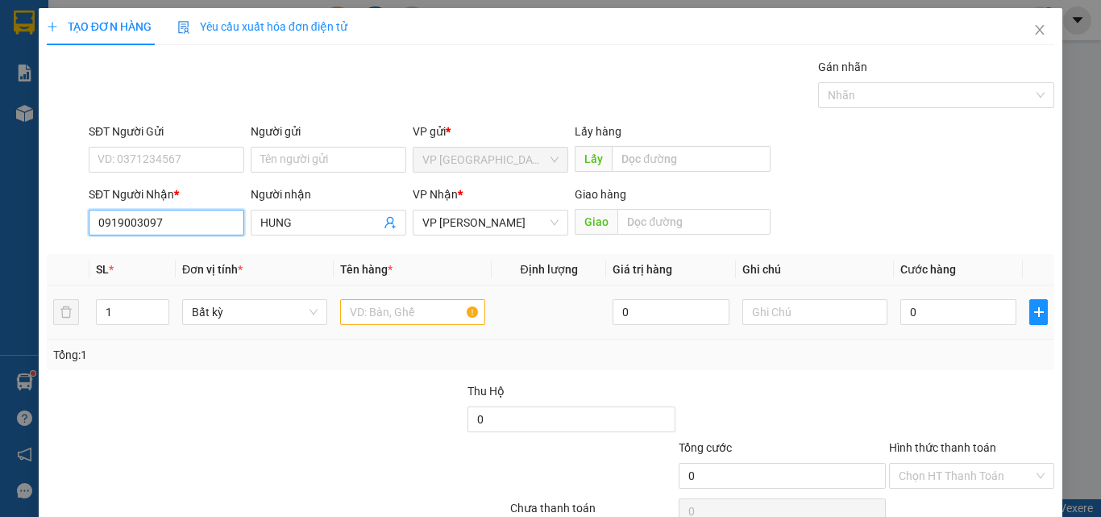
type input "0919003097"
click at [358, 313] on input "text" at bounding box center [412, 312] width 145 height 26
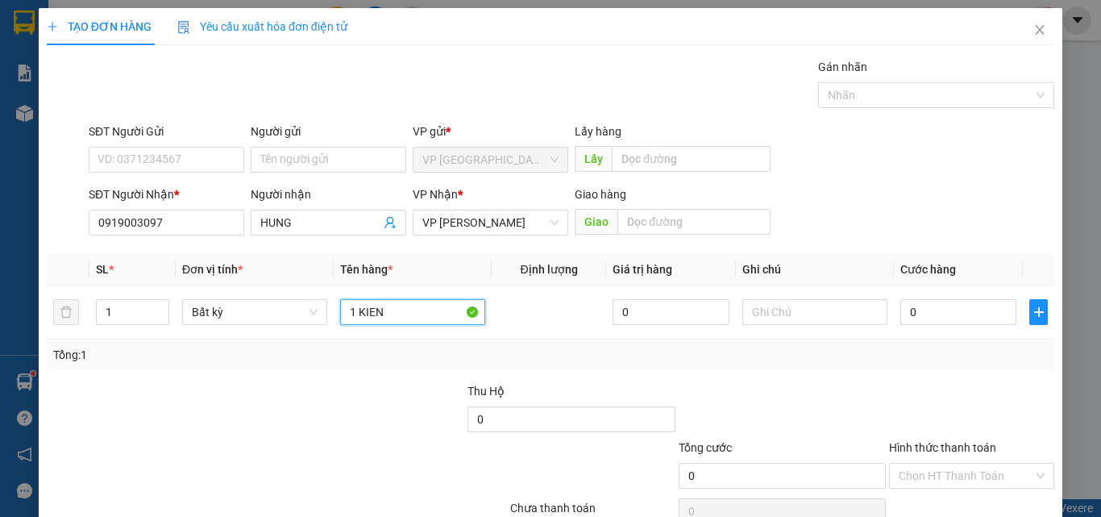
type input "1 KIEN"
type input "3"
type input "30"
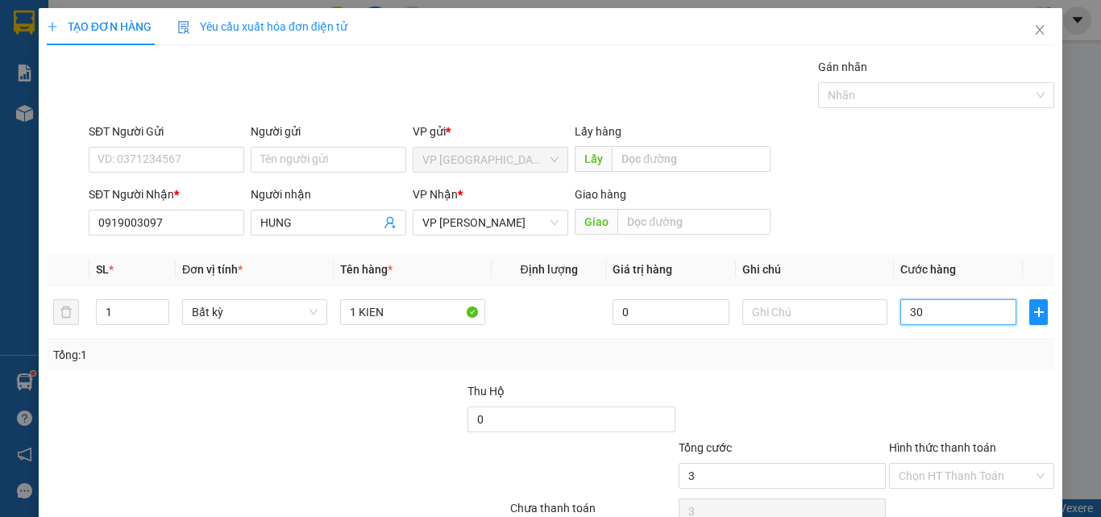
type input "30"
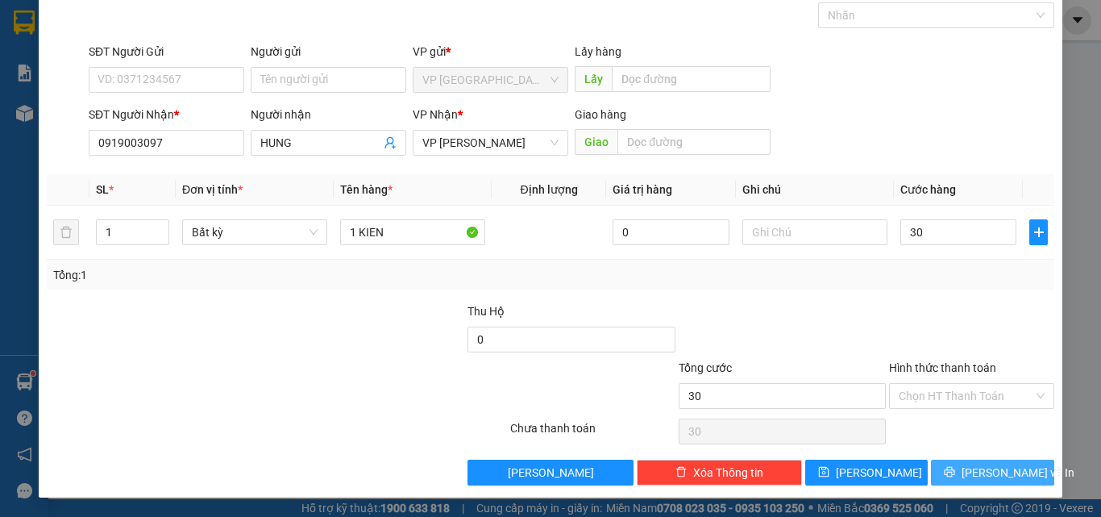
click at [991, 476] on span "[PERSON_NAME] và In" at bounding box center [1018, 472] width 113 height 18
type input "30.000"
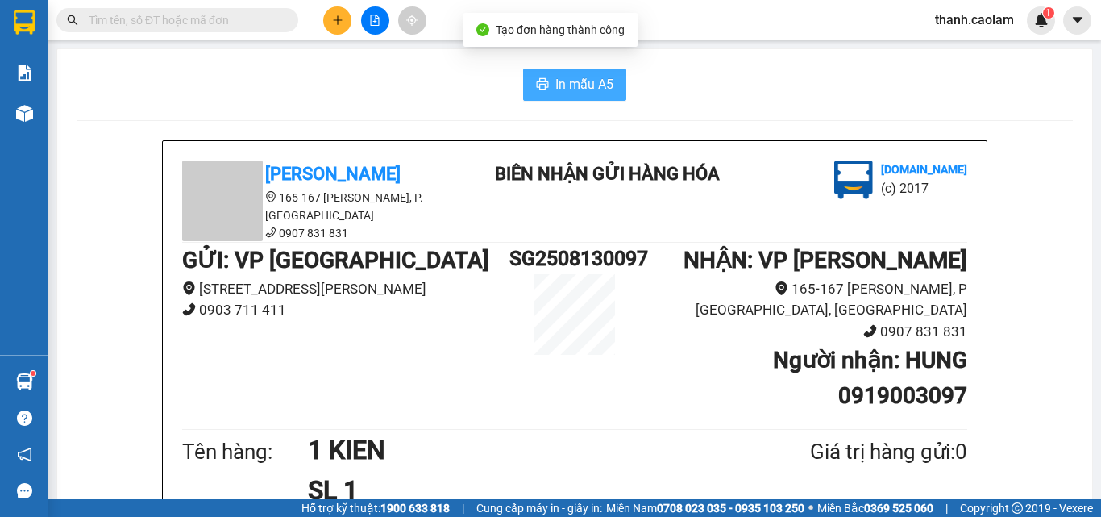
click at [575, 78] on span "In mẫu A5" at bounding box center [584, 84] width 58 height 20
drag, startPoint x: 836, startPoint y: 480, endPoint x: 833, endPoint y: 464, distance: 16.3
click at [836, 480] on div "Tên hàng: 1 KIEN SL 1 Giá trị hàng gửi: 0" at bounding box center [574, 470] width 785 height 81
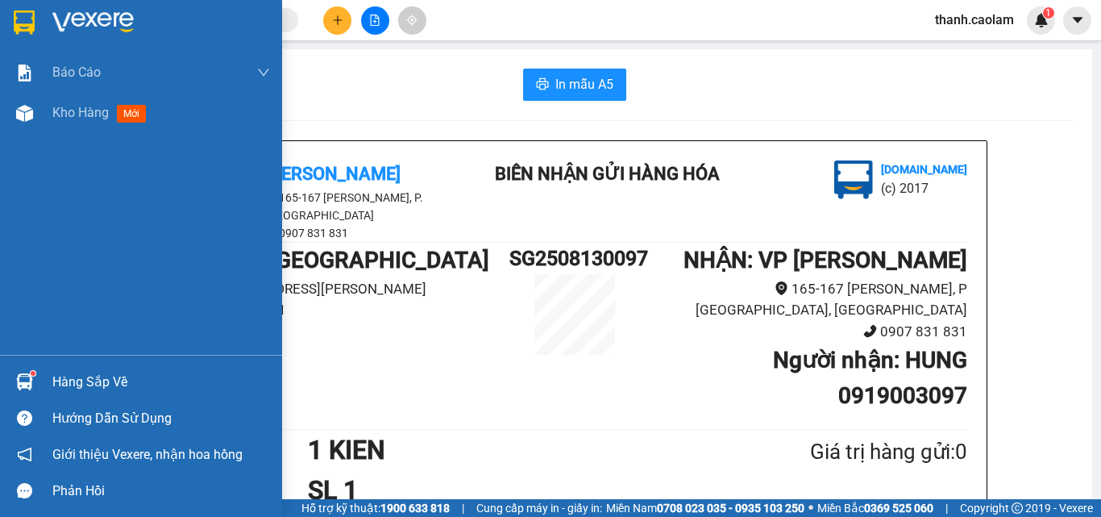
click at [15, 27] on div at bounding box center [24, 22] width 28 height 28
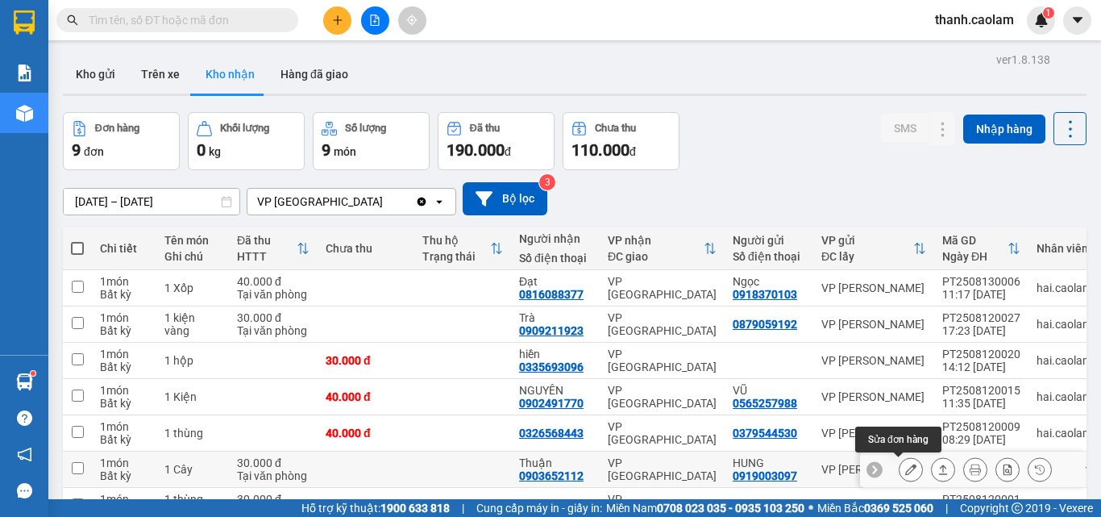
click at [904, 455] on button at bounding box center [911, 469] width 23 height 28
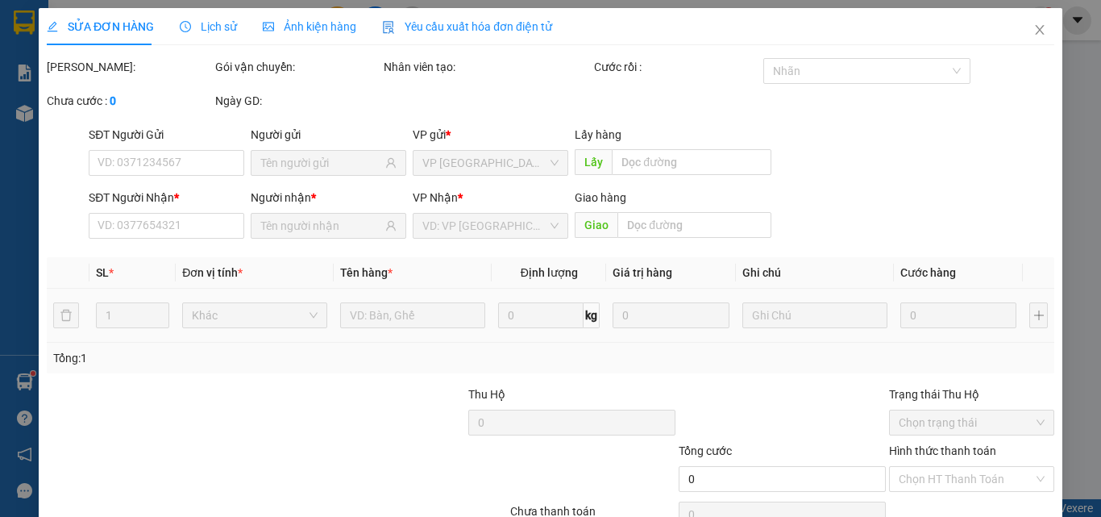
type input "0919003097"
type input "HUNG"
type input "0903652112"
type input "Thuận"
type input "30.000"
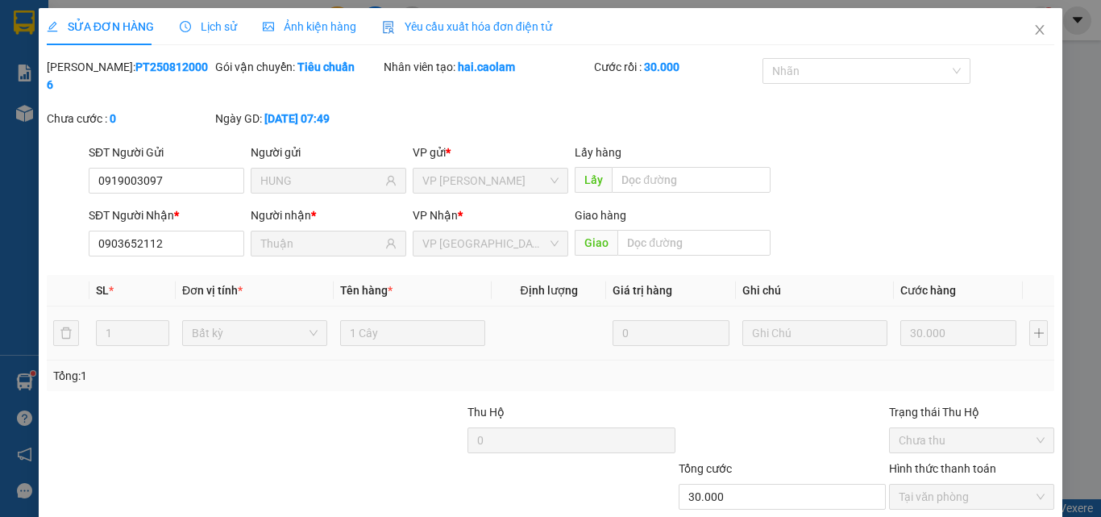
click at [1033, 30] on icon "close" at bounding box center [1039, 29] width 13 height 13
